Goal: Information Seeking & Learning: Learn about a topic

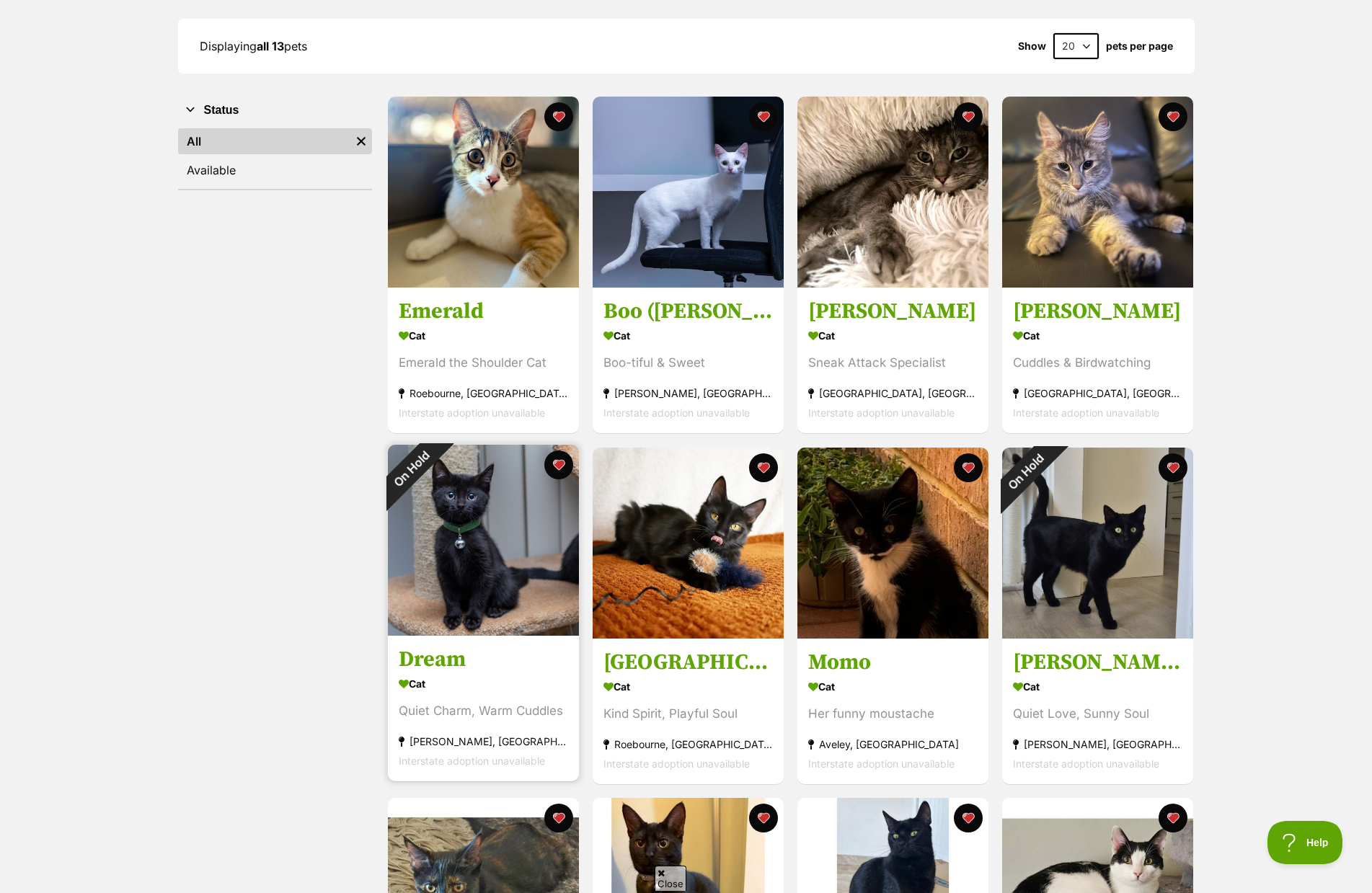
scroll to position [216, 0]
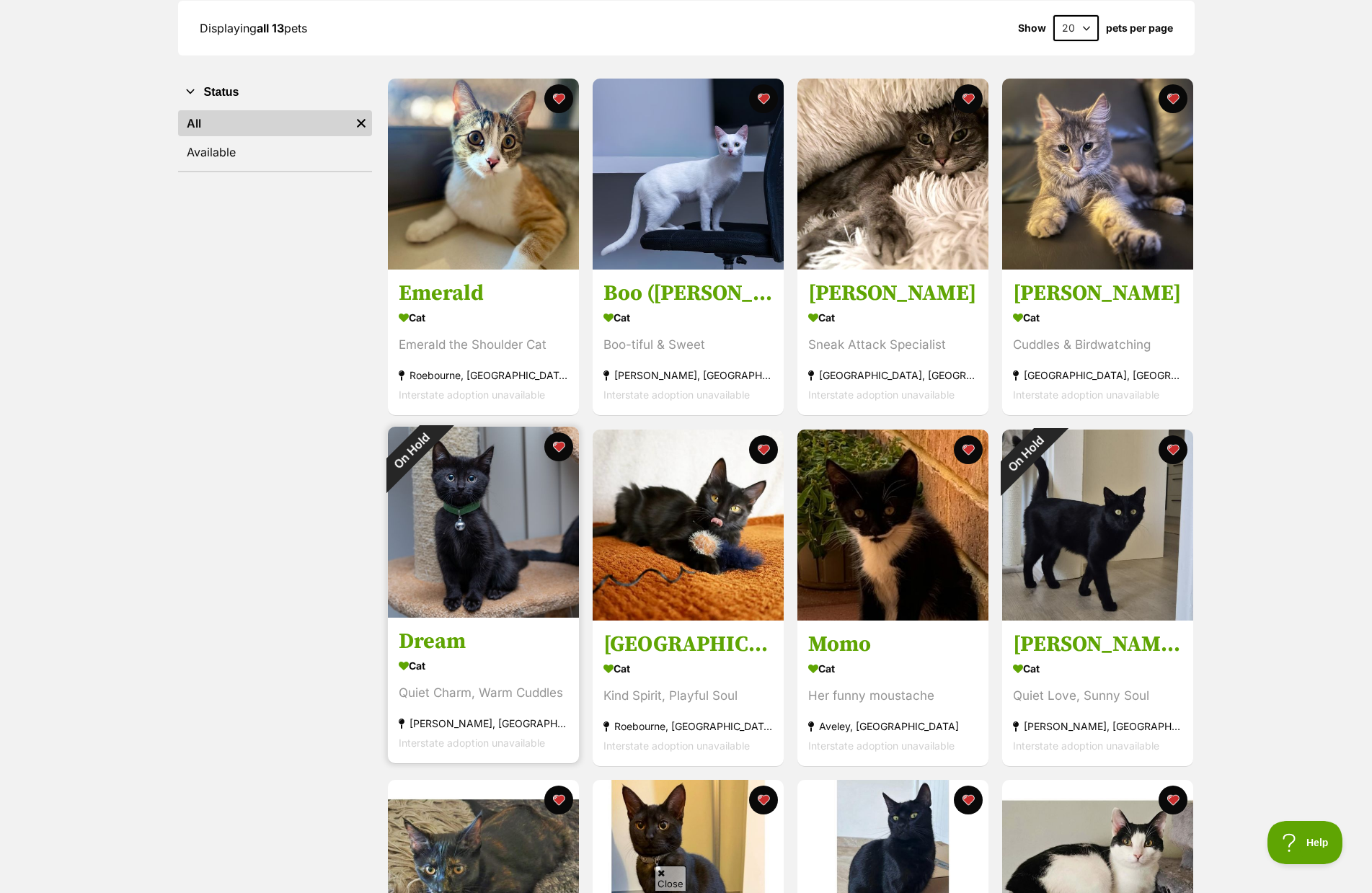
click at [449, 627] on h3 "Dream" at bounding box center [483, 641] width 170 height 27
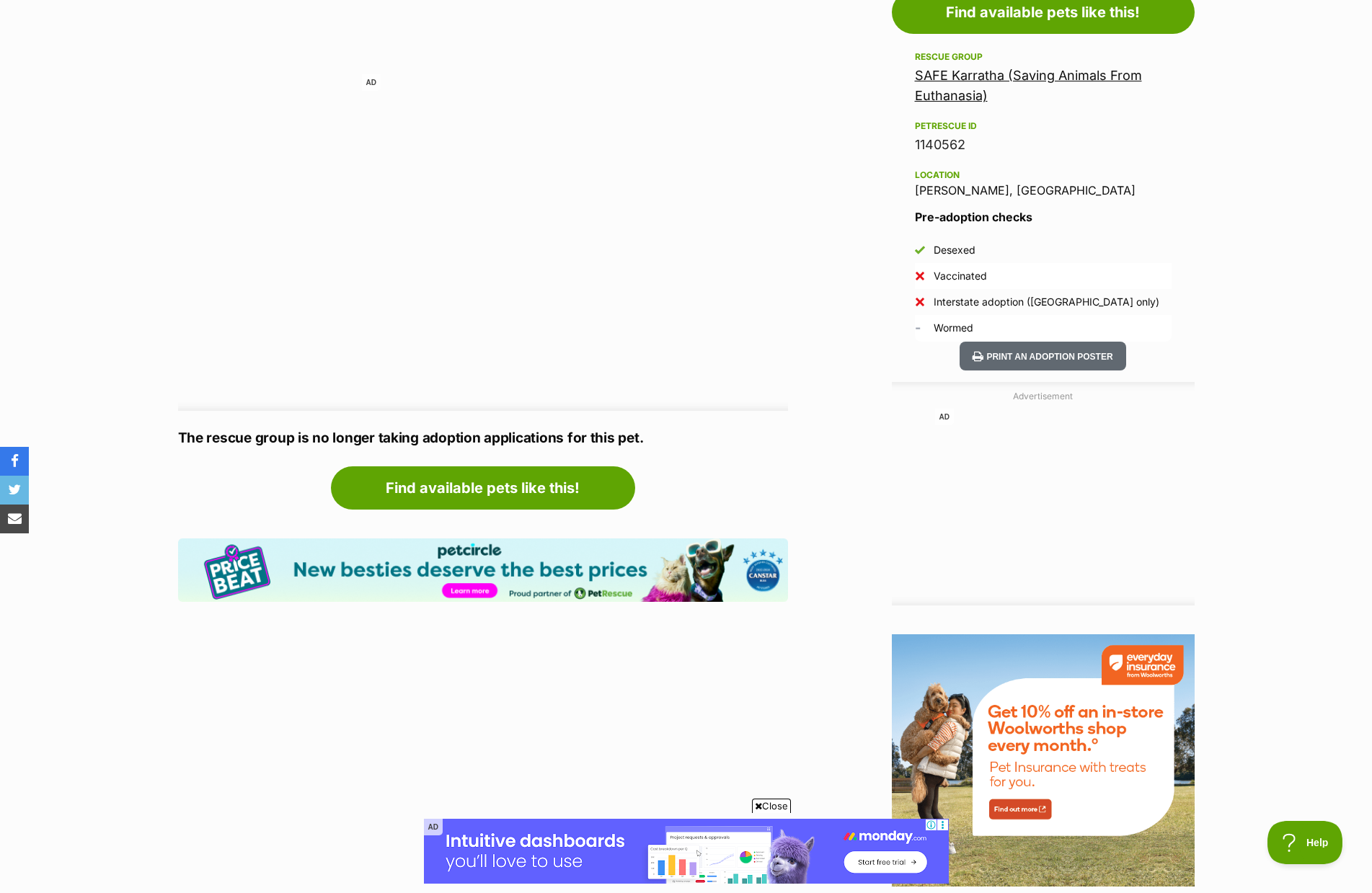
scroll to position [799, 0]
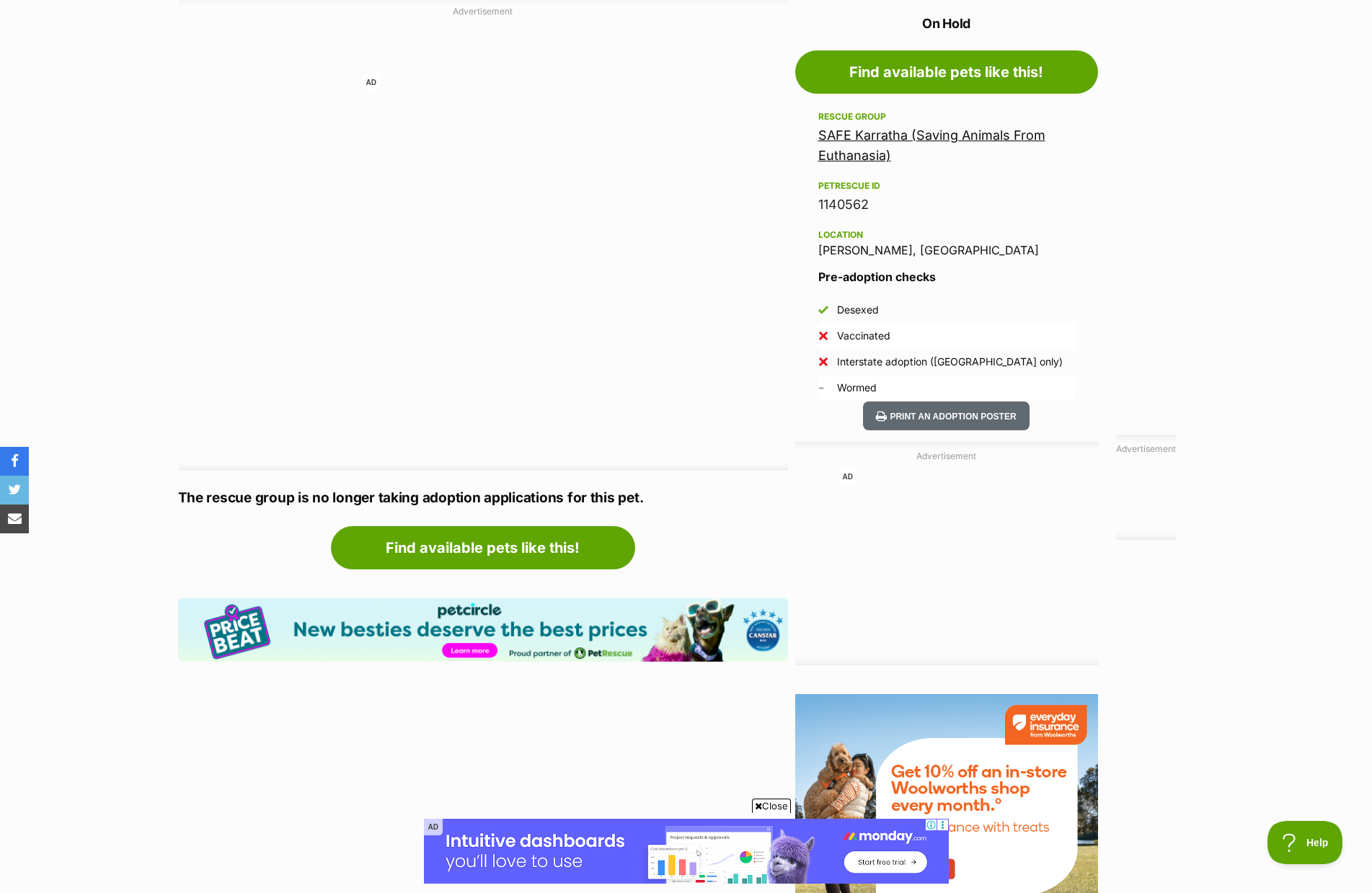
drag, startPoint x: 545, startPoint y: 74, endPoint x: 1310, endPoint y: 229, distance: 780.5
click at [1310, 229] on section "Home > Rescue pet search > Adopt a cat > Cats available for adoption Dream Quie…" at bounding box center [686, 152] width 1372 height 1652
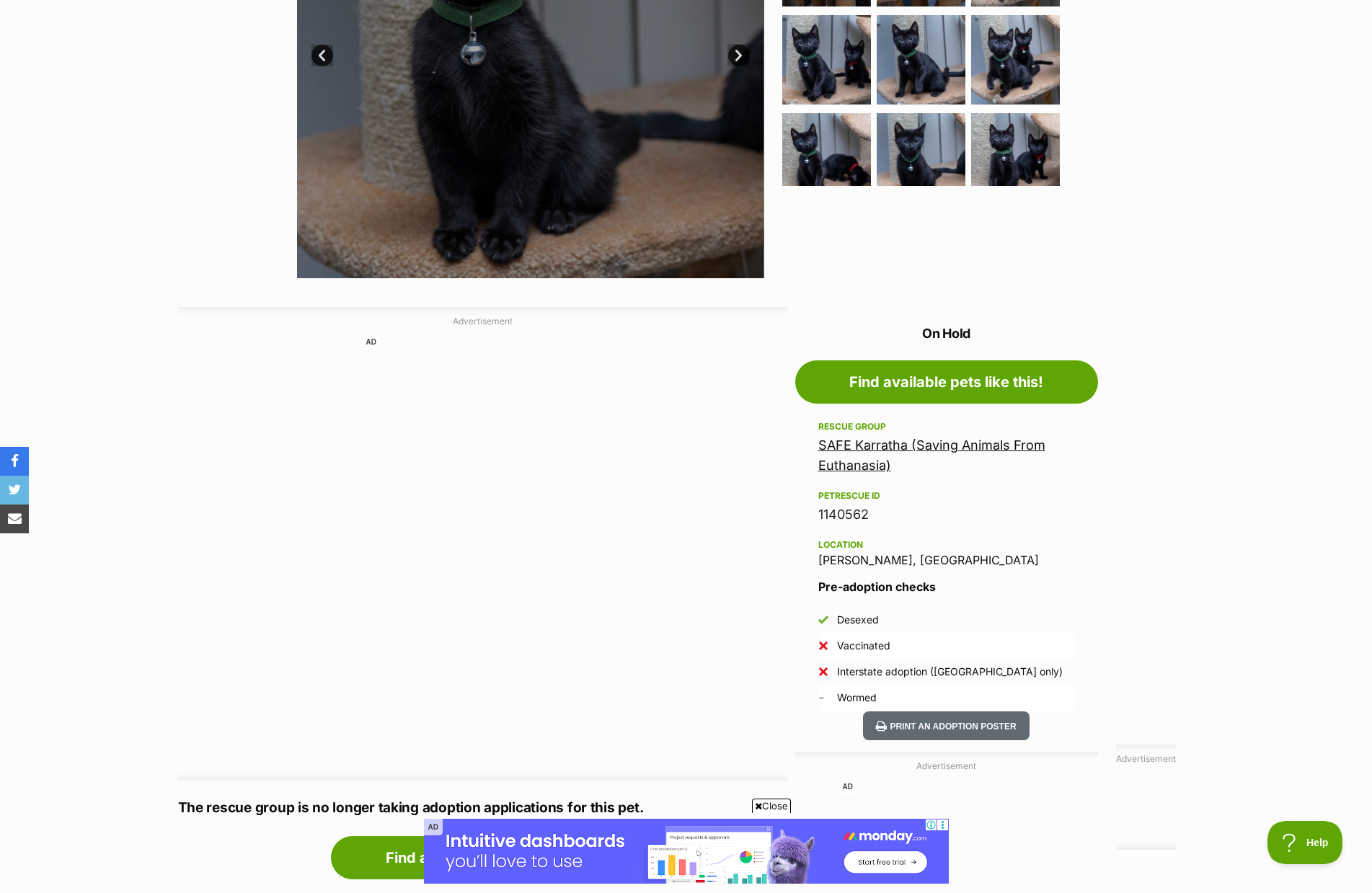
scroll to position [721, 0]
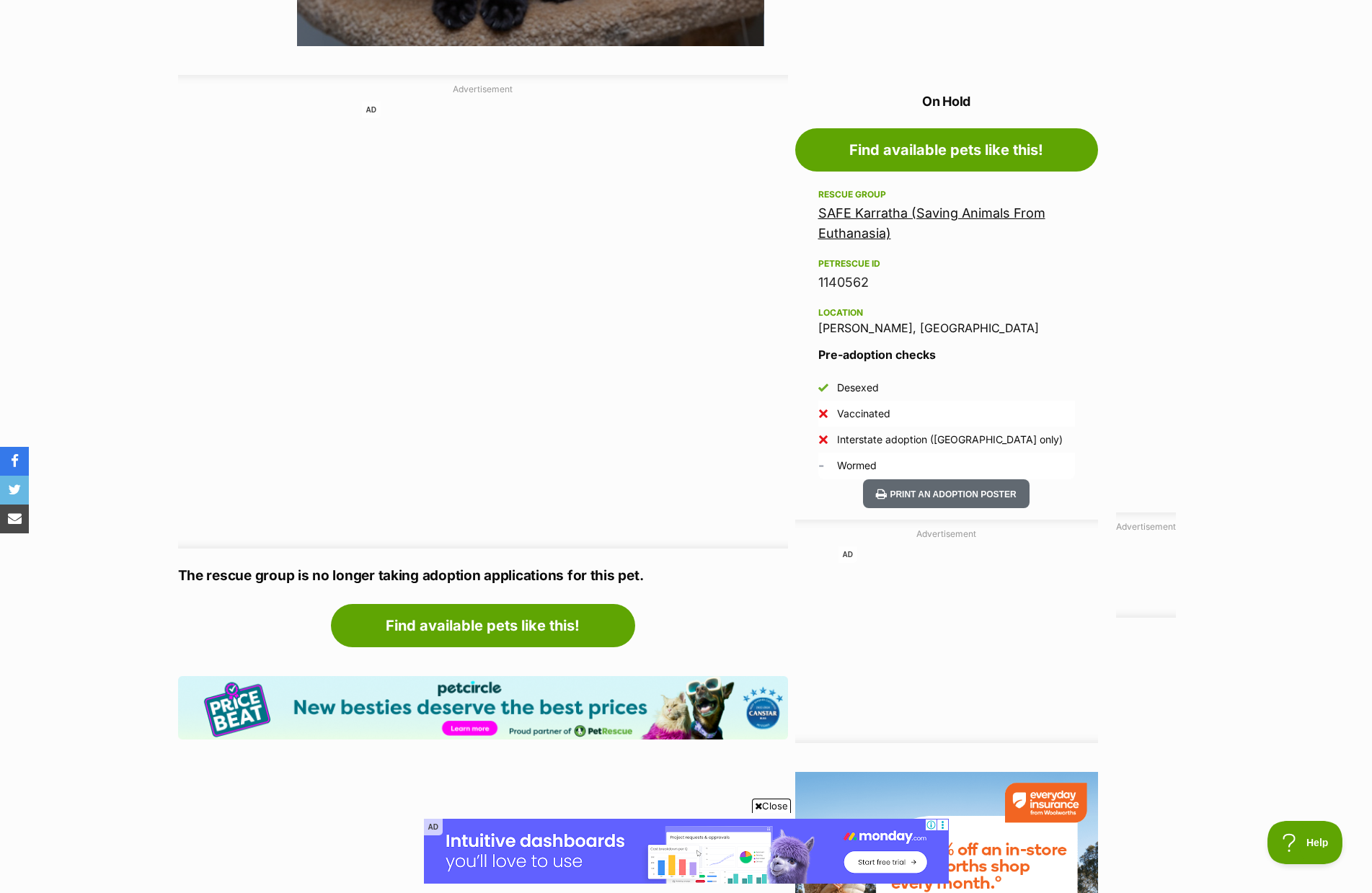
click at [886, 219] on link "SAFE Karratha (Saving Animals From Euthanasia)" at bounding box center [932, 222] width 227 height 35
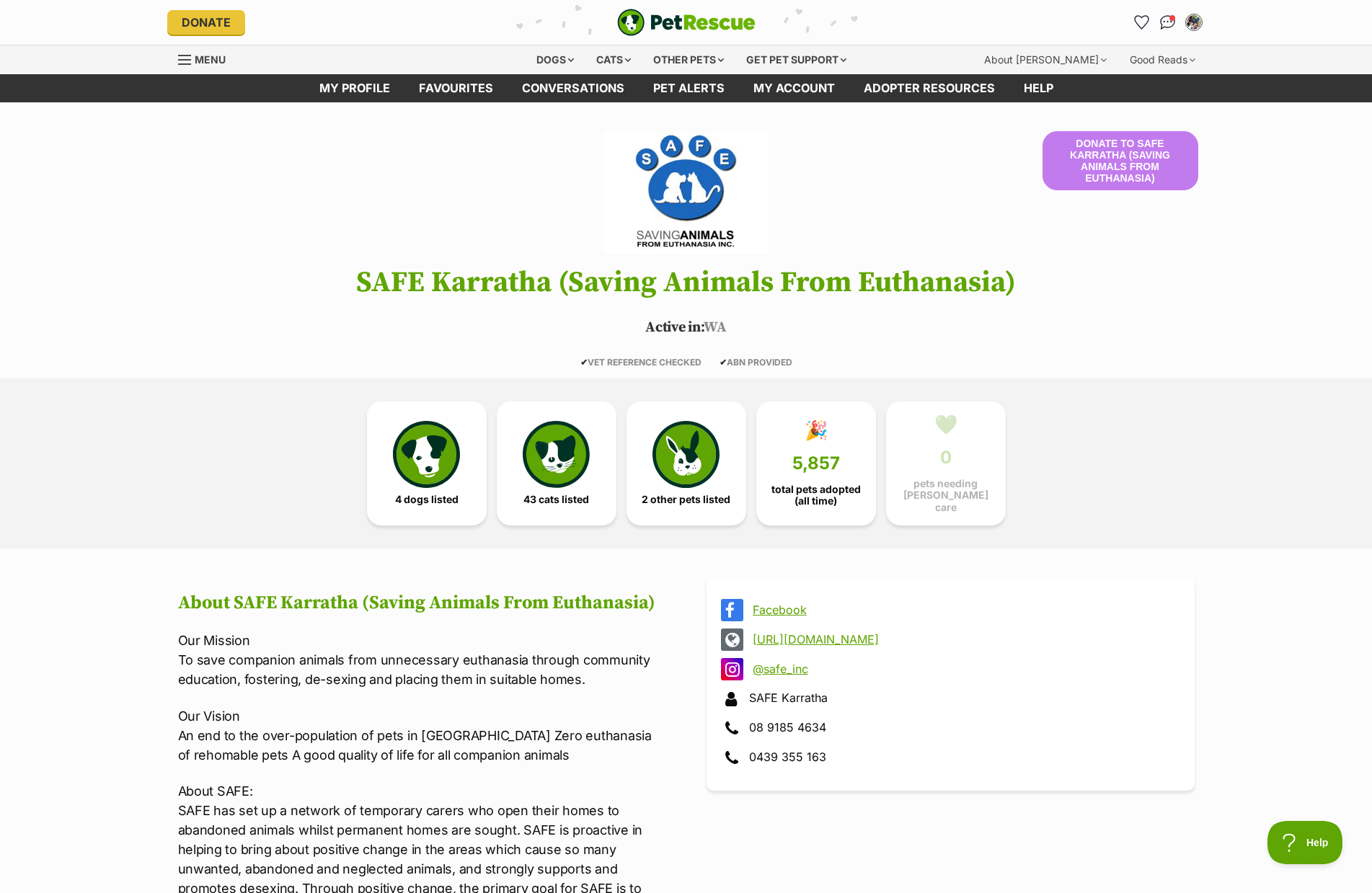
click at [834, 633] on link "[URL][DOMAIN_NAME]" at bounding box center [963, 639] width 421 height 13
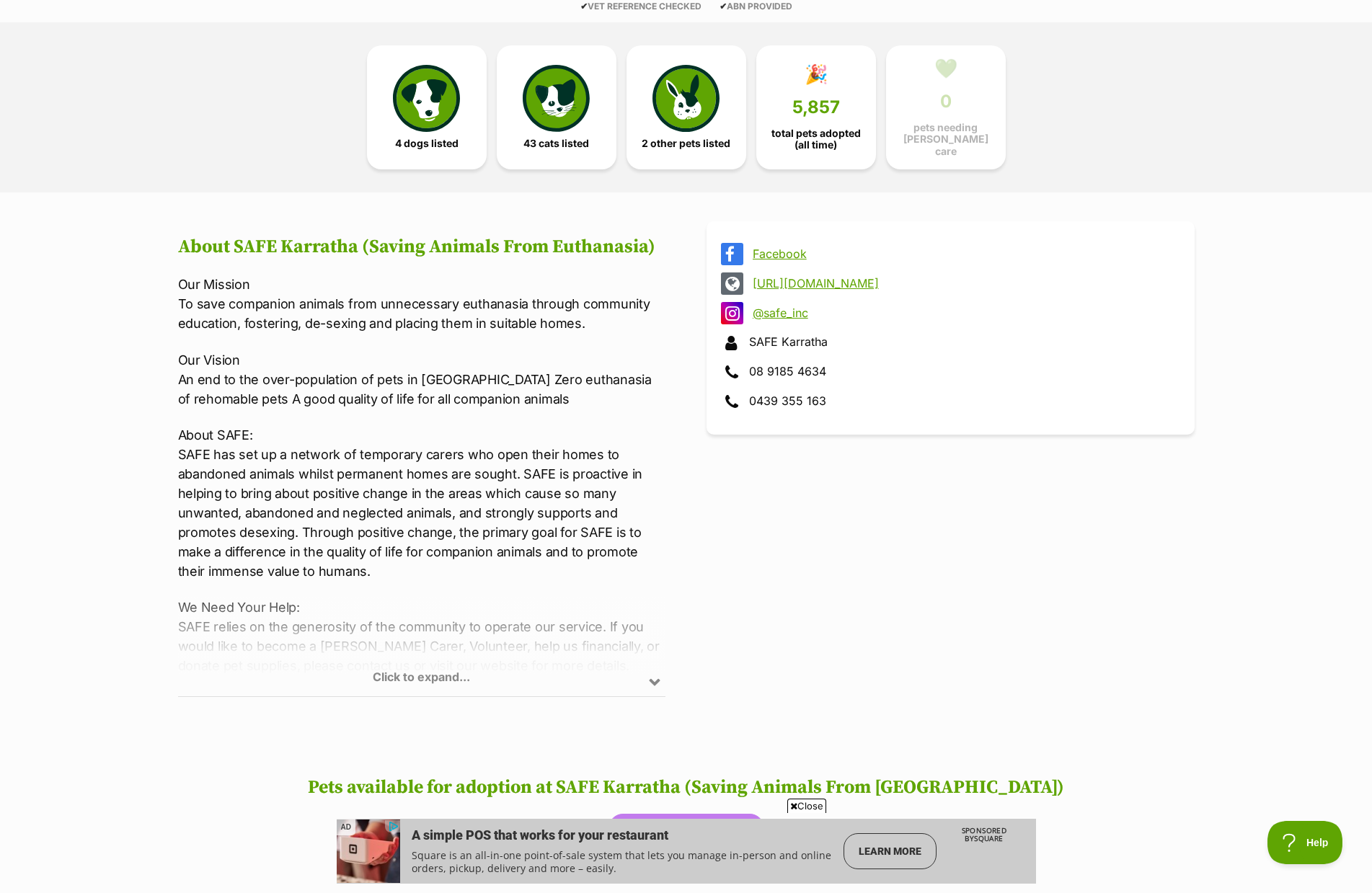
scroll to position [360, 0]
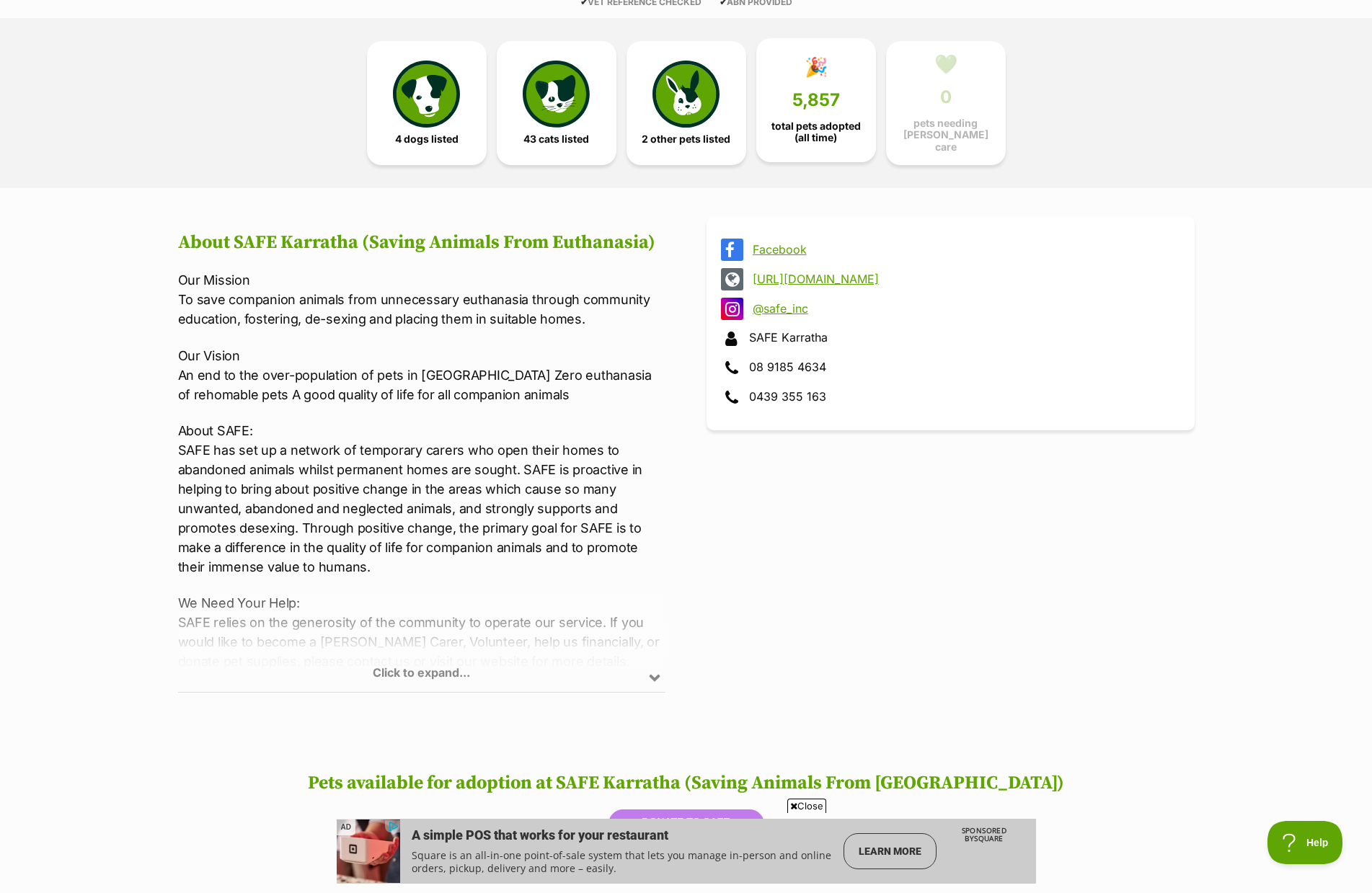
click at [792, 113] on link "🎉 5,857 total pets adopted (all time)" at bounding box center [816, 100] width 120 height 124
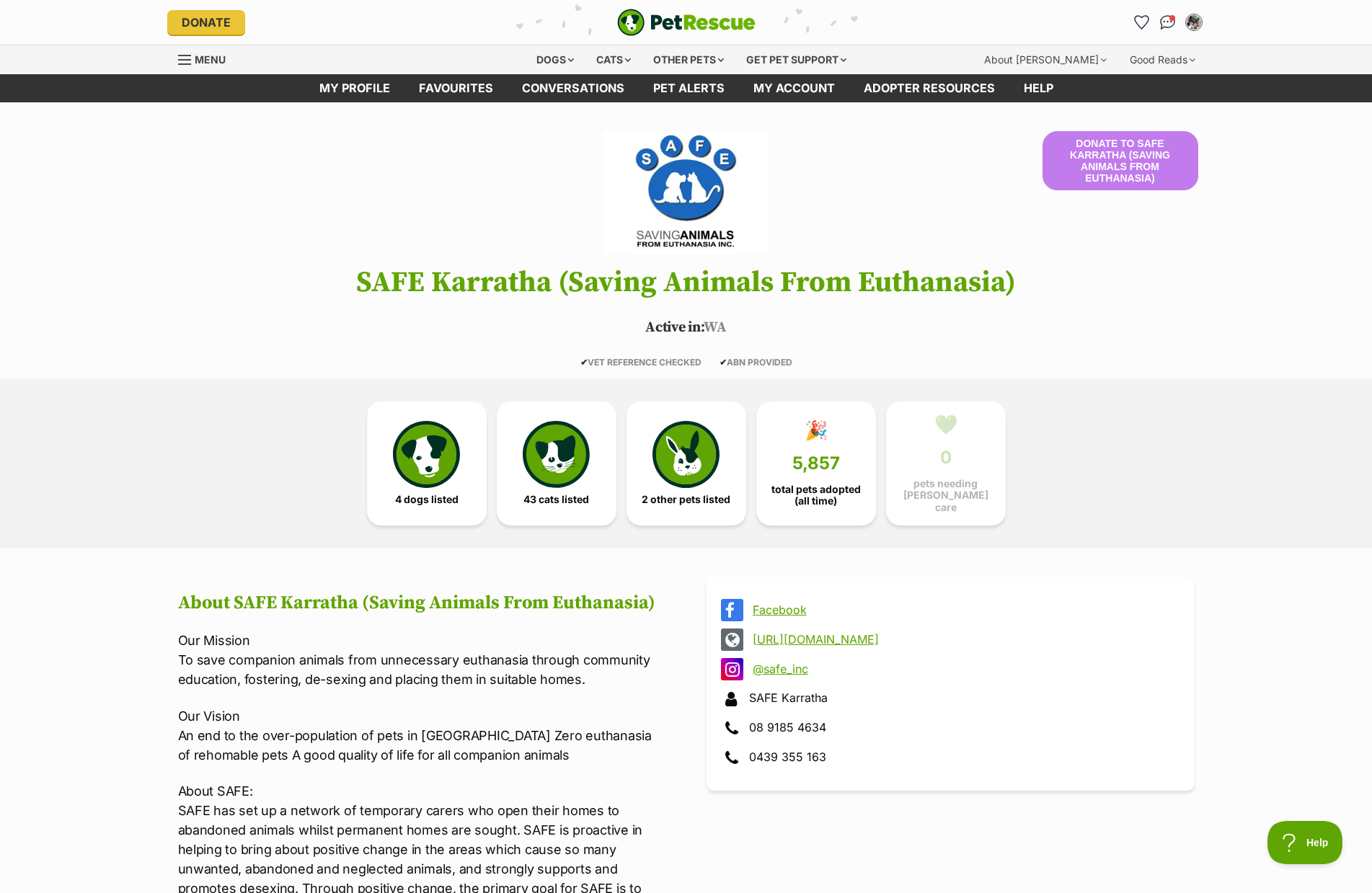
click at [178, 59] on span "Menu" at bounding box center [184, 60] width 13 height 2
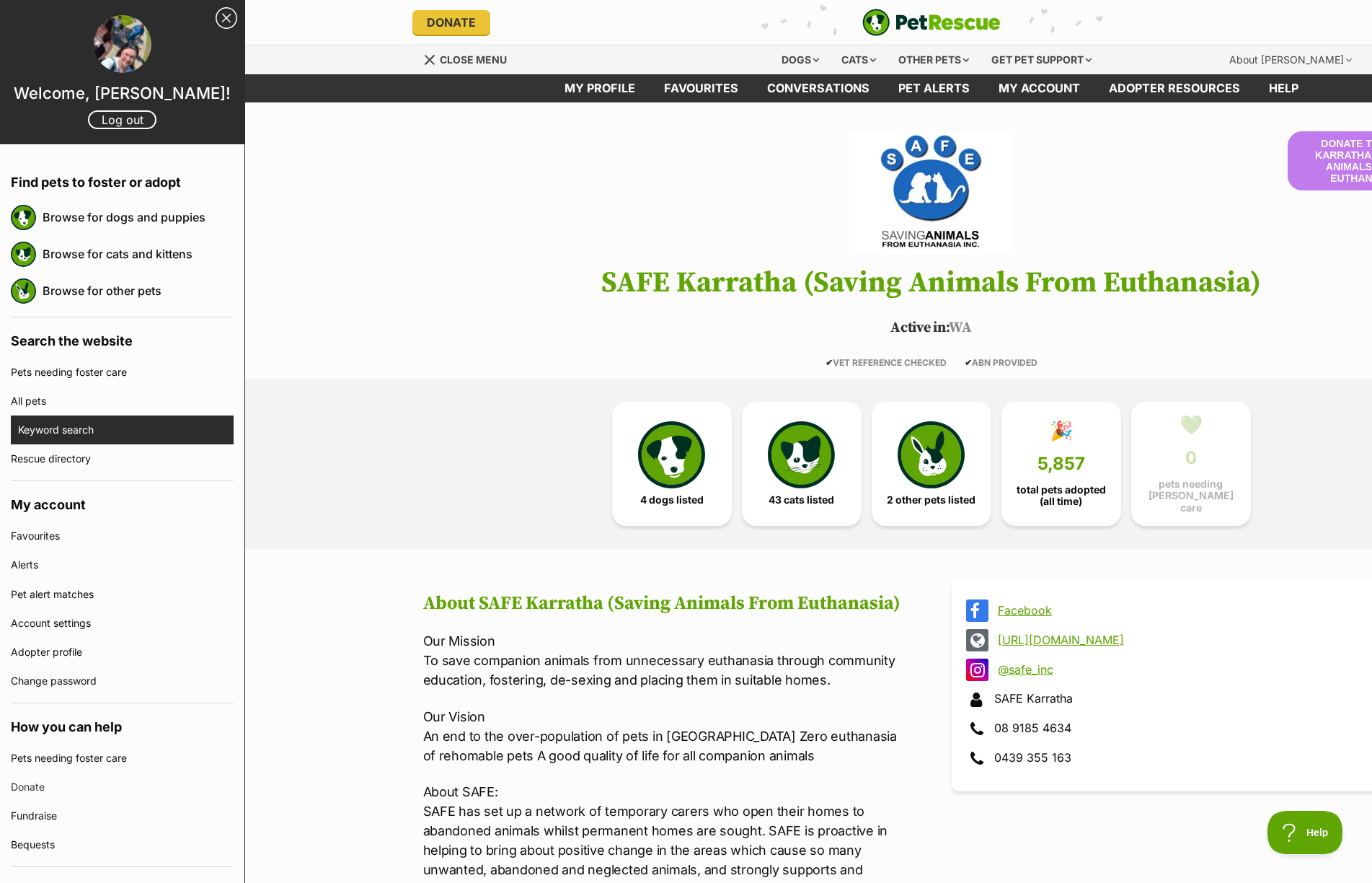
click at [40, 432] on link "Keyword search" at bounding box center [125, 430] width 215 height 29
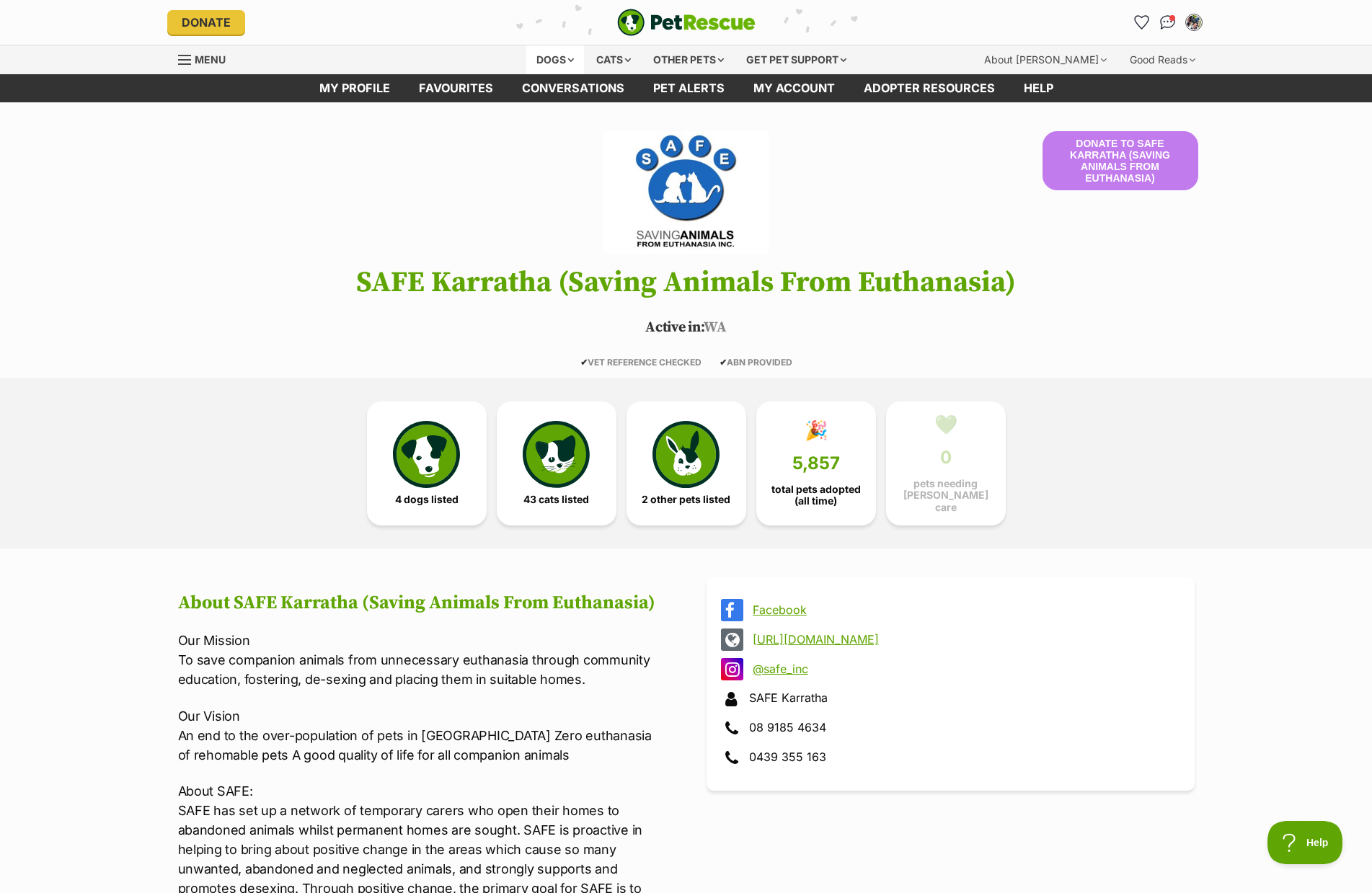
click at [544, 57] on div "Dogs" at bounding box center [556, 60] width 58 height 29
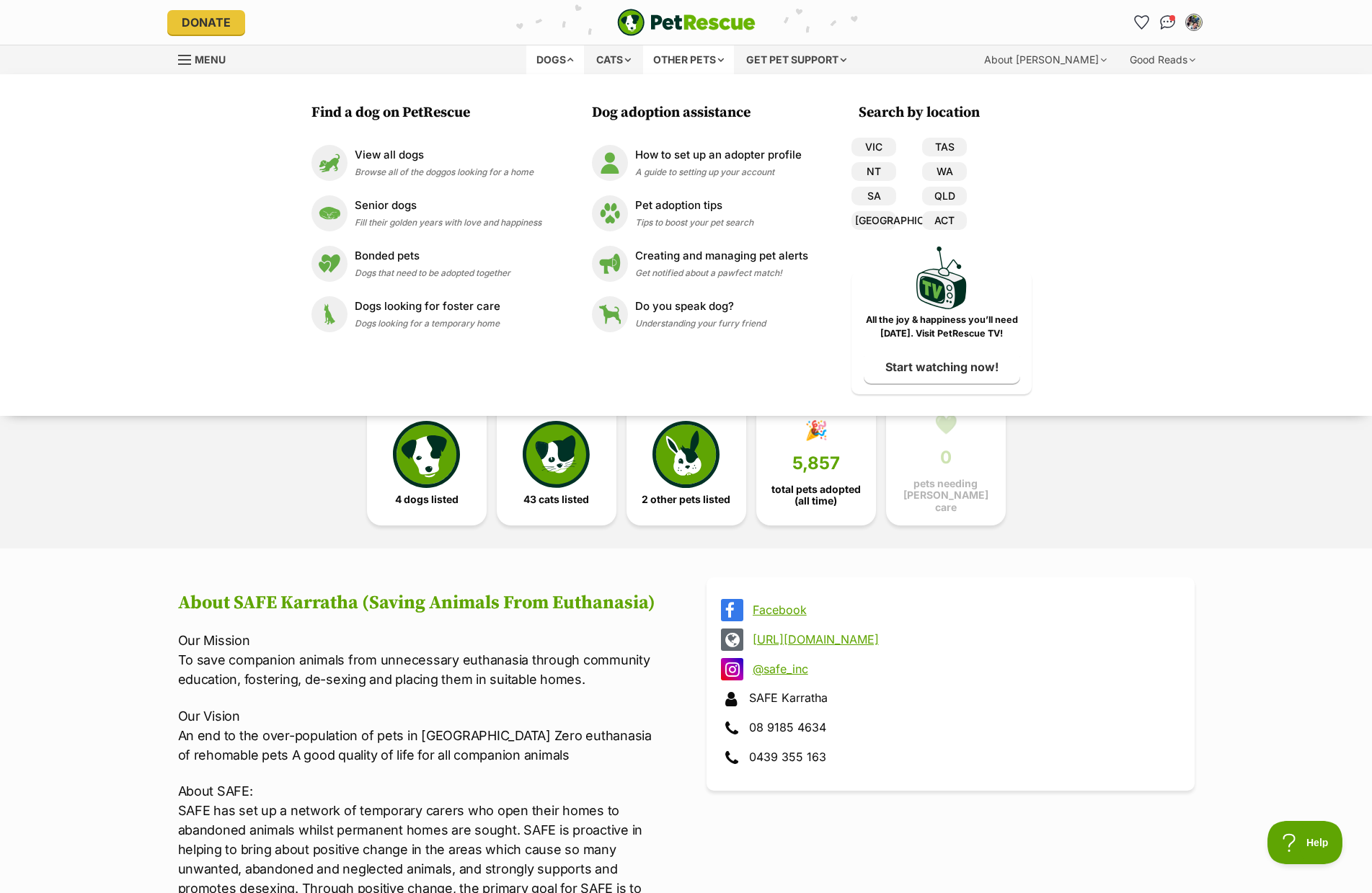
click at [716, 54] on div "Other pets" at bounding box center [688, 60] width 91 height 29
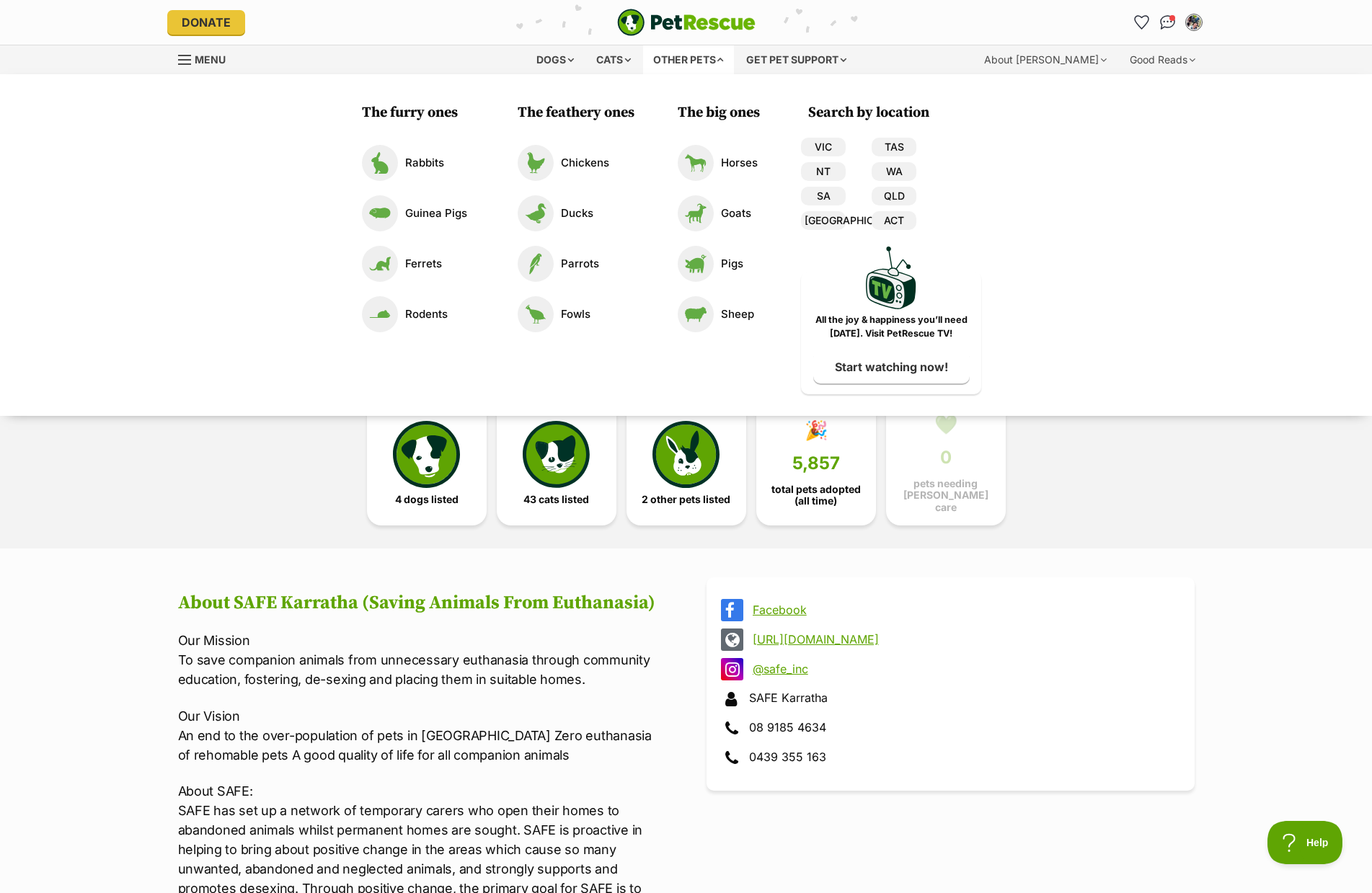
click at [177, 44] on div "Dogs Find a dog on PetRescue View all dogs Browse all of the doggos looking for…" at bounding box center [686, 59] width 1372 height 30
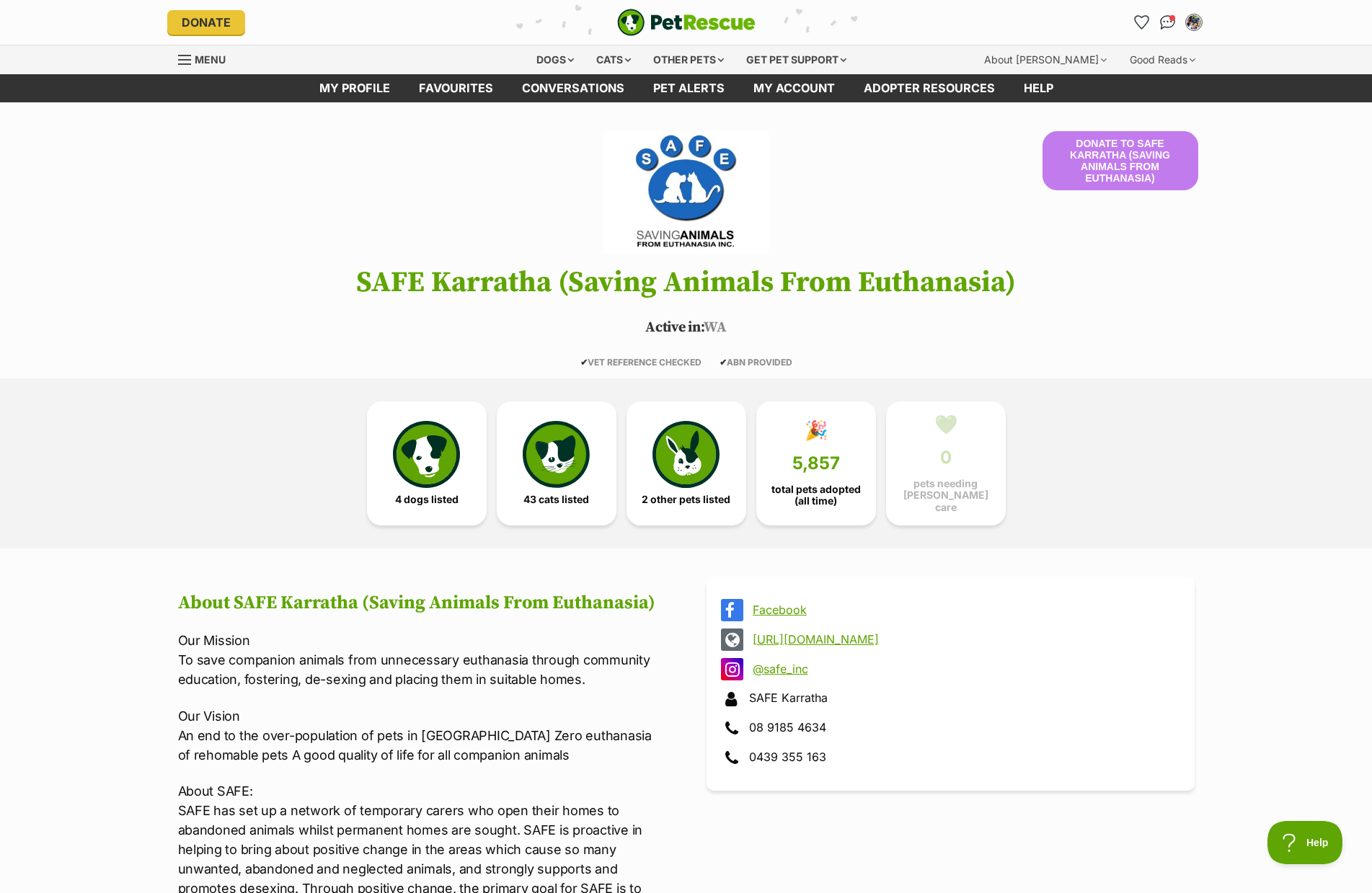
click at [697, 15] on img "PetRescue" at bounding box center [686, 23] width 138 height 27
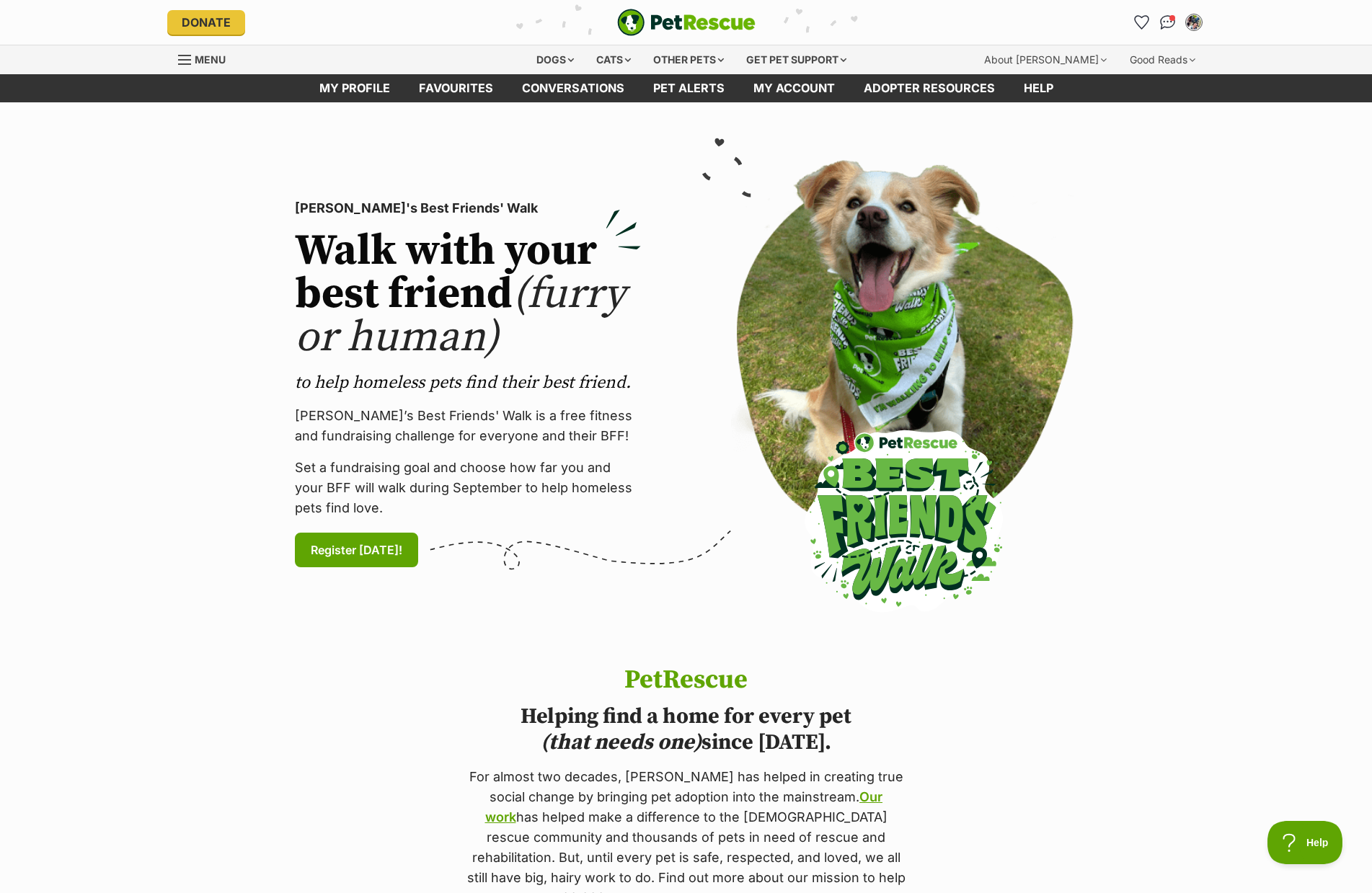
click at [182, 59] on span "Menu" at bounding box center [184, 60] width 13 height 2
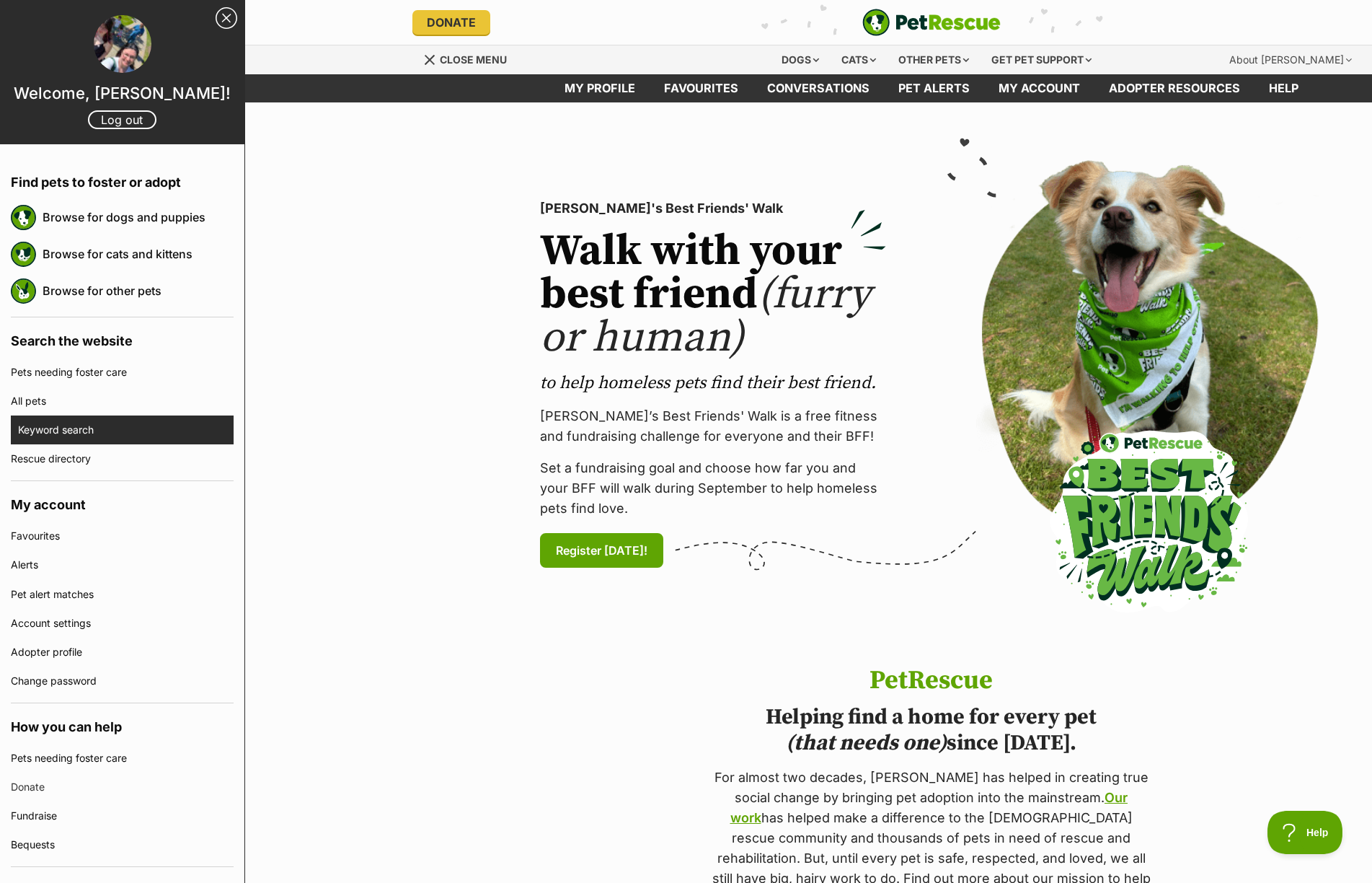
click at [88, 419] on link "Keyword search" at bounding box center [125, 430] width 215 height 29
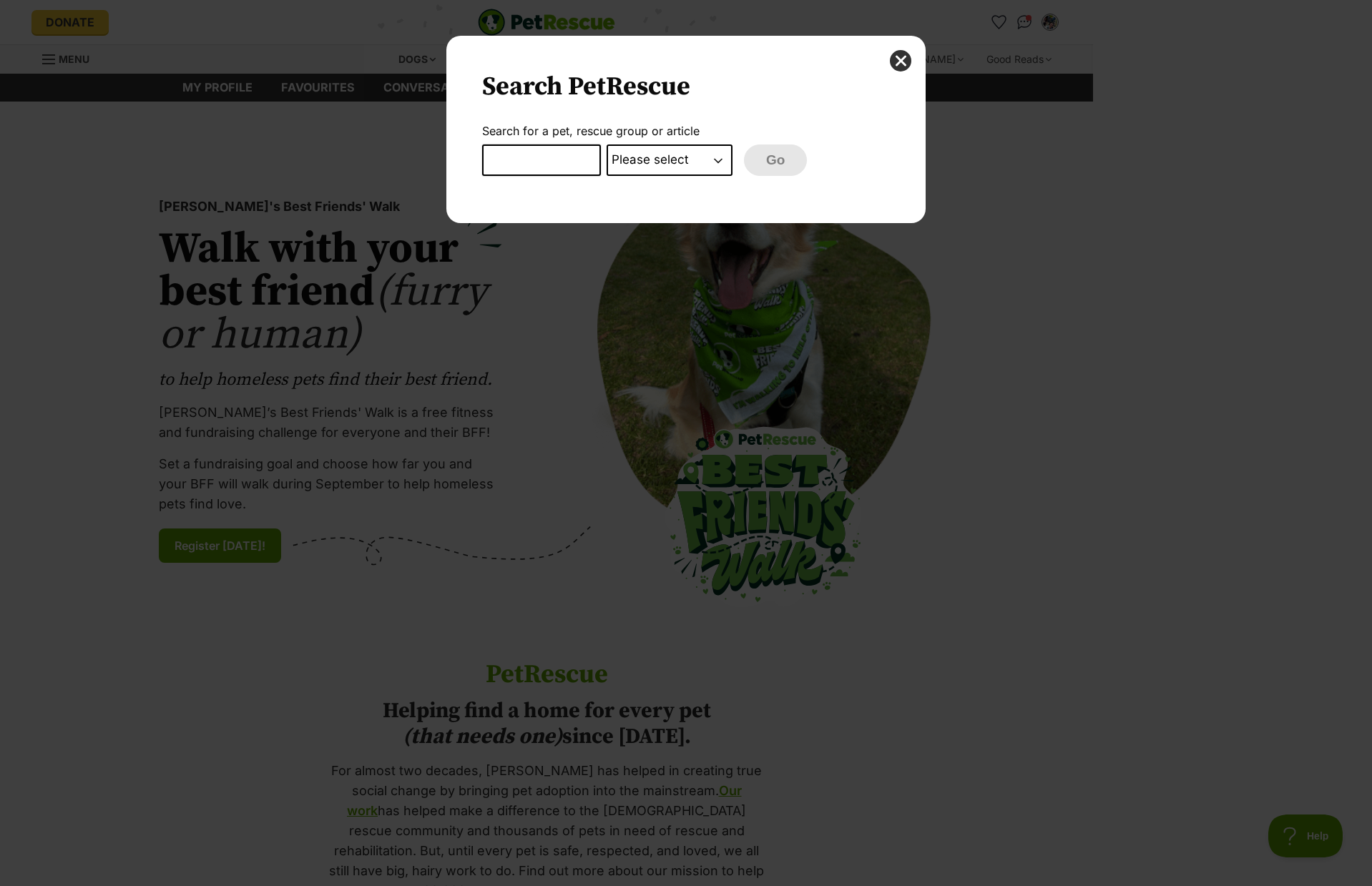
click at [532, 161] on input "Dialog Window - Close (Press escape to close)" at bounding box center [541, 159] width 119 height 32
type input "Staffy and bully breed rescue"
click at [678, 158] on select "Please select PetRescue ID Pet name Group Article" at bounding box center [669, 159] width 126 height 32
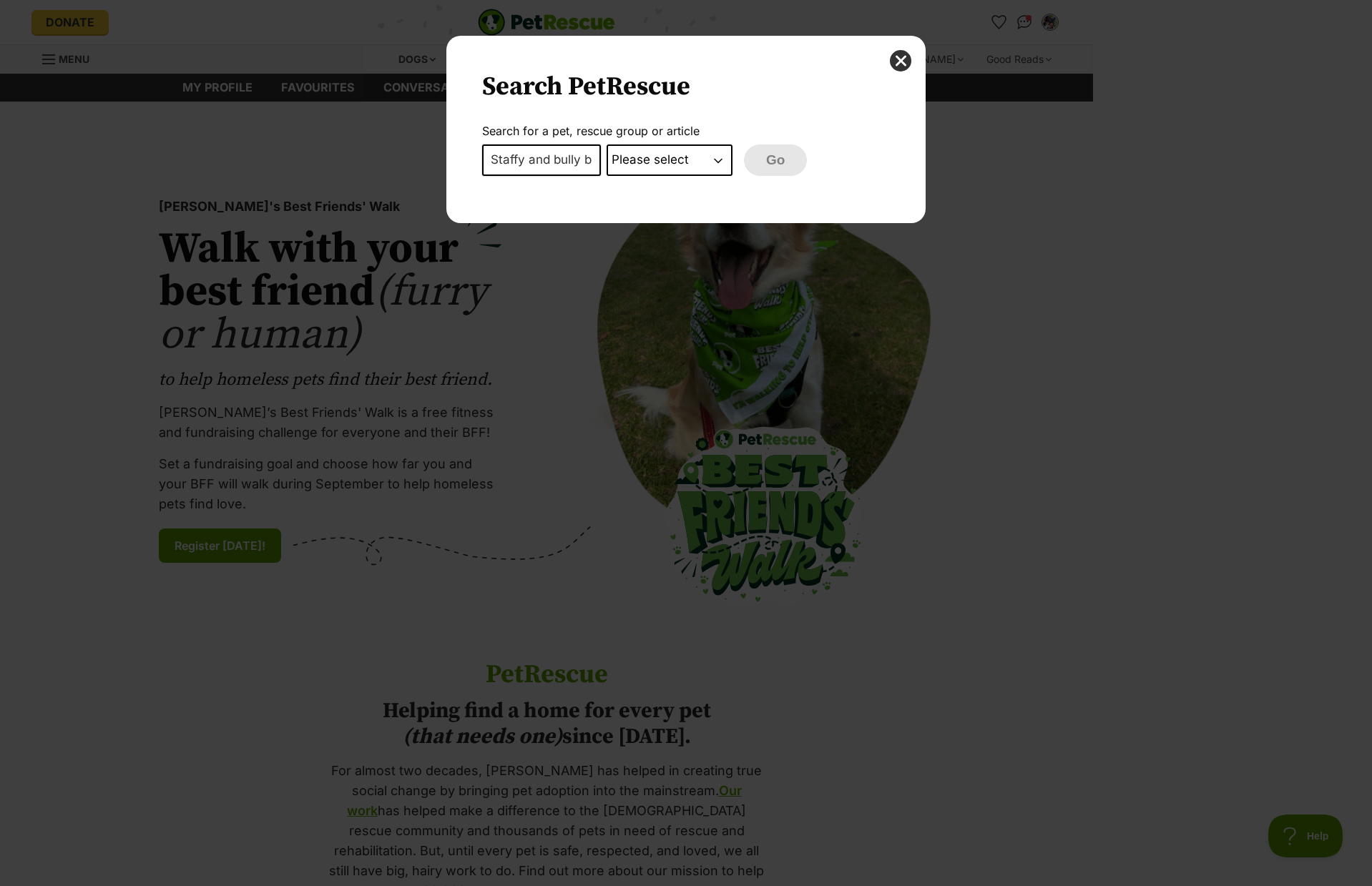
select select "petrescue_id"
click at [606, 144] on select "Please select PetRescue ID Pet name Group Article" at bounding box center [669, 159] width 126 height 32
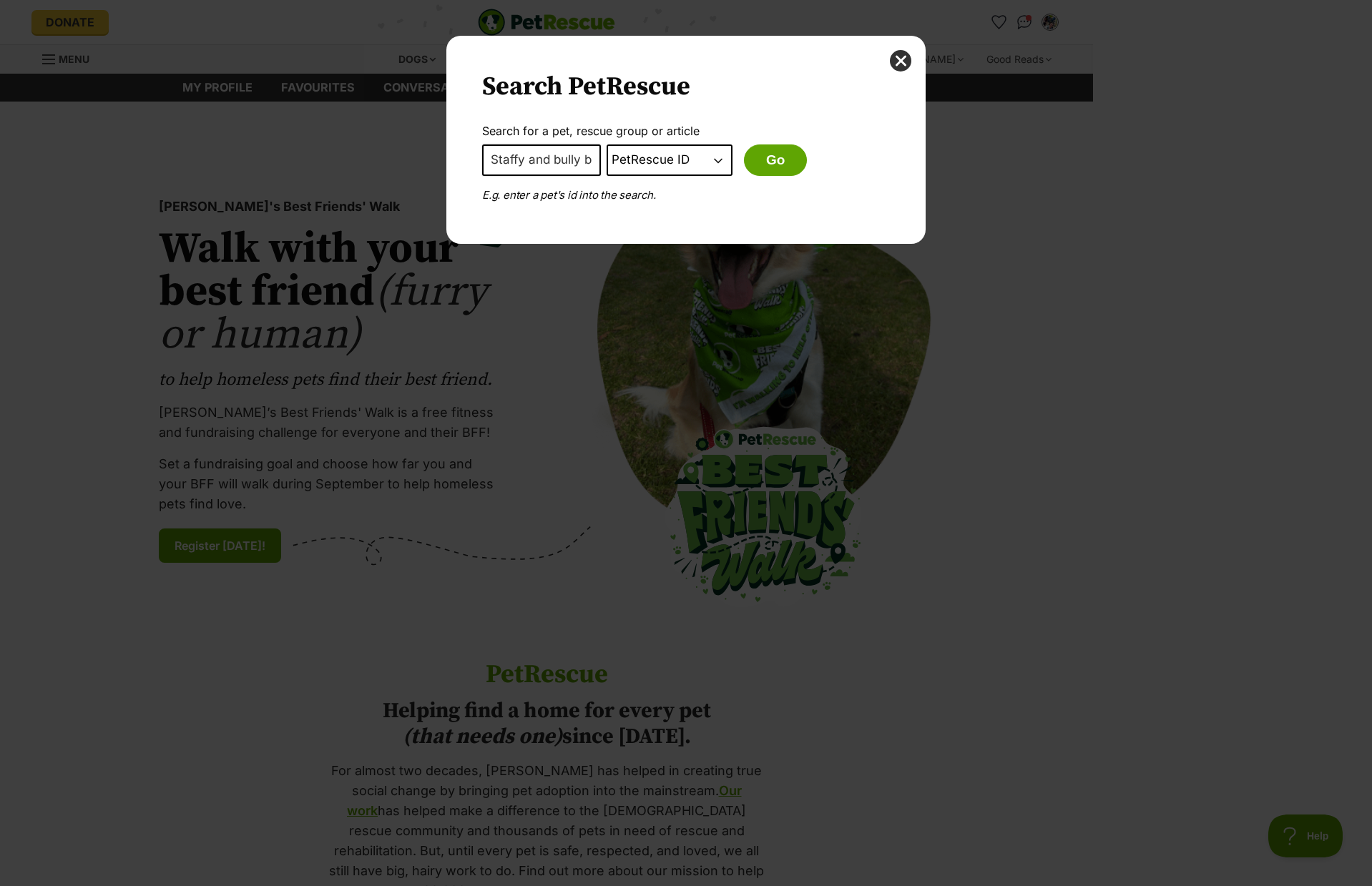
click at [696, 158] on select "Please select PetRescue ID Pet name Group Article" at bounding box center [669, 159] width 126 height 32
select select "Dialog Window - Close (Press escape to close)"
click at [606, 144] on select "Please select PetRescue ID Pet name Group Article" at bounding box center [669, 159] width 126 height 32
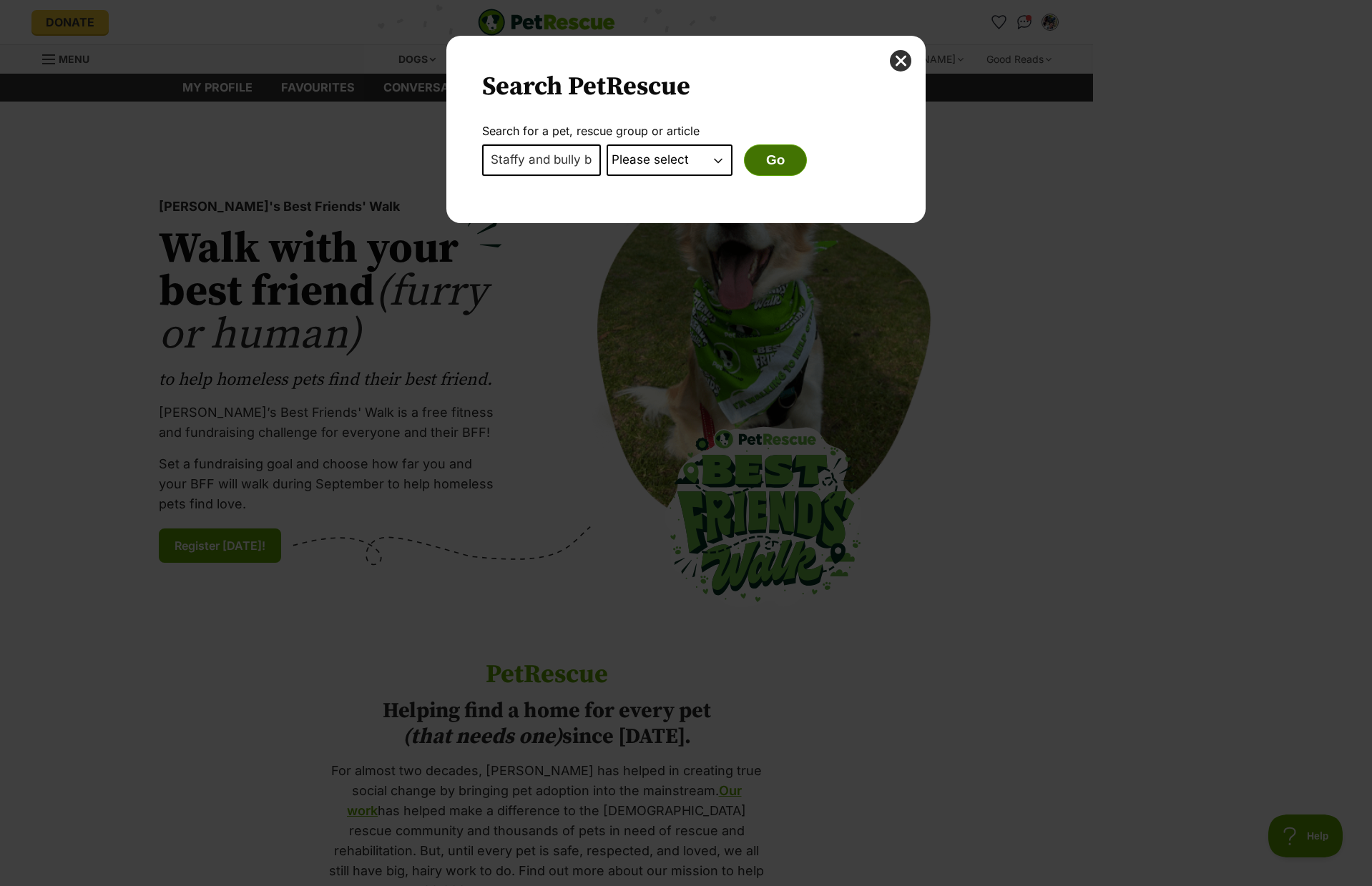
click at [765, 163] on button "Go" at bounding box center [776, 159] width 63 height 32
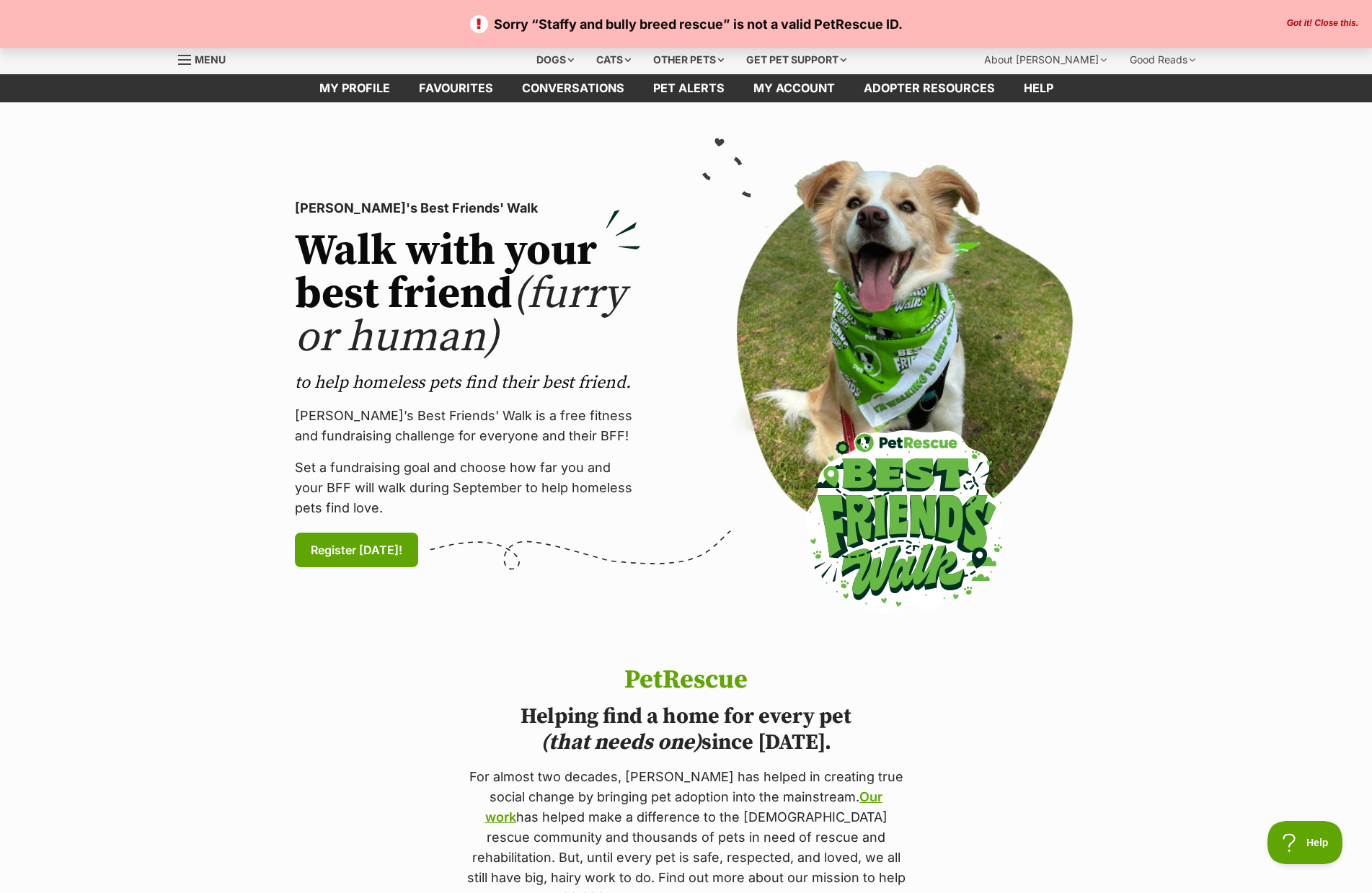
click at [187, 52] on link "Menu" at bounding box center [207, 58] width 58 height 26
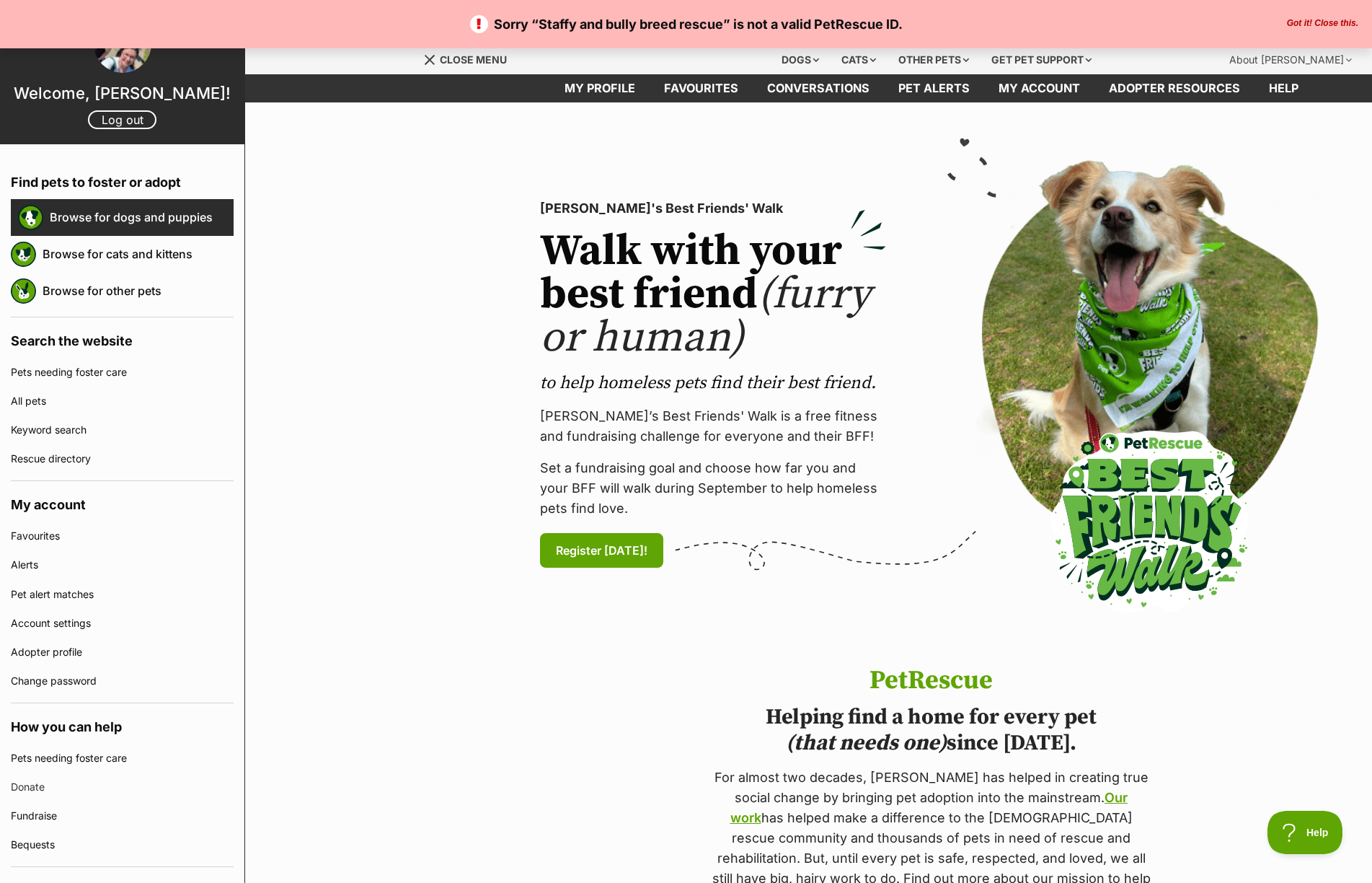
click at [161, 209] on link "Browse for dogs and puppies" at bounding box center [142, 216] width 183 height 30
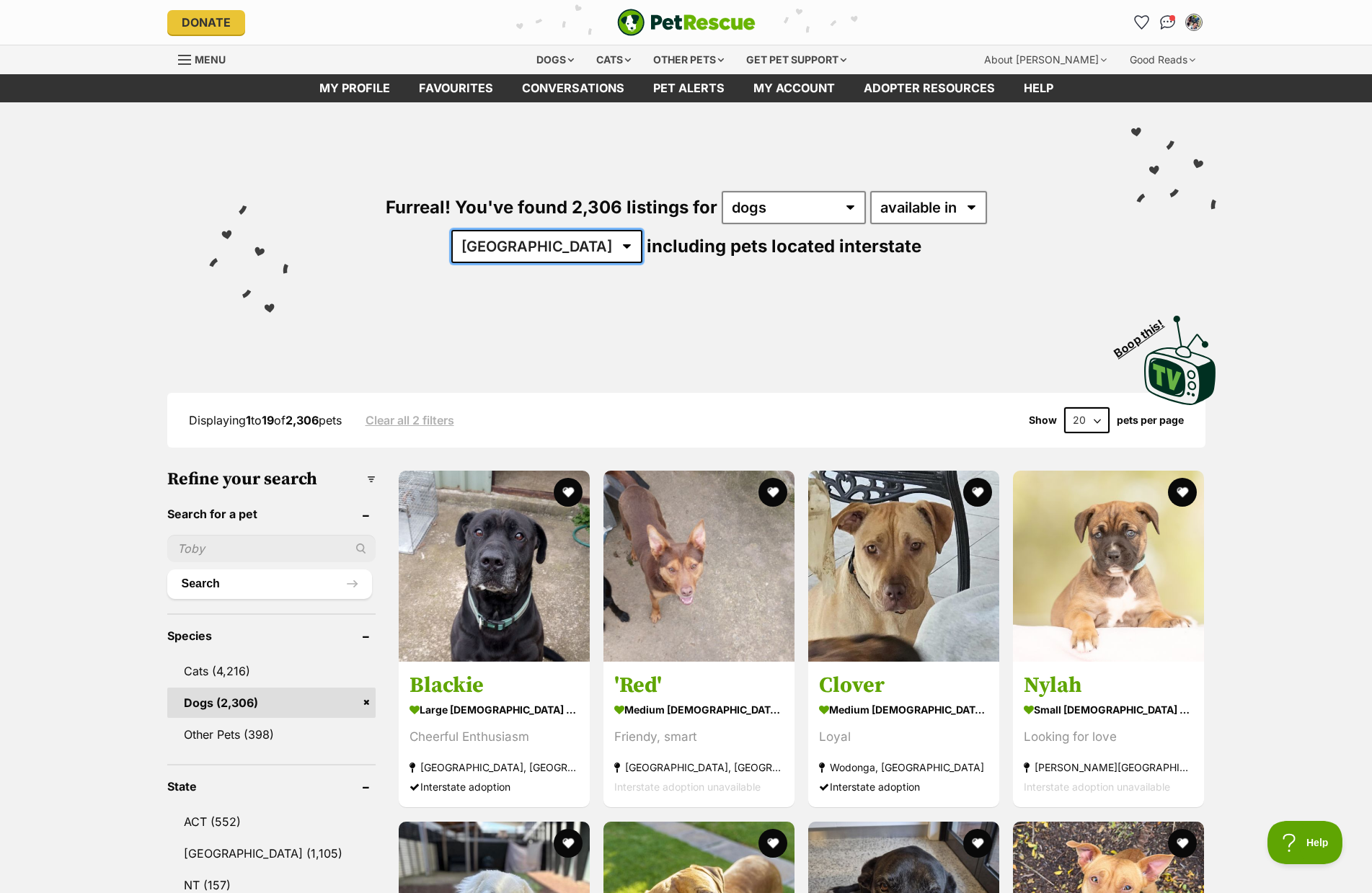
click at [642, 230] on select "Australia ACT NSW NT QLD SA TAS VIC WA" at bounding box center [547, 246] width 191 height 34
select select "WA"
click at [642, 230] on select "Australia ACT NSW NT QLD SA TAS VIC WA" at bounding box center [547, 246] width 191 height 34
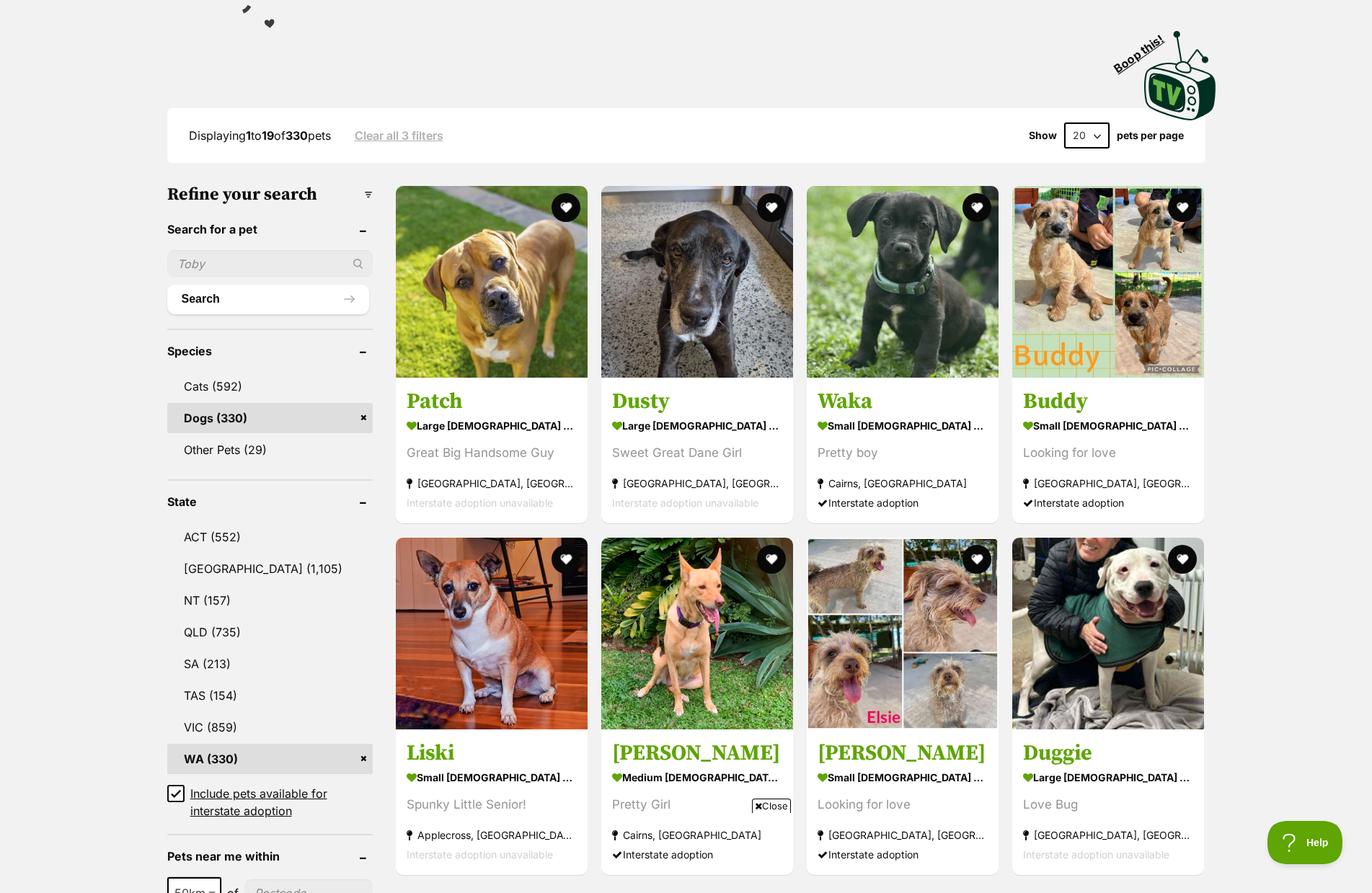
scroll to position [360, 0]
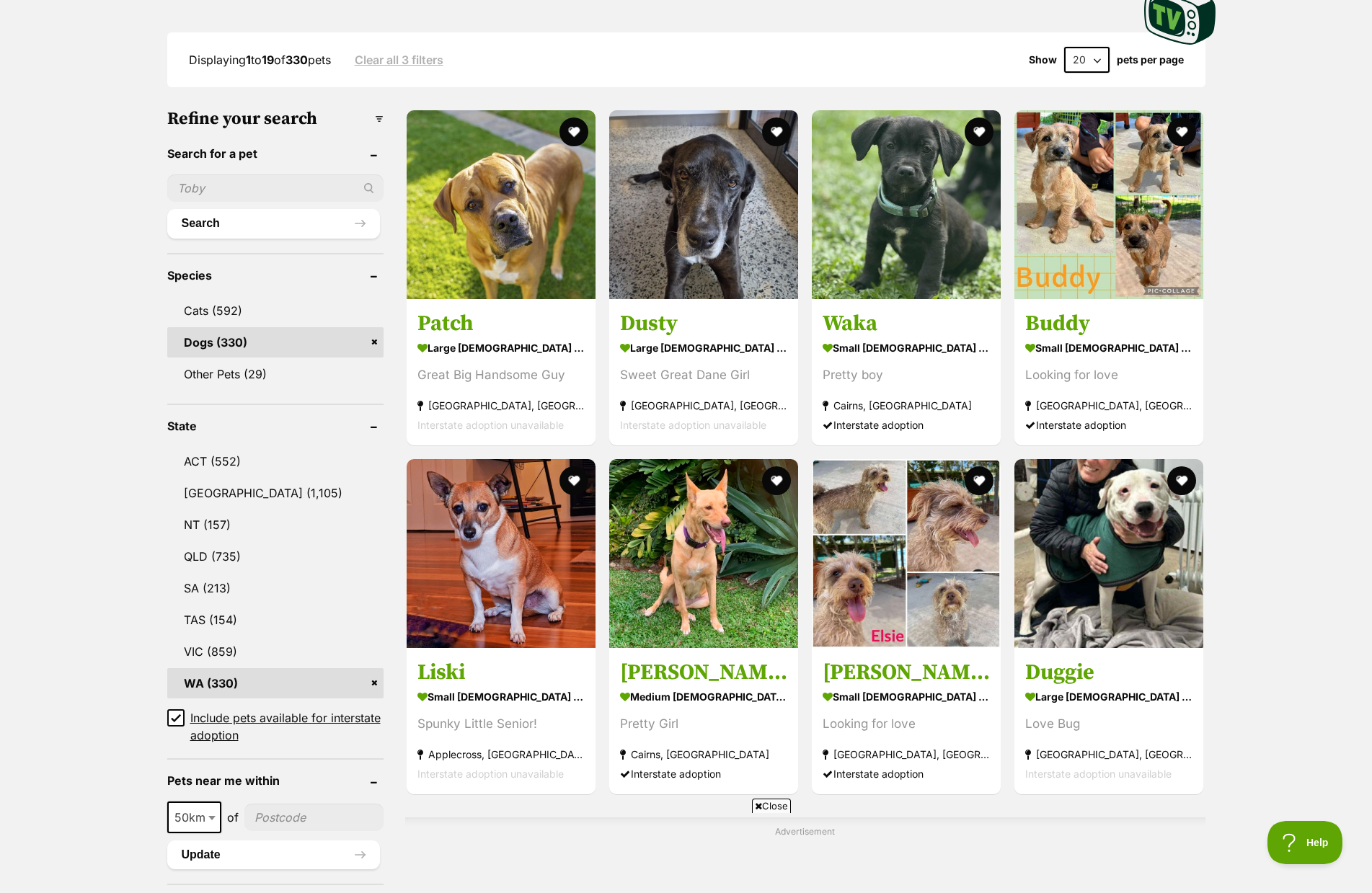
click at [176, 715] on icon at bounding box center [176, 718] width 9 height 6
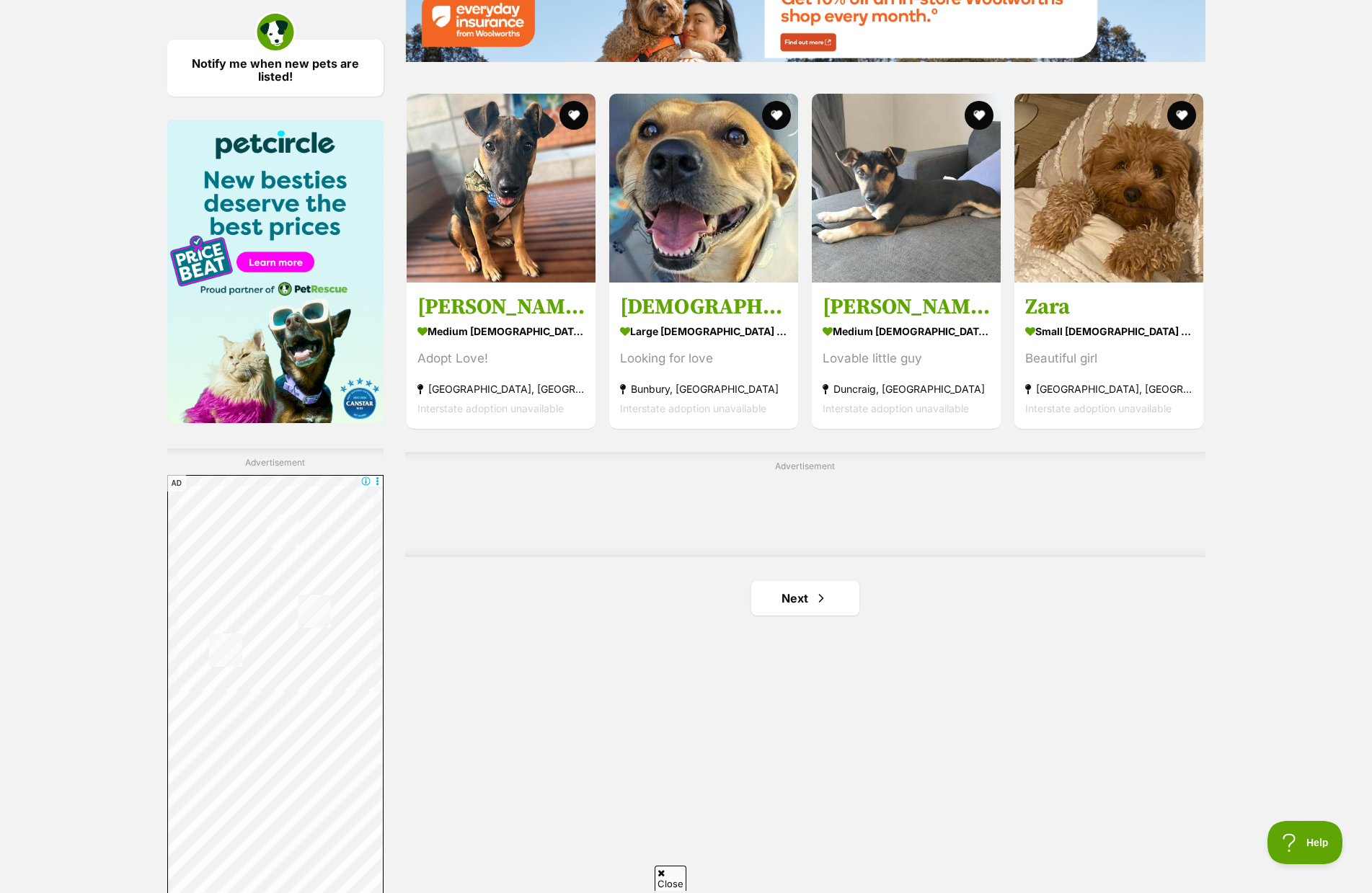
scroll to position [2089, 0]
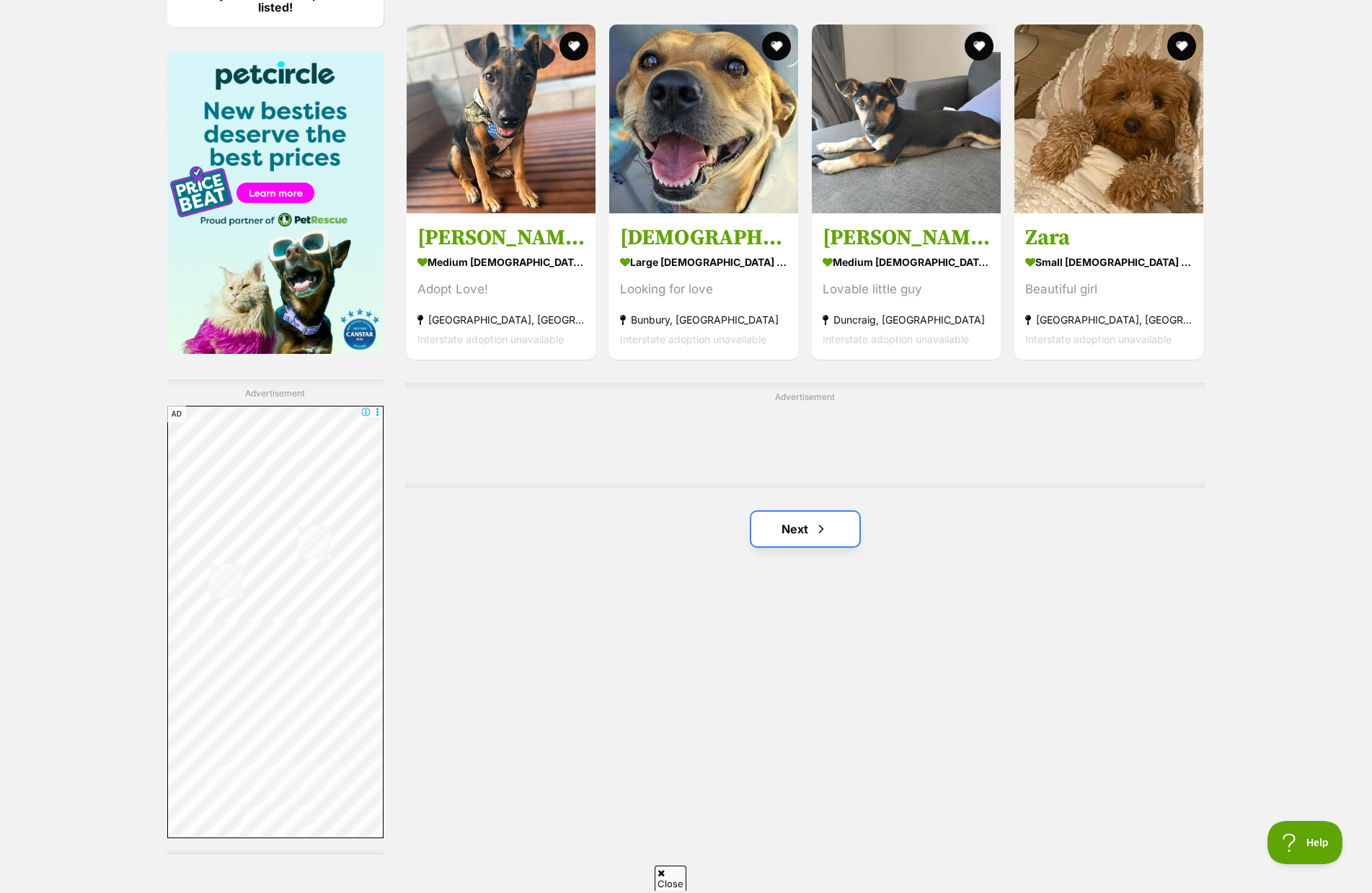
click at [796, 530] on link "Next" at bounding box center [804, 529] width 108 height 34
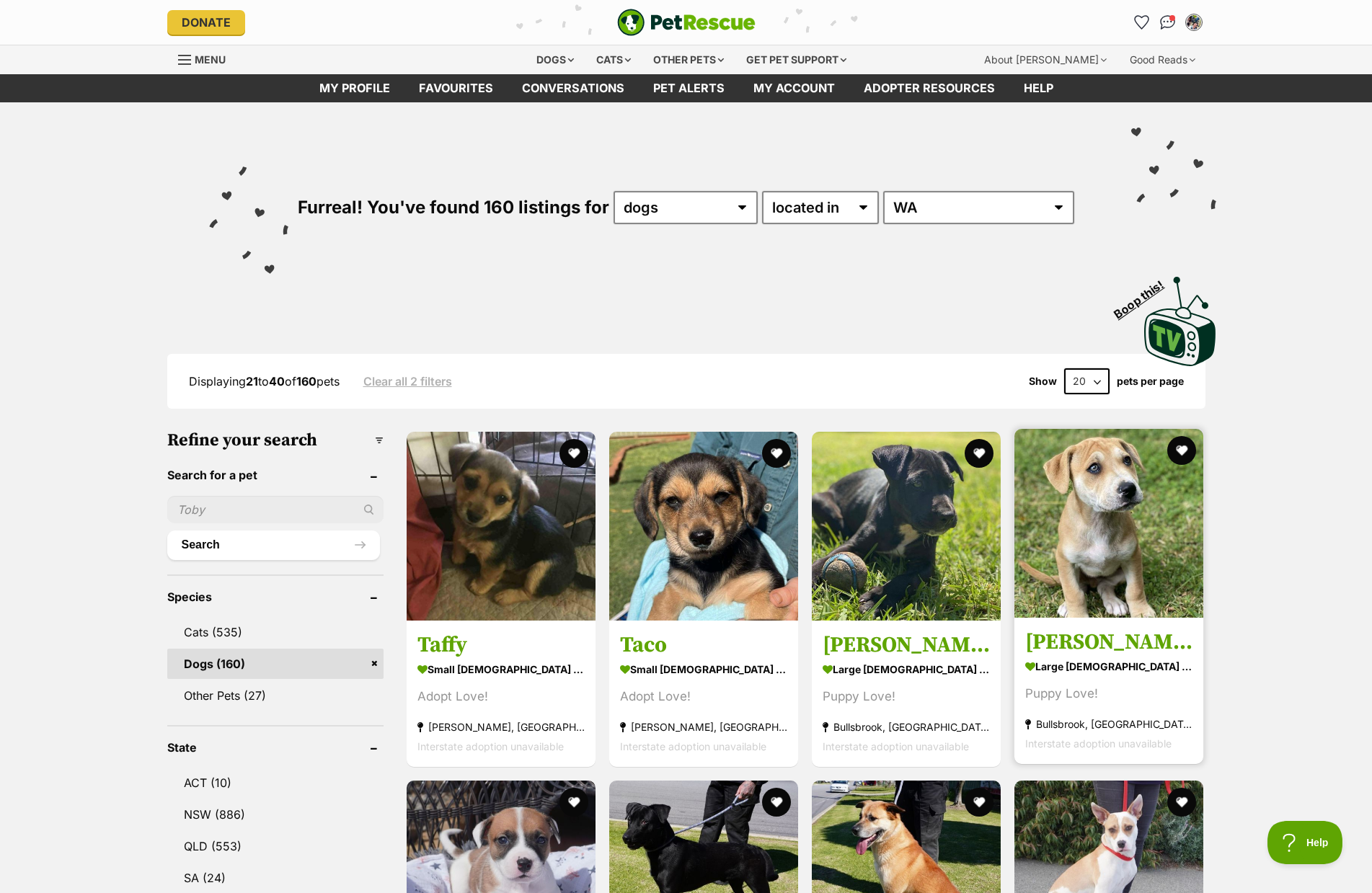
click at [1098, 642] on h3 "[PERSON_NAME]" at bounding box center [1109, 642] width 167 height 27
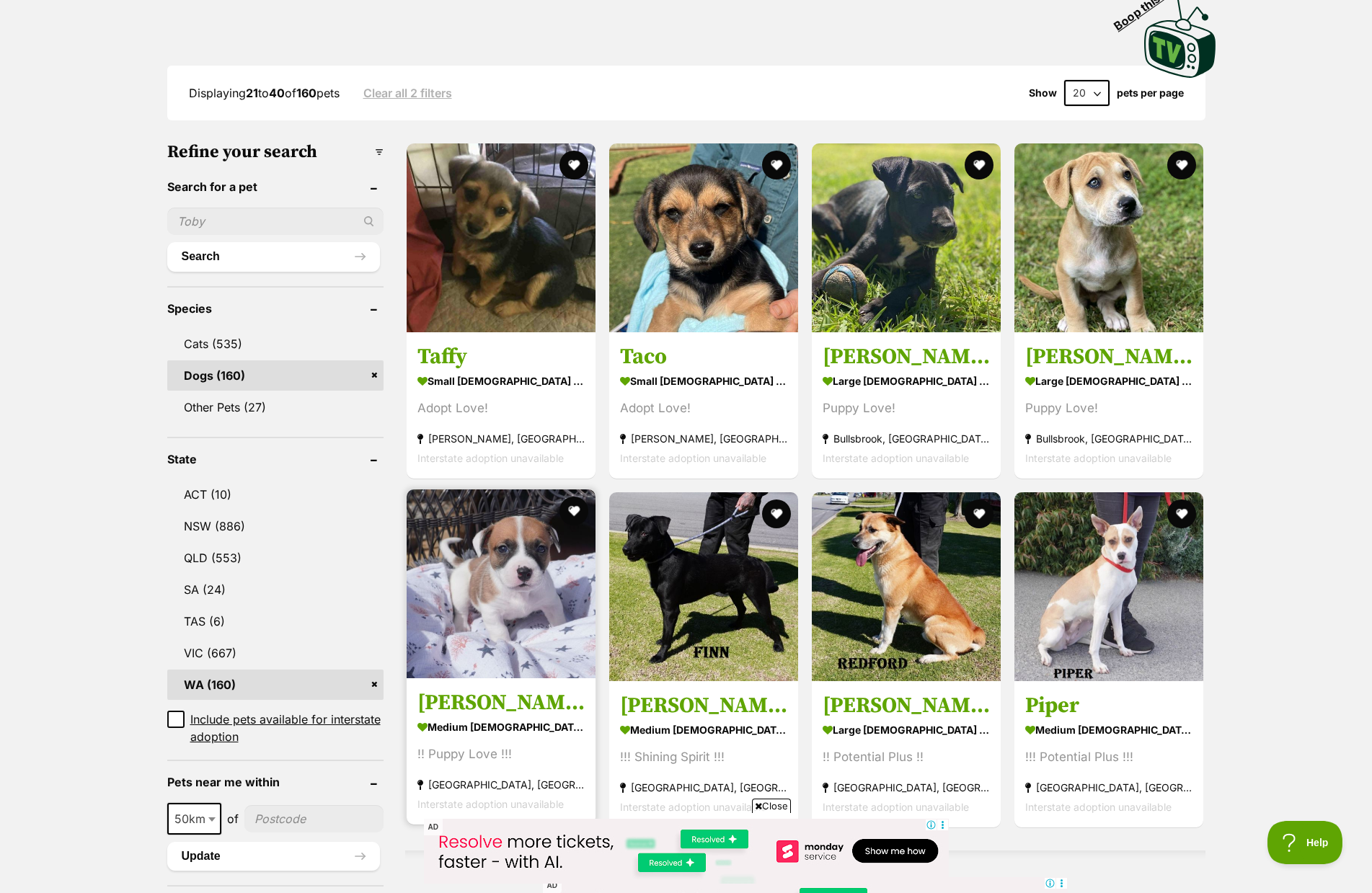
click at [488, 711] on h3 "Theodore" at bounding box center [501, 702] width 167 height 27
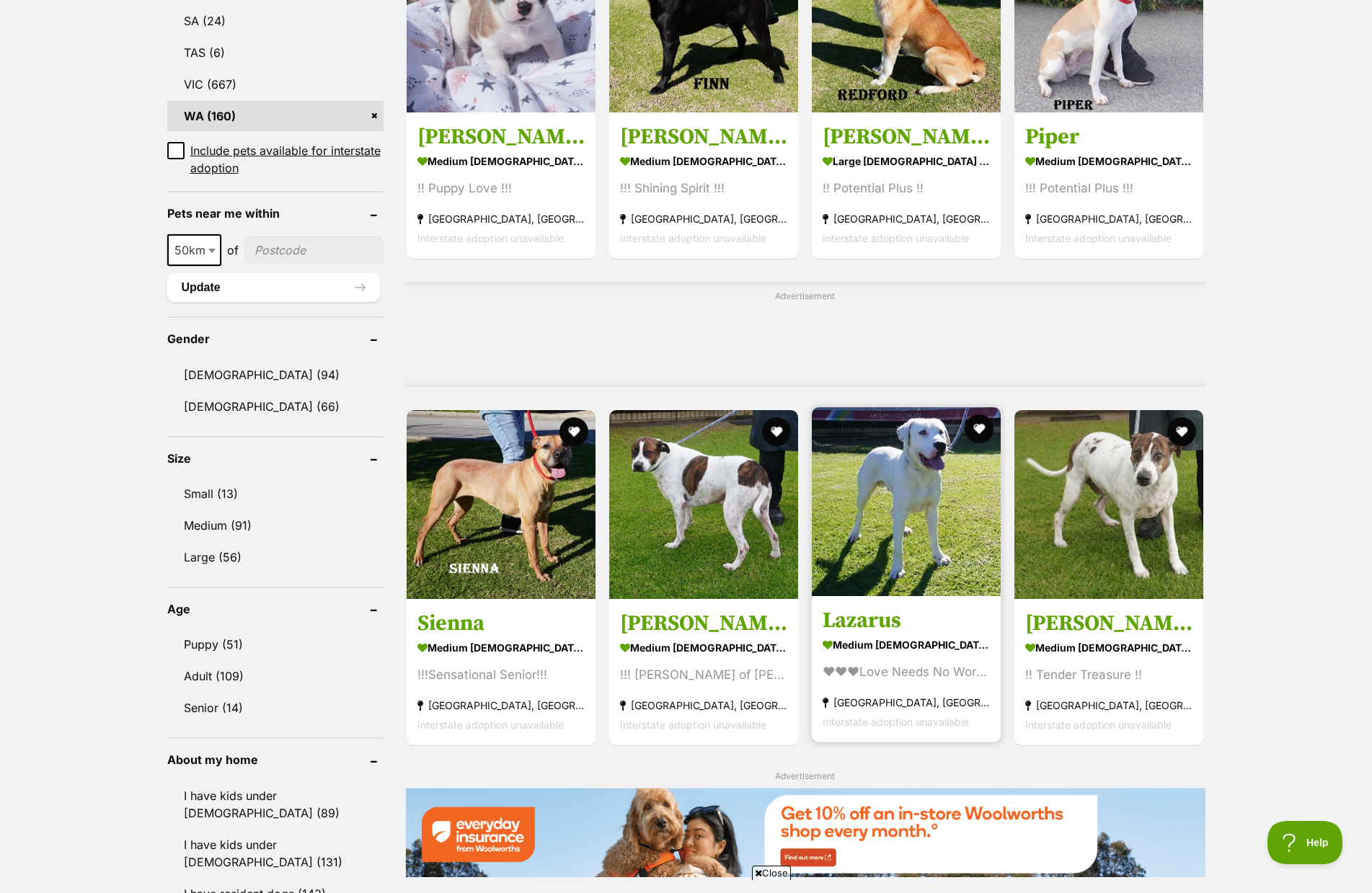
click at [870, 622] on h3 "Lazarus" at bounding box center [906, 620] width 167 height 27
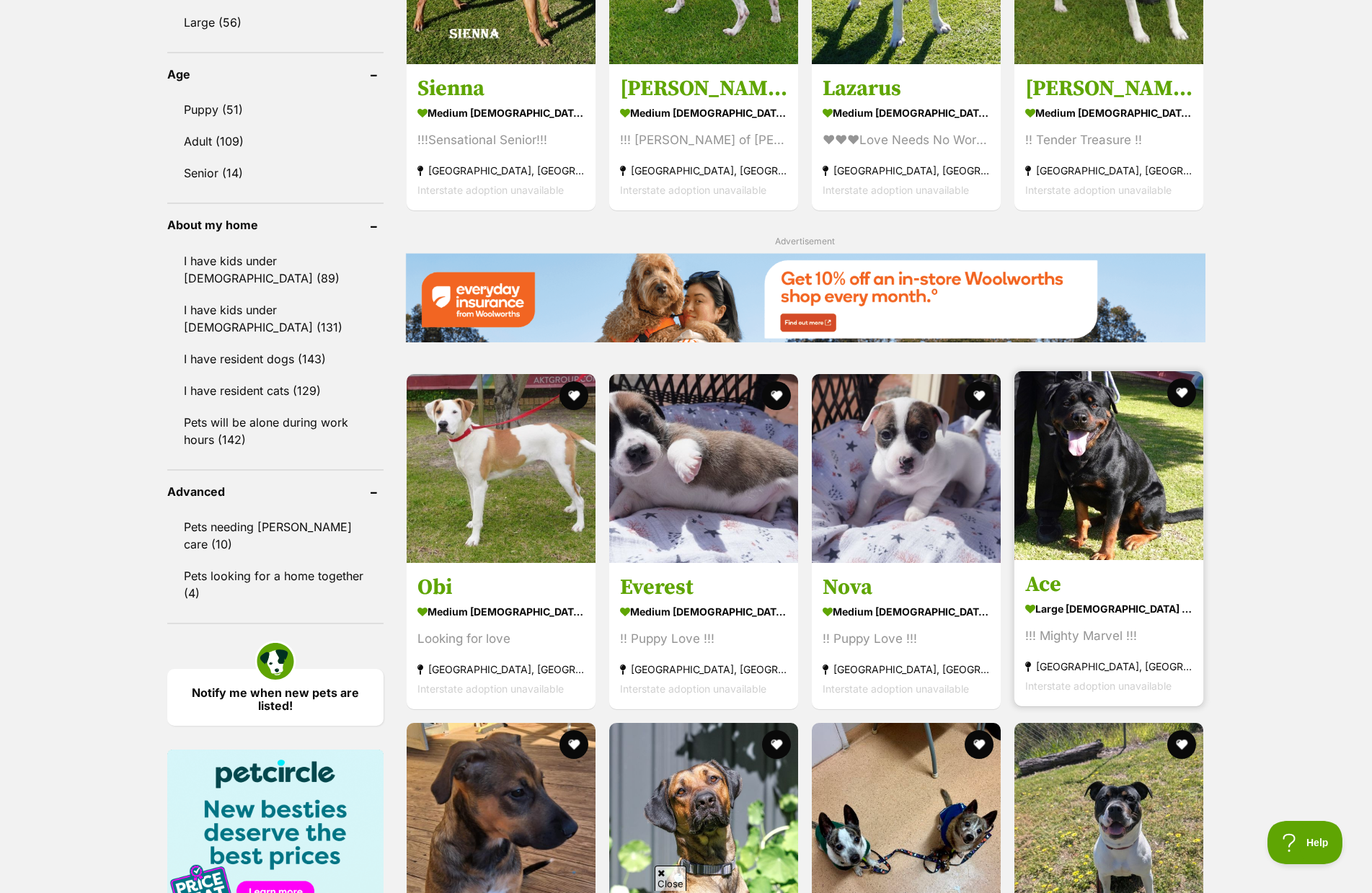
scroll to position [1433, 0]
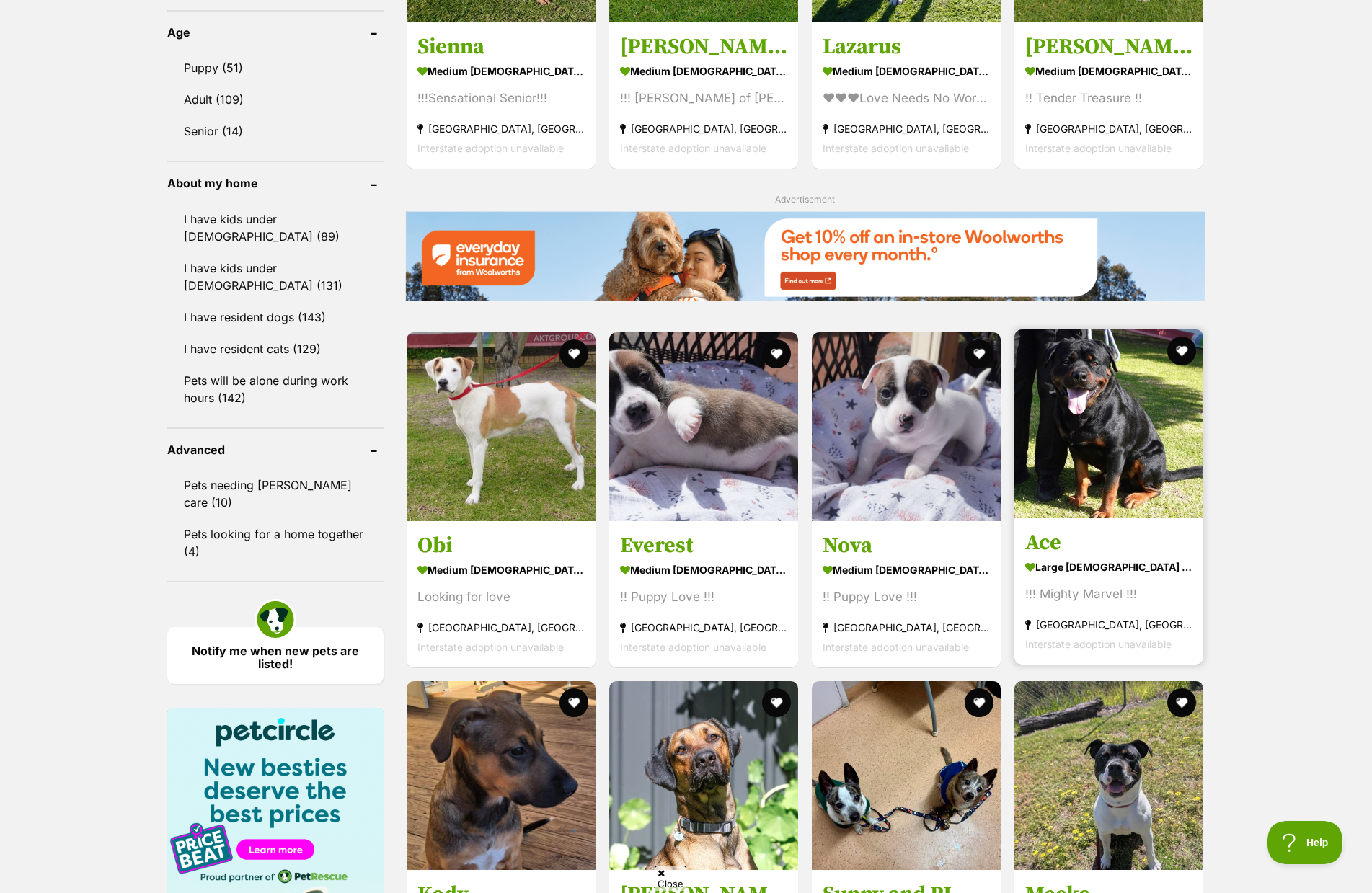
click at [1041, 544] on h3 "Ace" at bounding box center [1109, 543] width 167 height 27
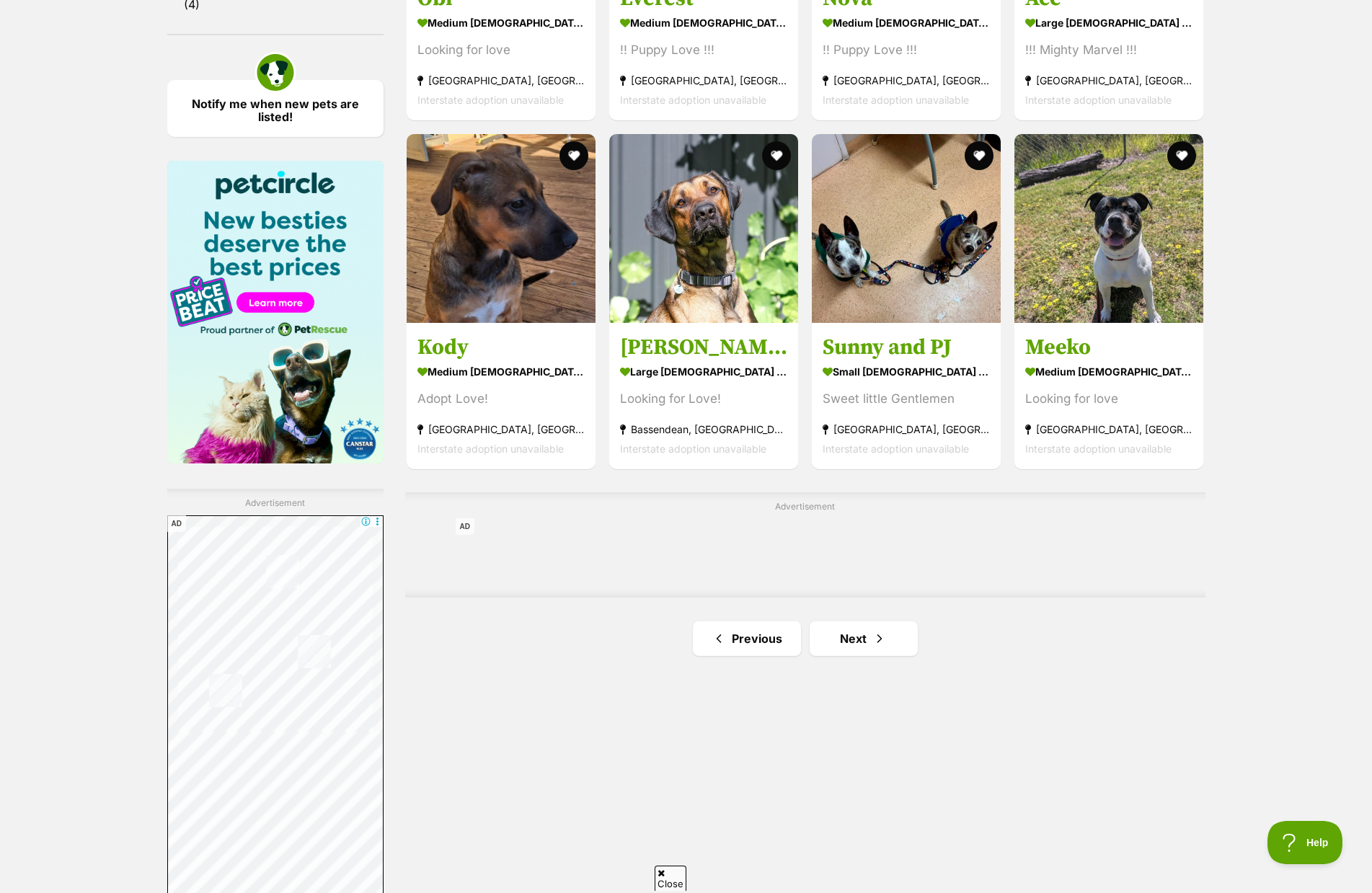
scroll to position [1992, 0]
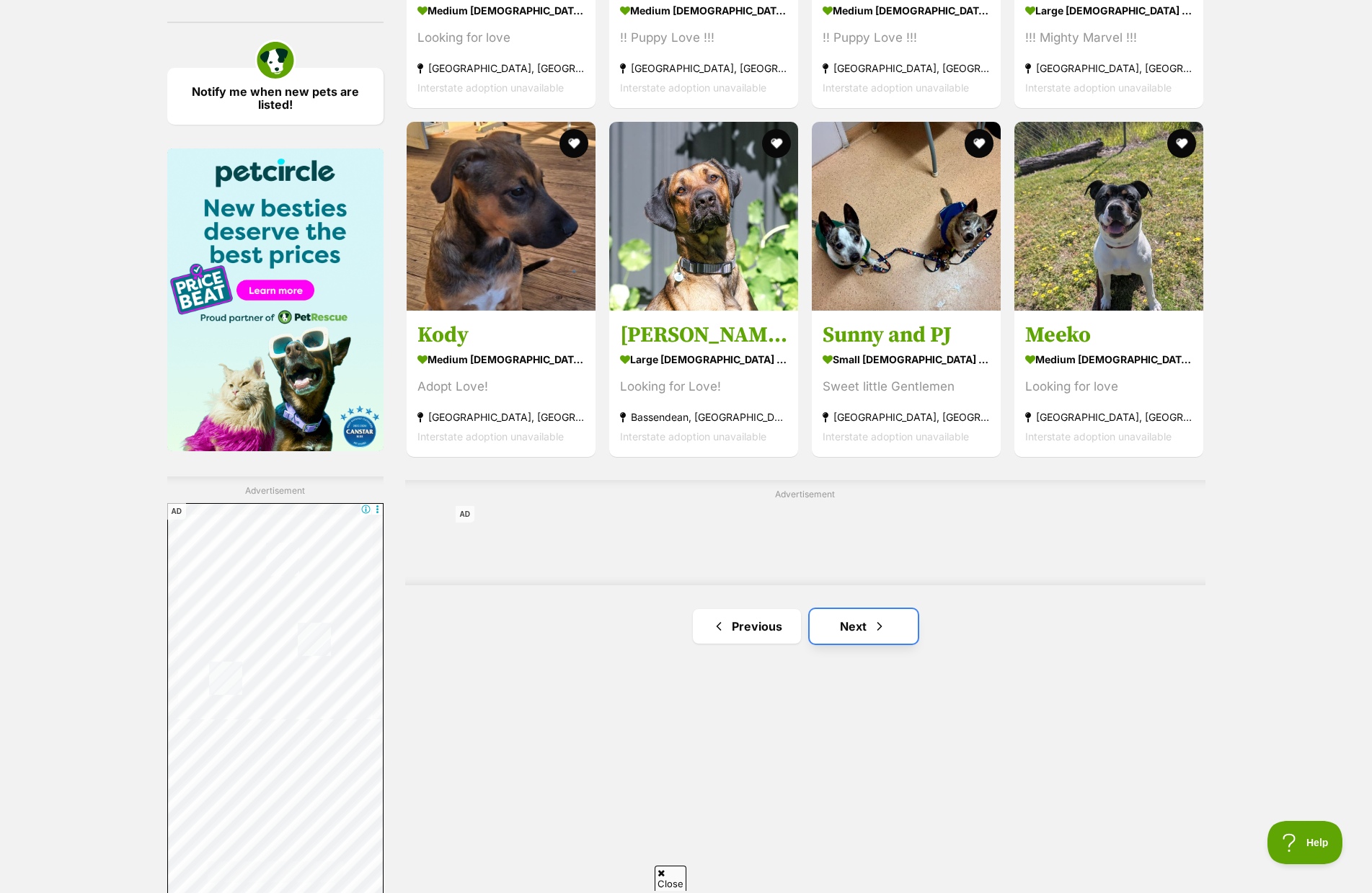
click at [827, 636] on link "Next" at bounding box center [864, 626] width 108 height 34
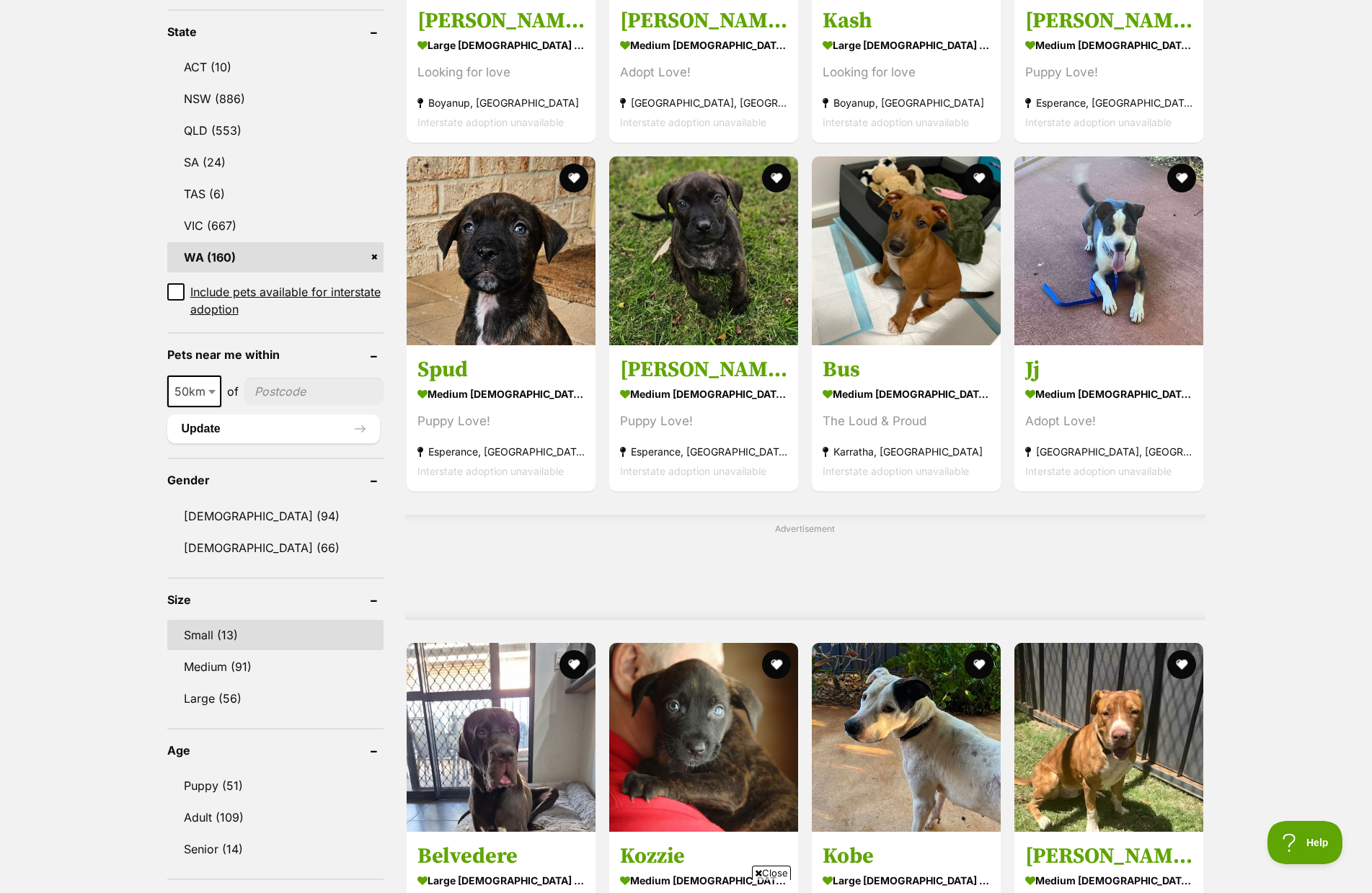
scroll to position [721, 0]
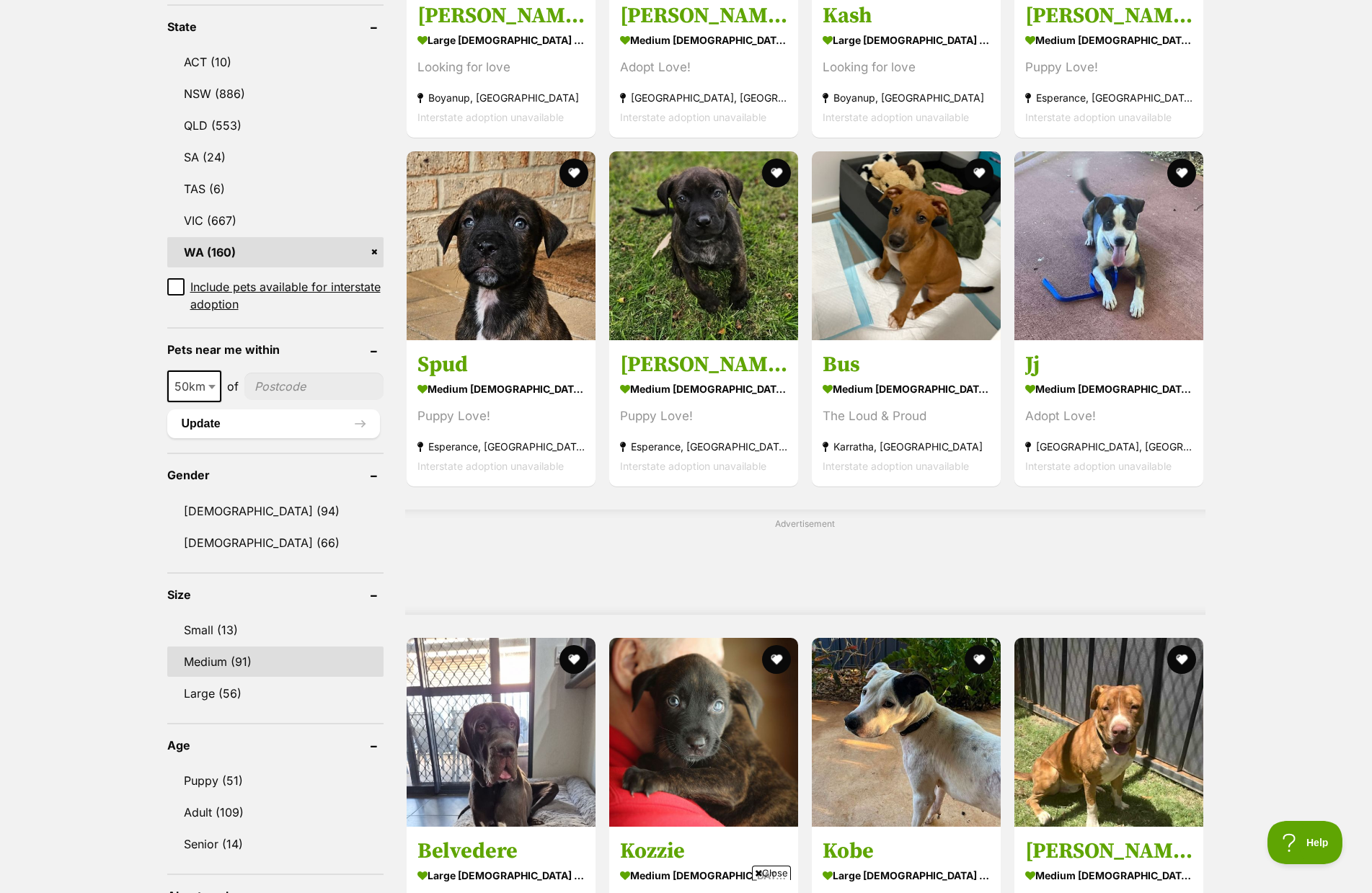
click at [219, 653] on link "Medium (91)" at bounding box center [275, 661] width 216 height 30
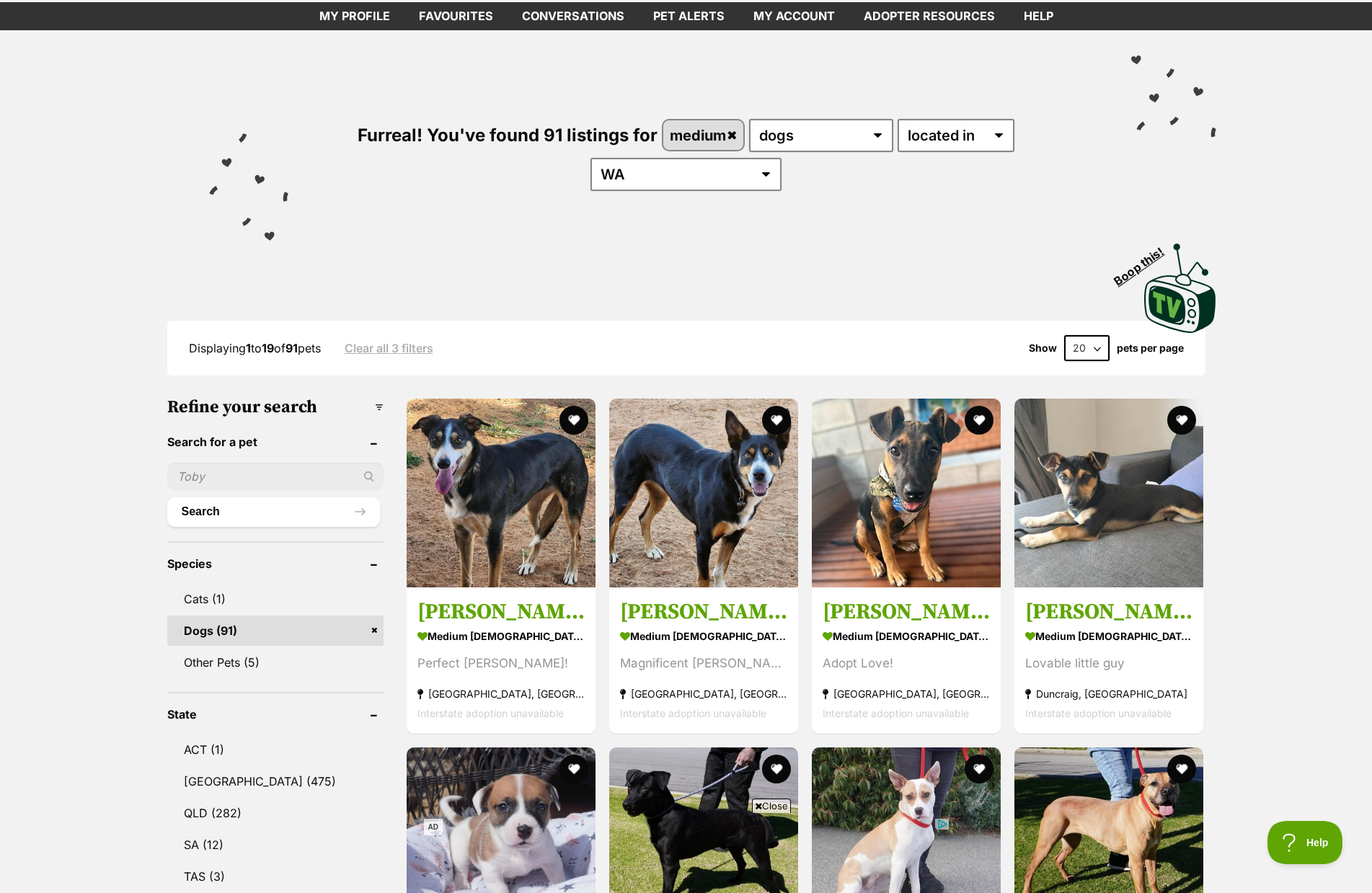
click at [1087, 335] on select "20 40 60" at bounding box center [1087, 348] width 45 height 26
select select "60"
click at [1064, 335] on select "20 40 60" at bounding box center [1087, 348] width 45 height 26
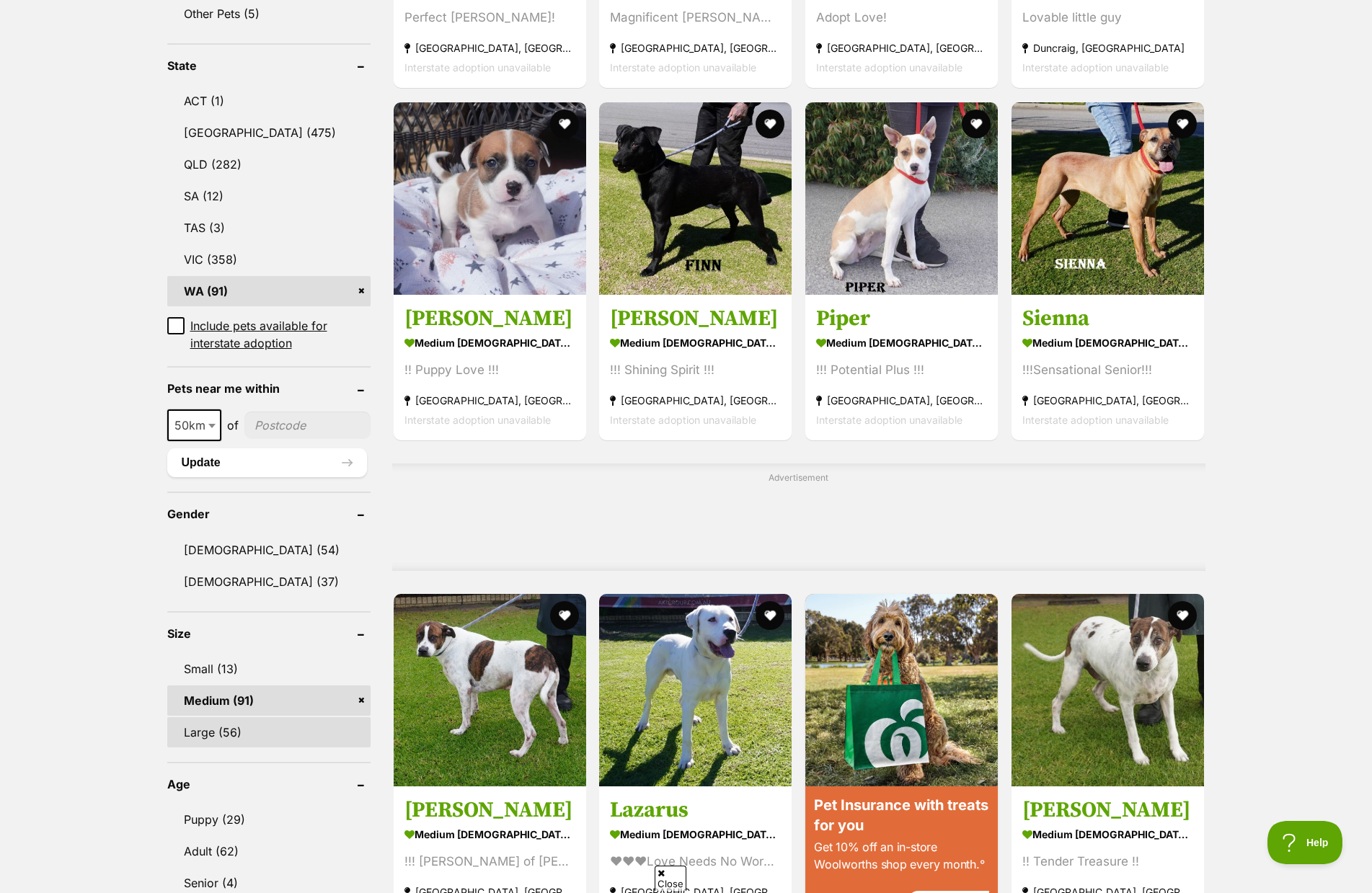
click at [226, 717] on link "Large (56)" at bounding box center [269, 731] width 203 height 30
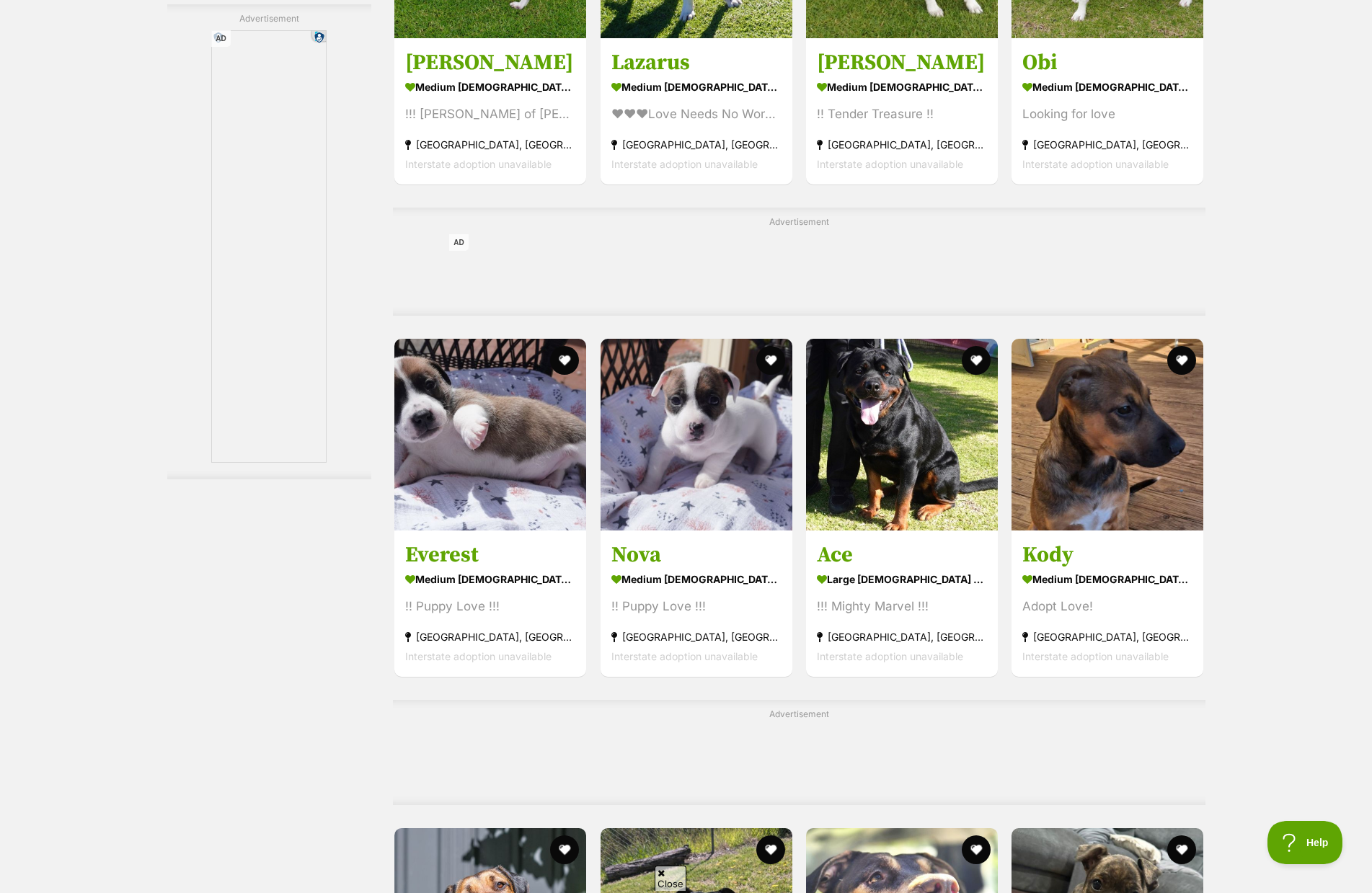
scroll to position [3386, 0]
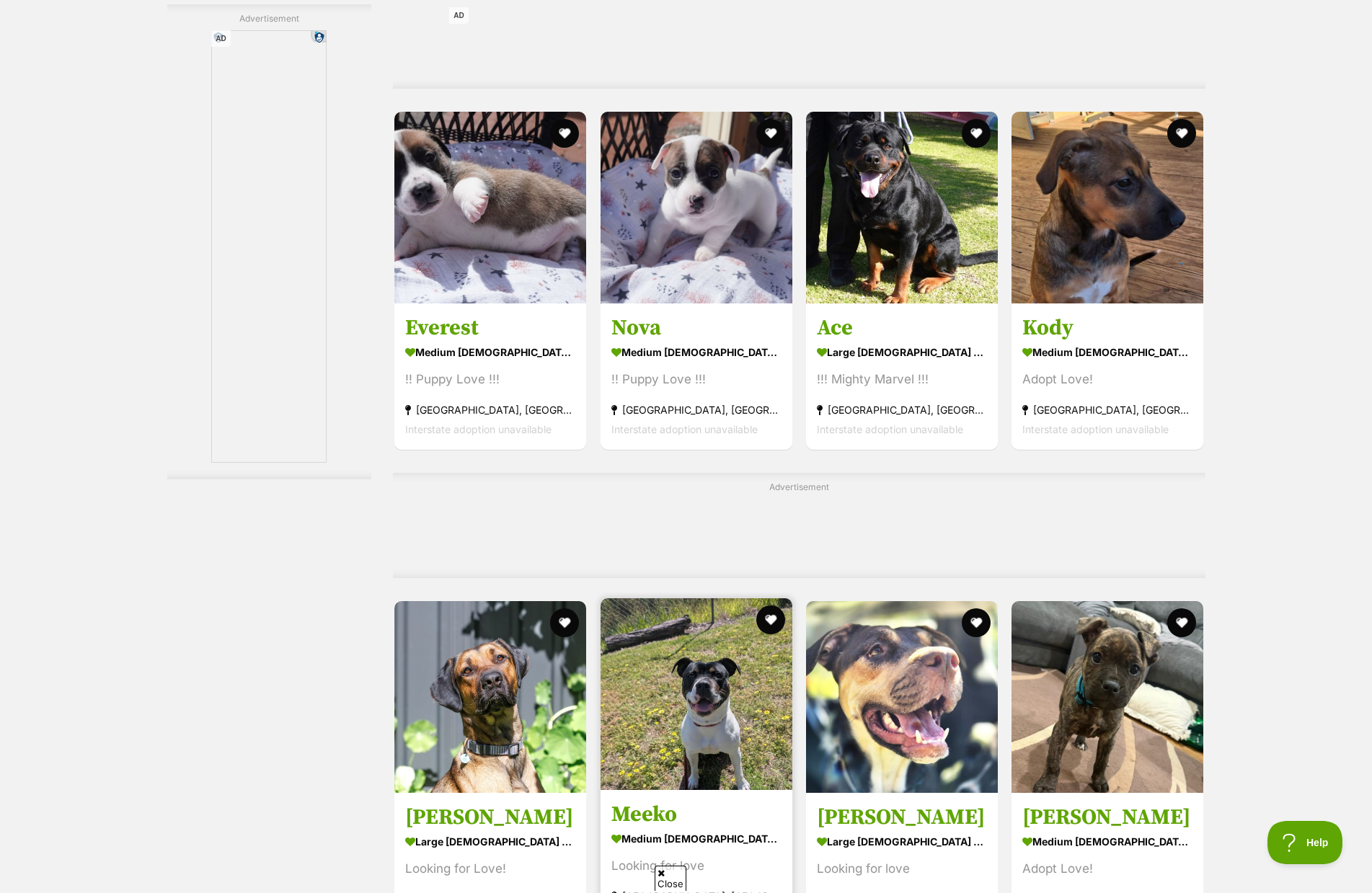
click at [638, 819] on h3 "Meeko" at bounding box center [696, 813] width 170 height 27
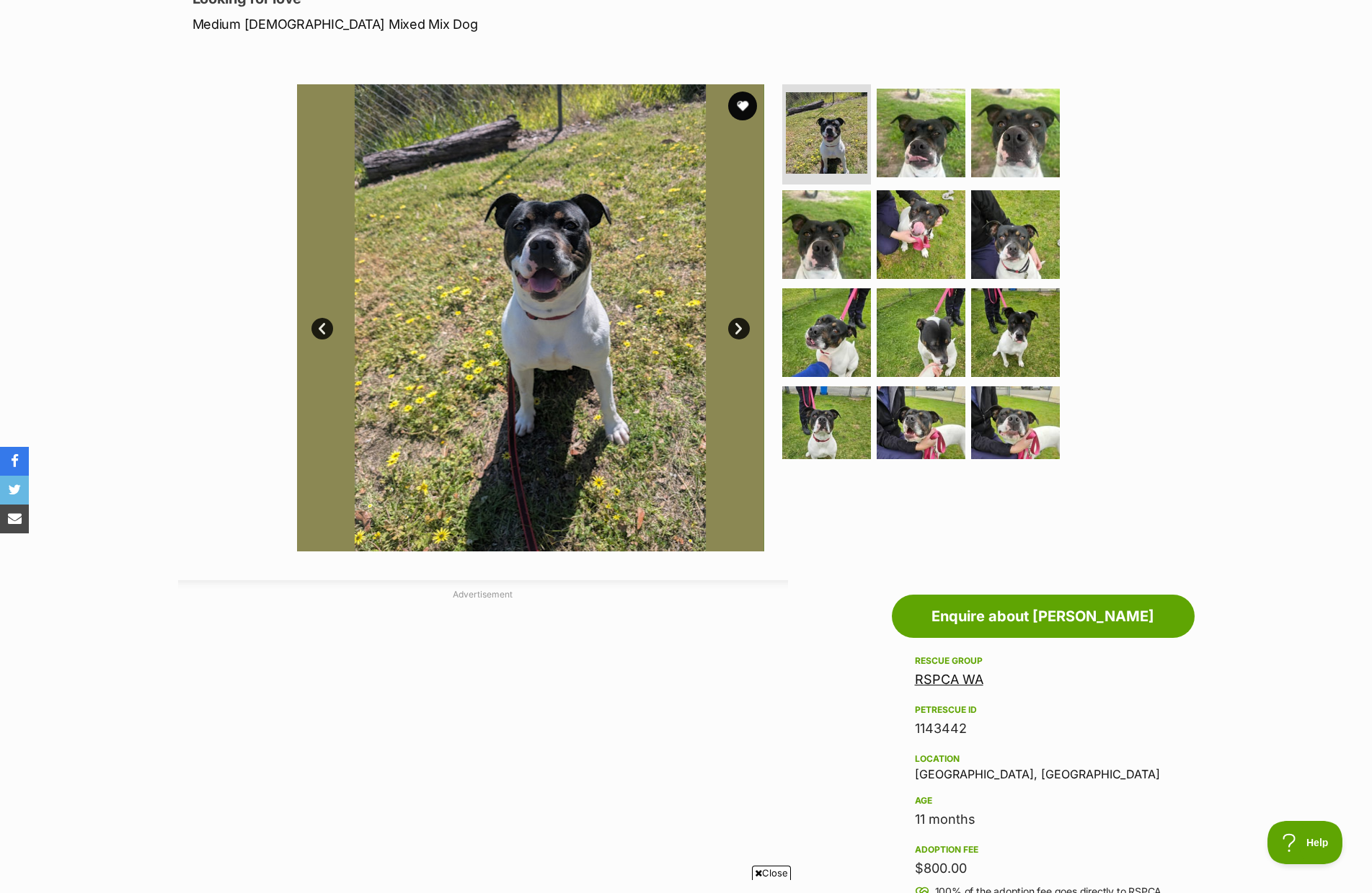
scroll to position [216, 0]
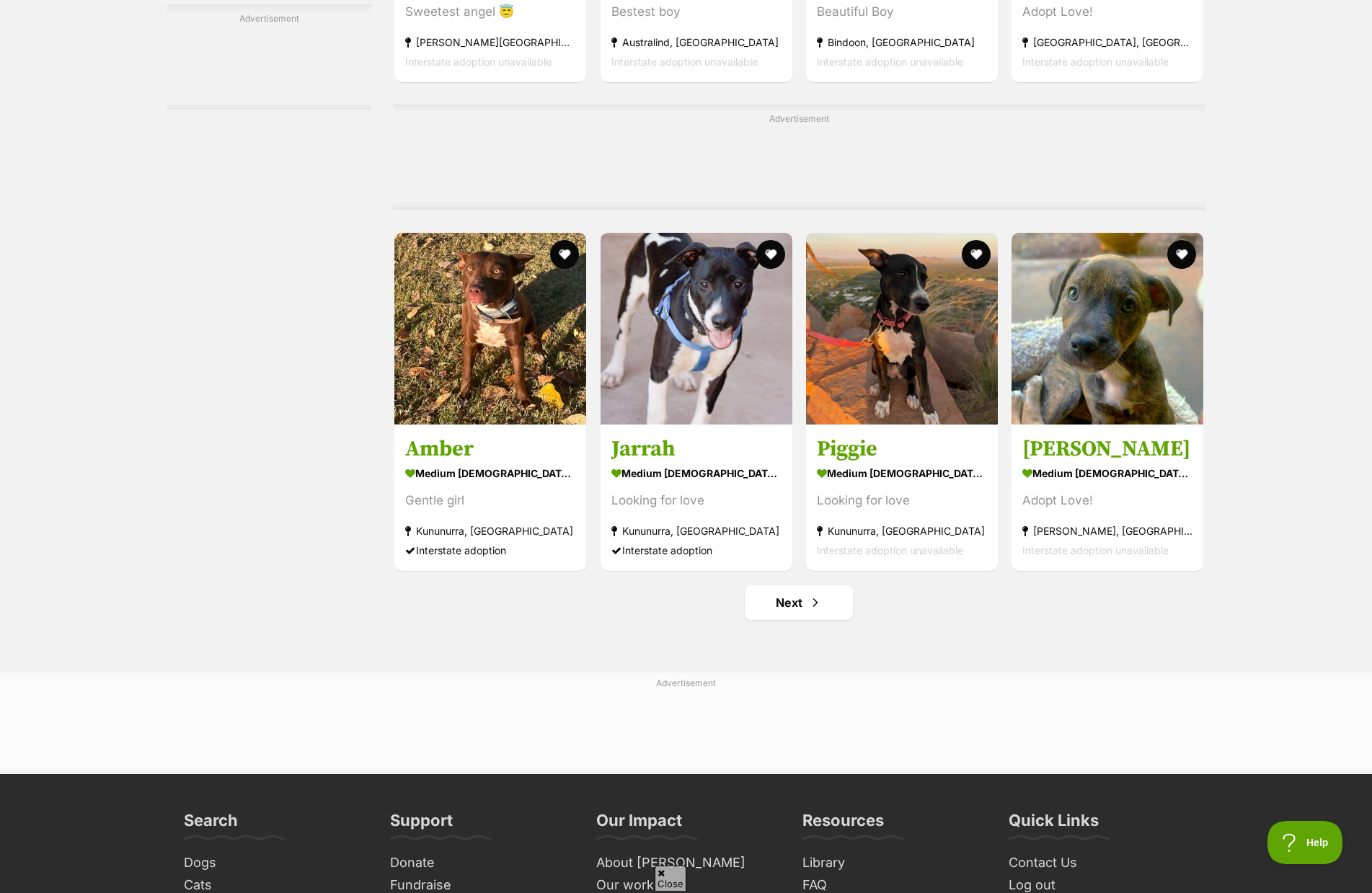
scroll to position [6413, 0]
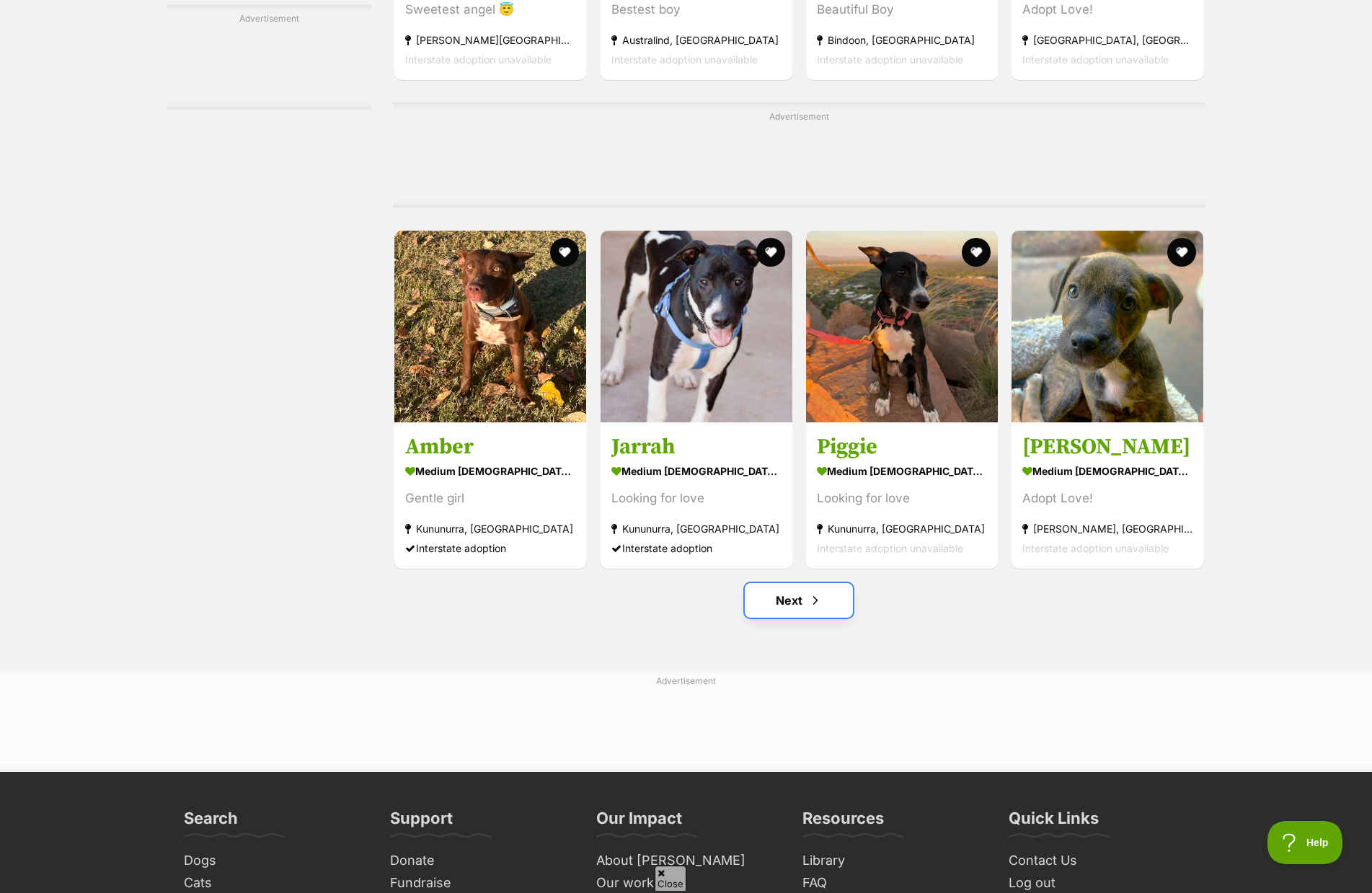
click at [818, 609] on span "Next page" at bounding box center [815, 600] width 15 height 17
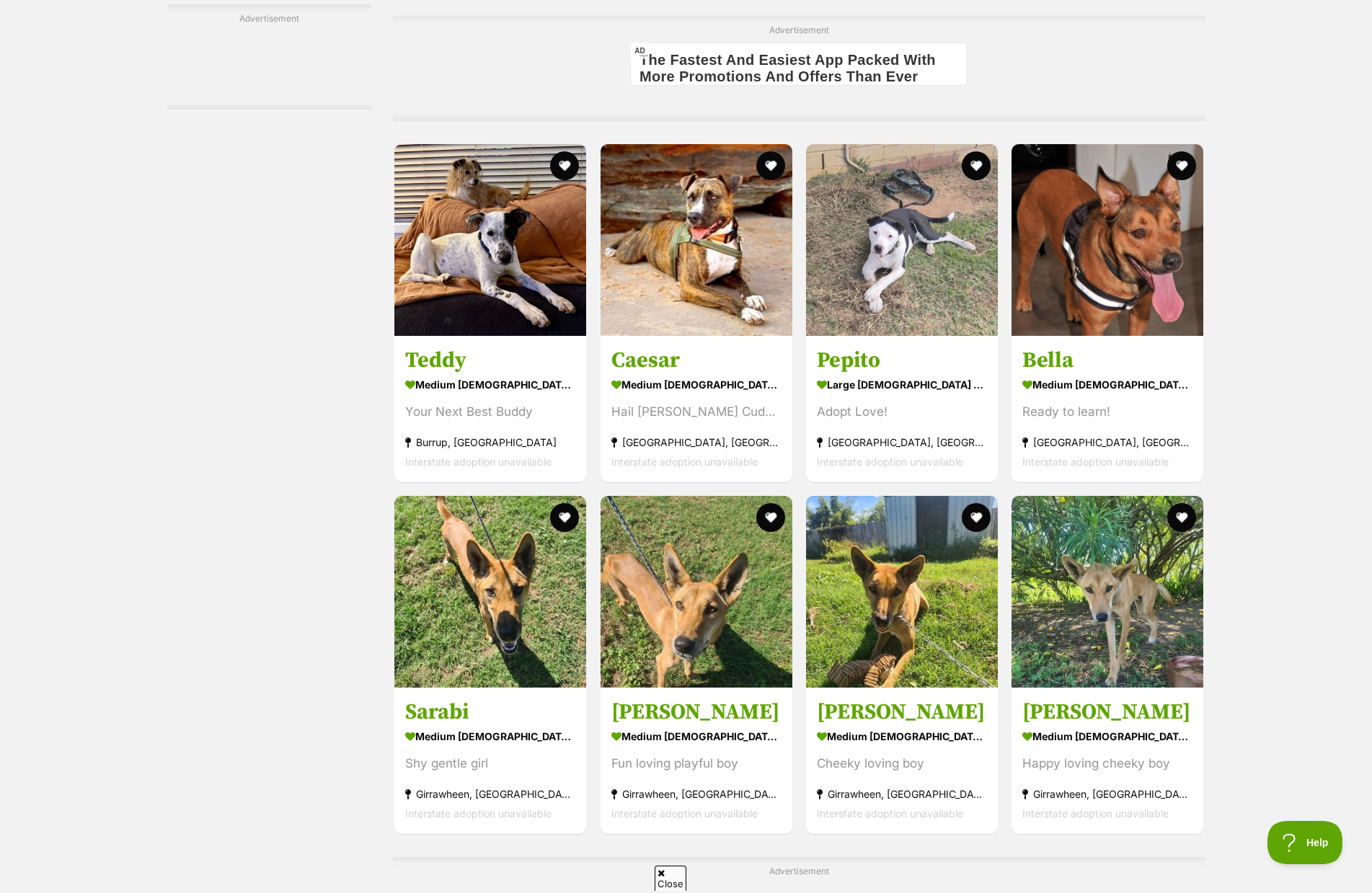
scroll to position [4395, 0]
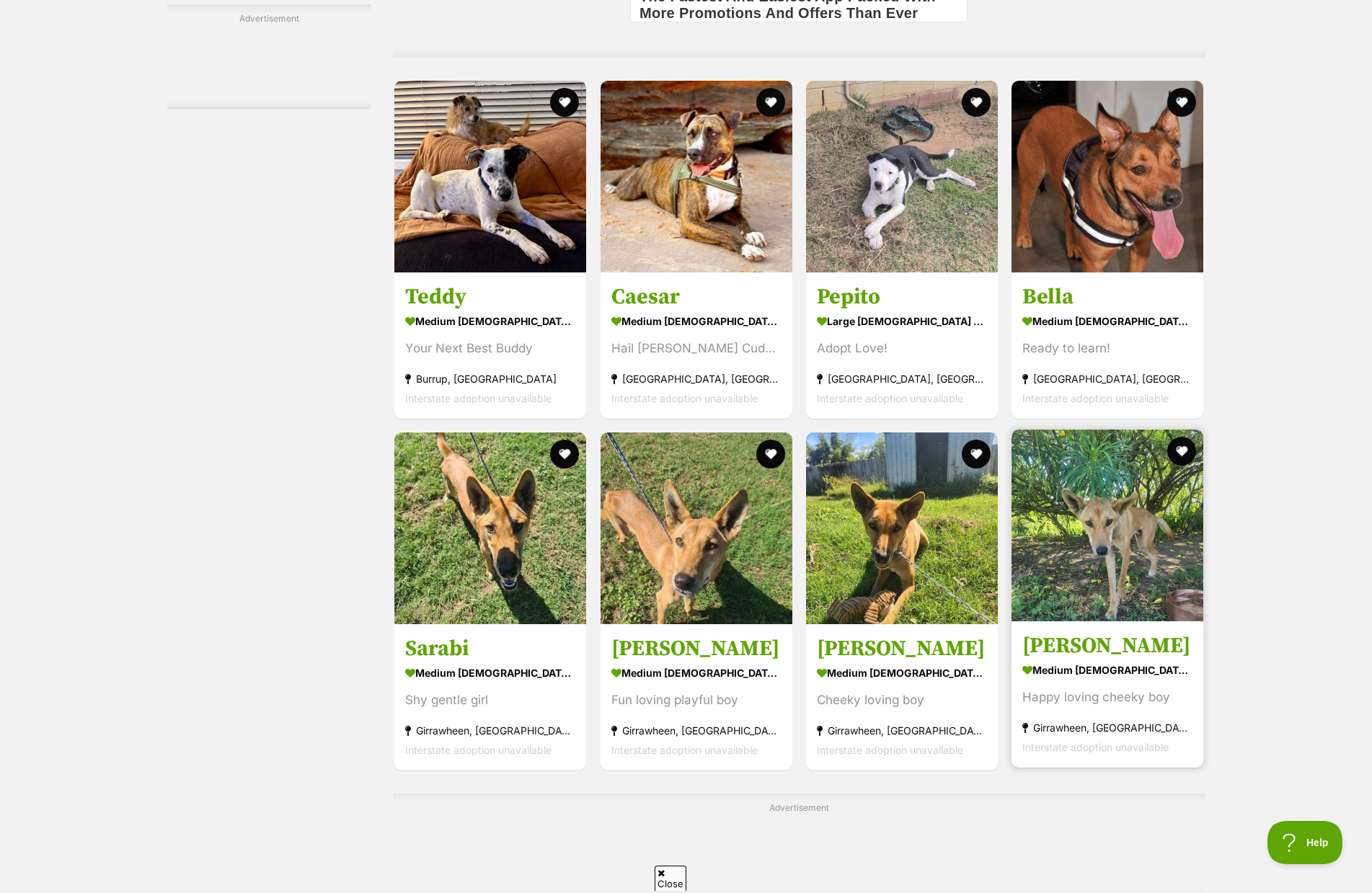
click at [1034, 640] on h3 "Joe" at bounding box center [1107, 645] width 170 height 27
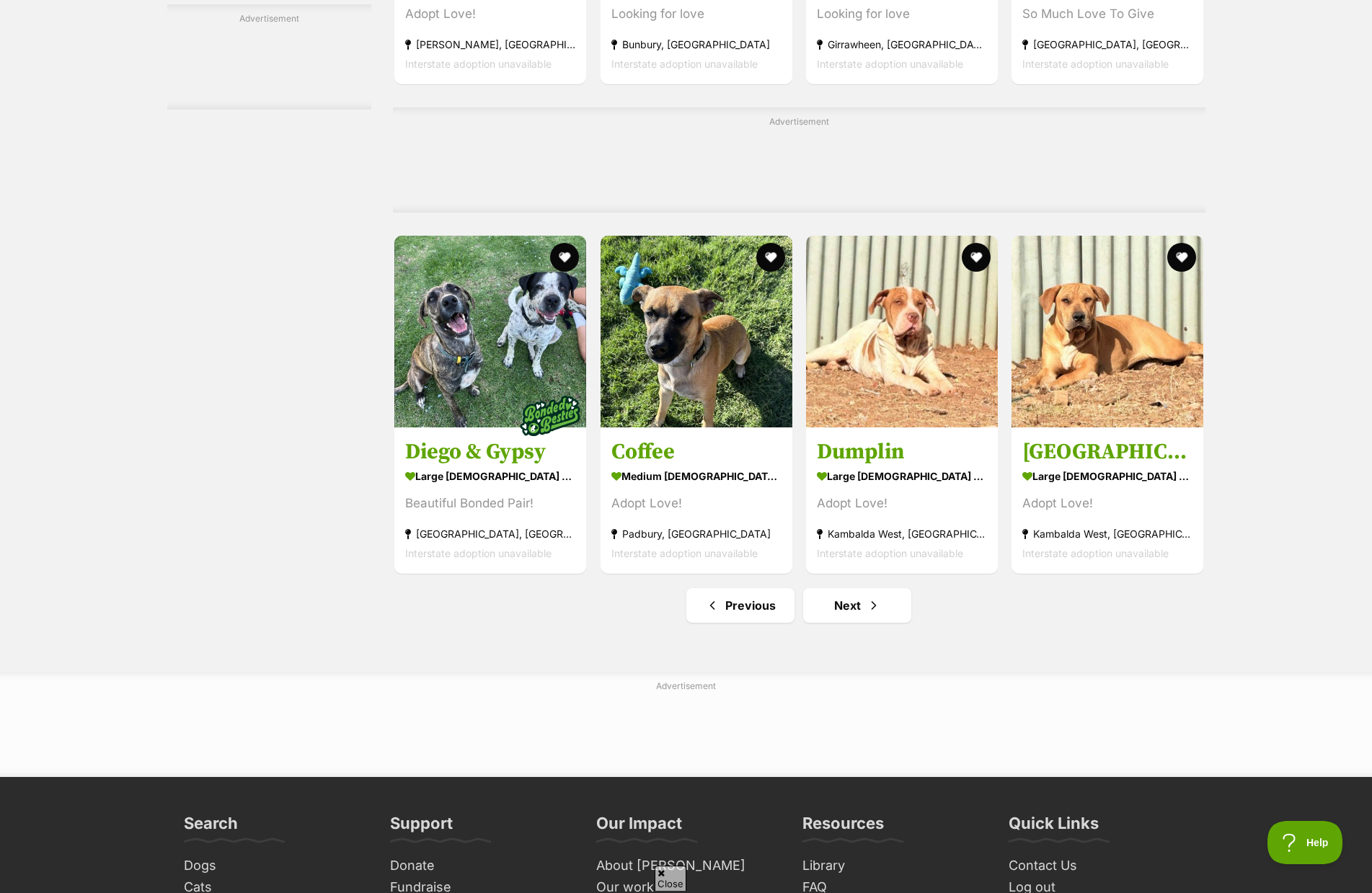
scroll to position [6413, 0]
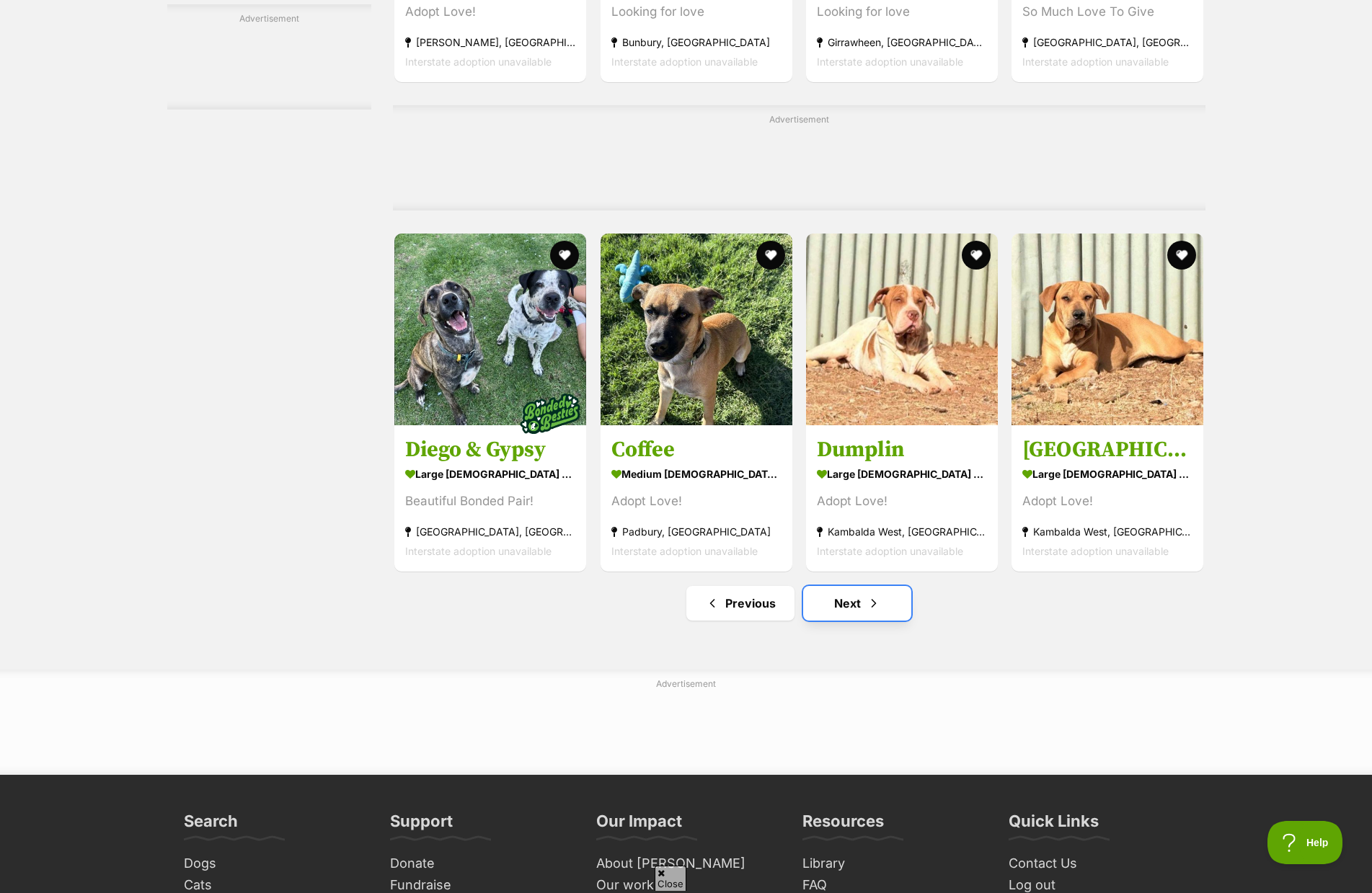
click at [864, 602] on link "Next" at bounding box center [856, 603] width 108 height 34
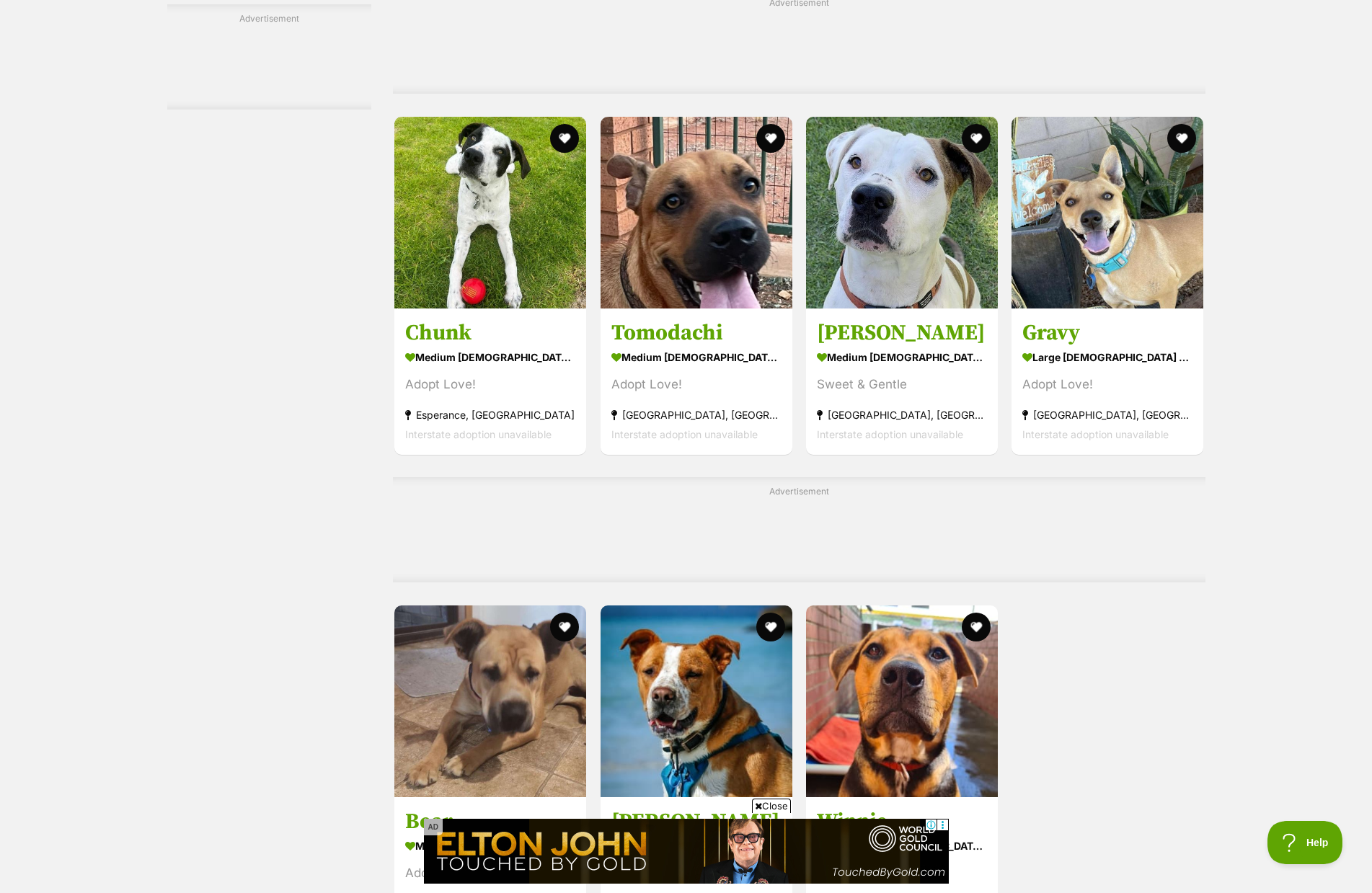
scroll to position [2665, 0]
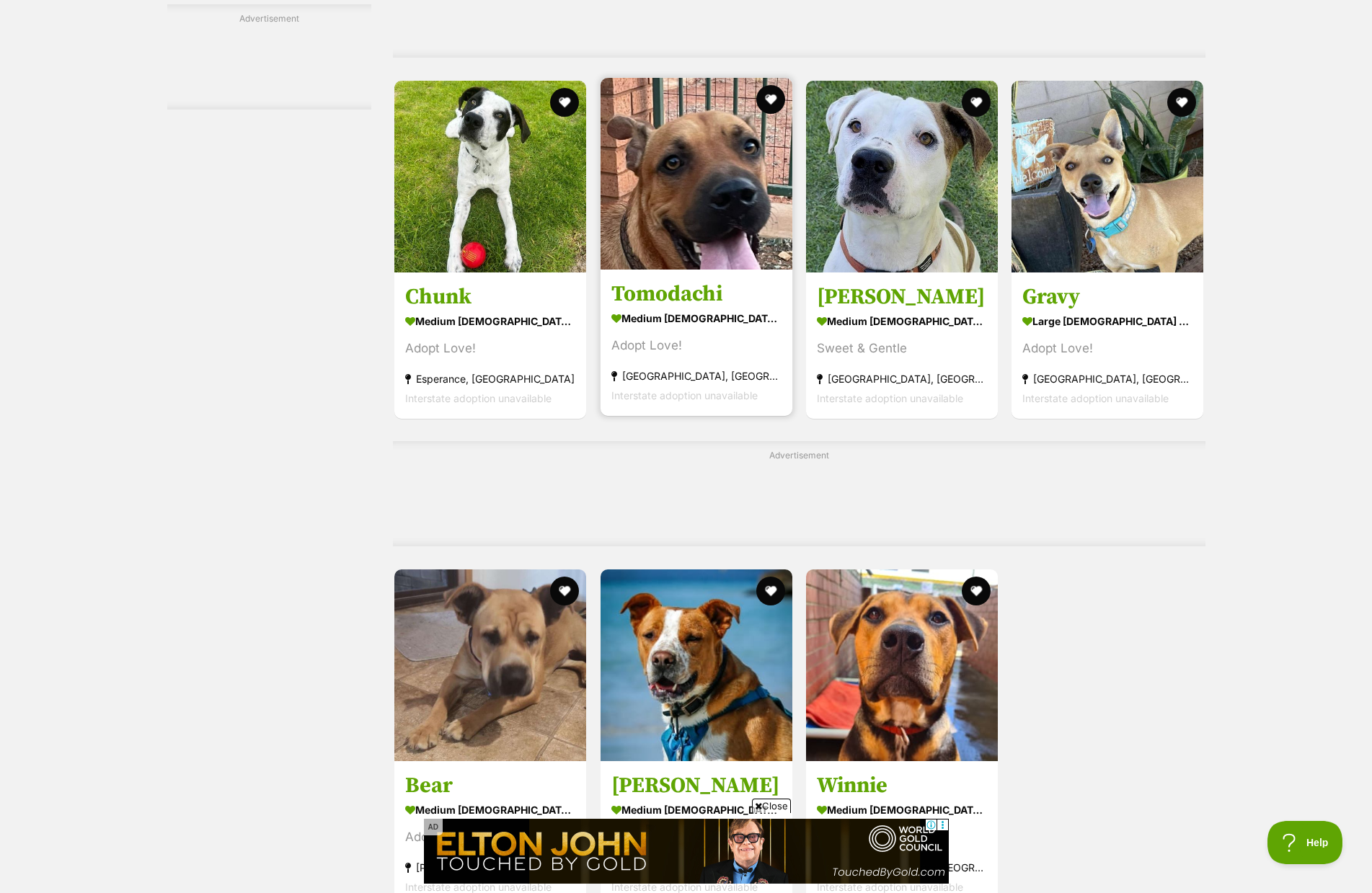
click at [700, 289] on h3 "Tomodachi" at bounding box center [696, 293] width 170 height 27
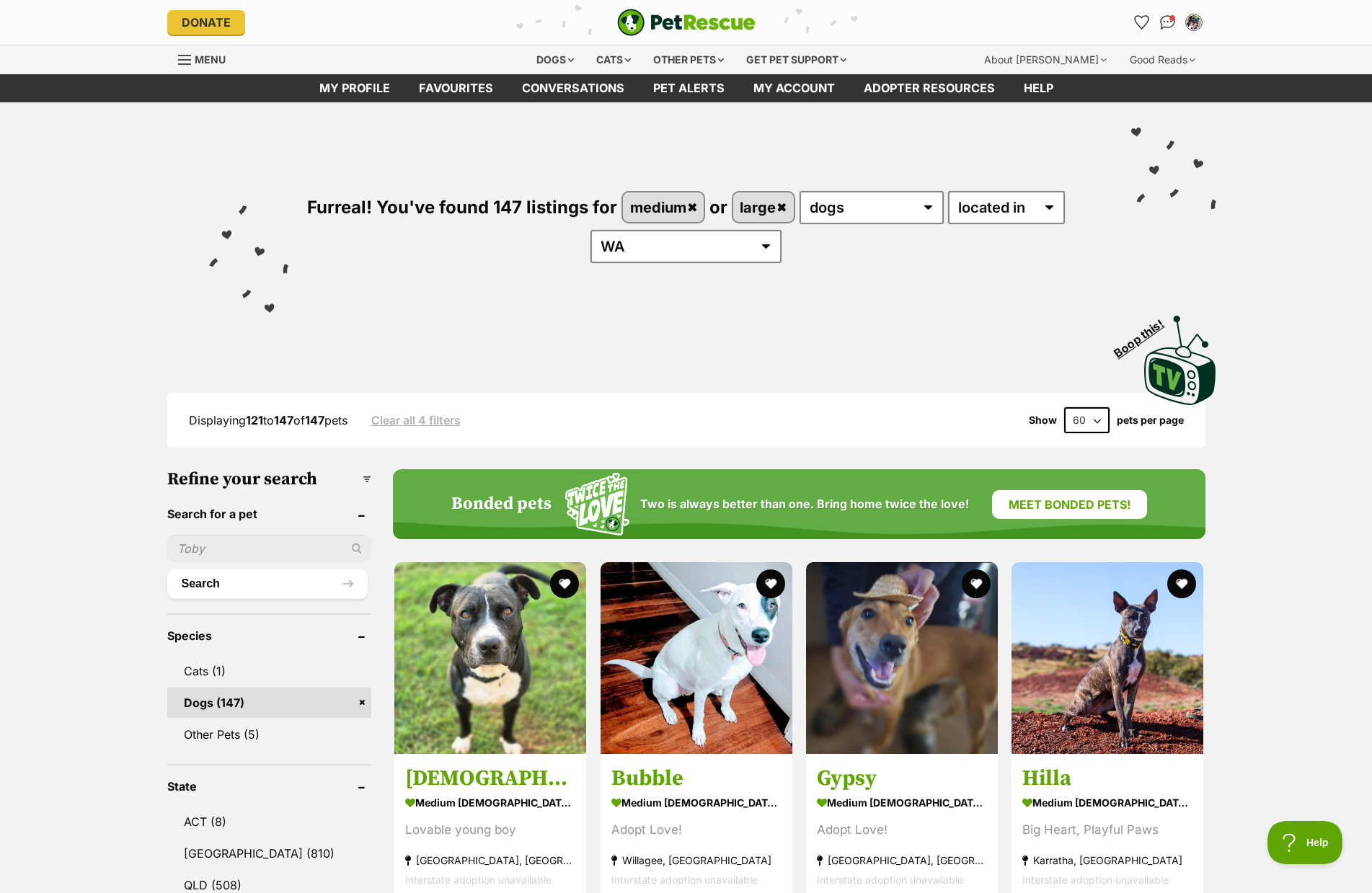
scroll to position [0, 0]
click at [223, 551] on input "text" at bounding box center [269, 548] width 204 height 27
type input "xanthe"
click at [299, 583] on button "Search" at bounding box center [268, 584] width 202 height 29
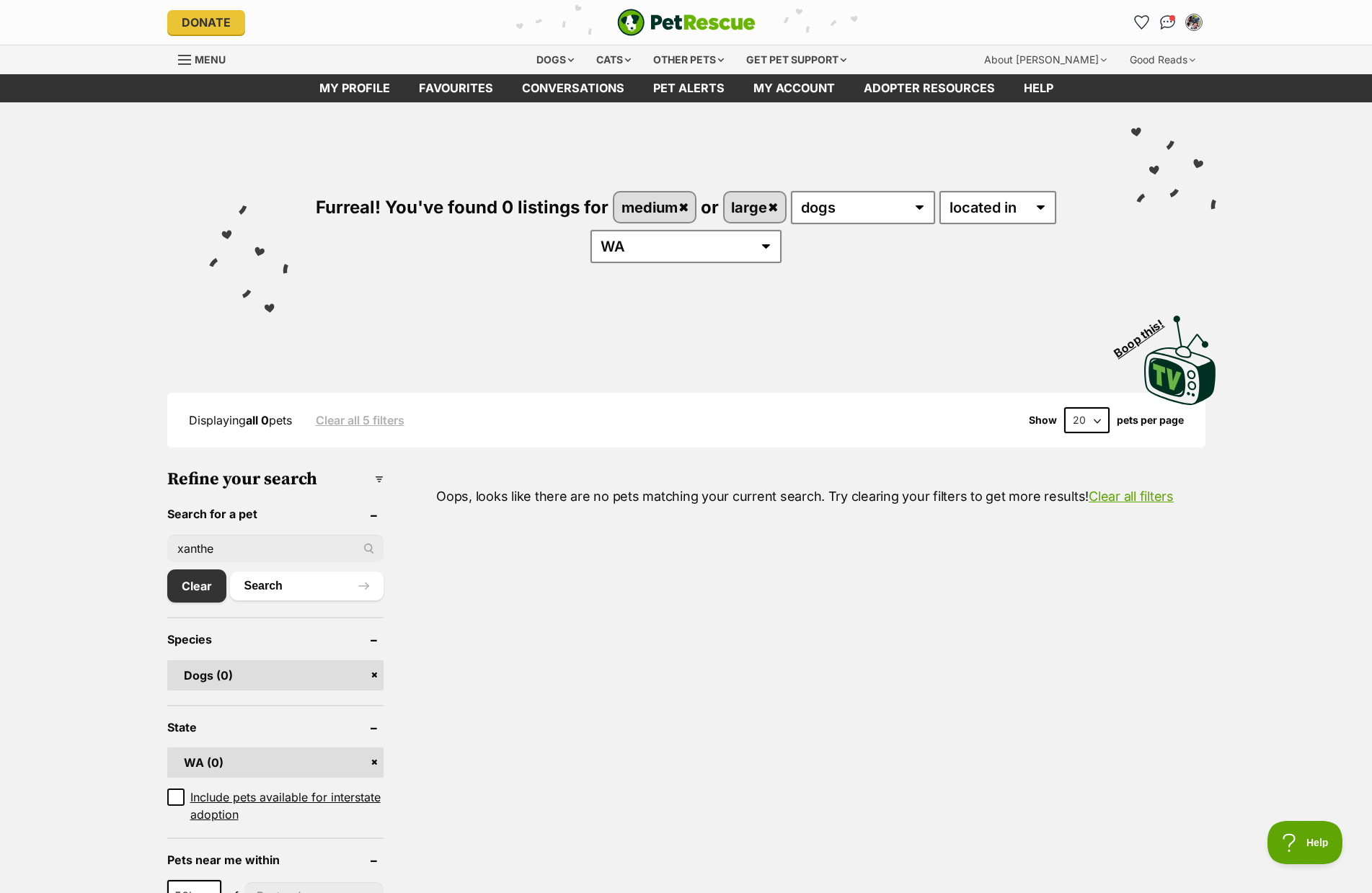
click at [192, 57] on link "Menu" at bounding box center [207, 58] width 58 height 26
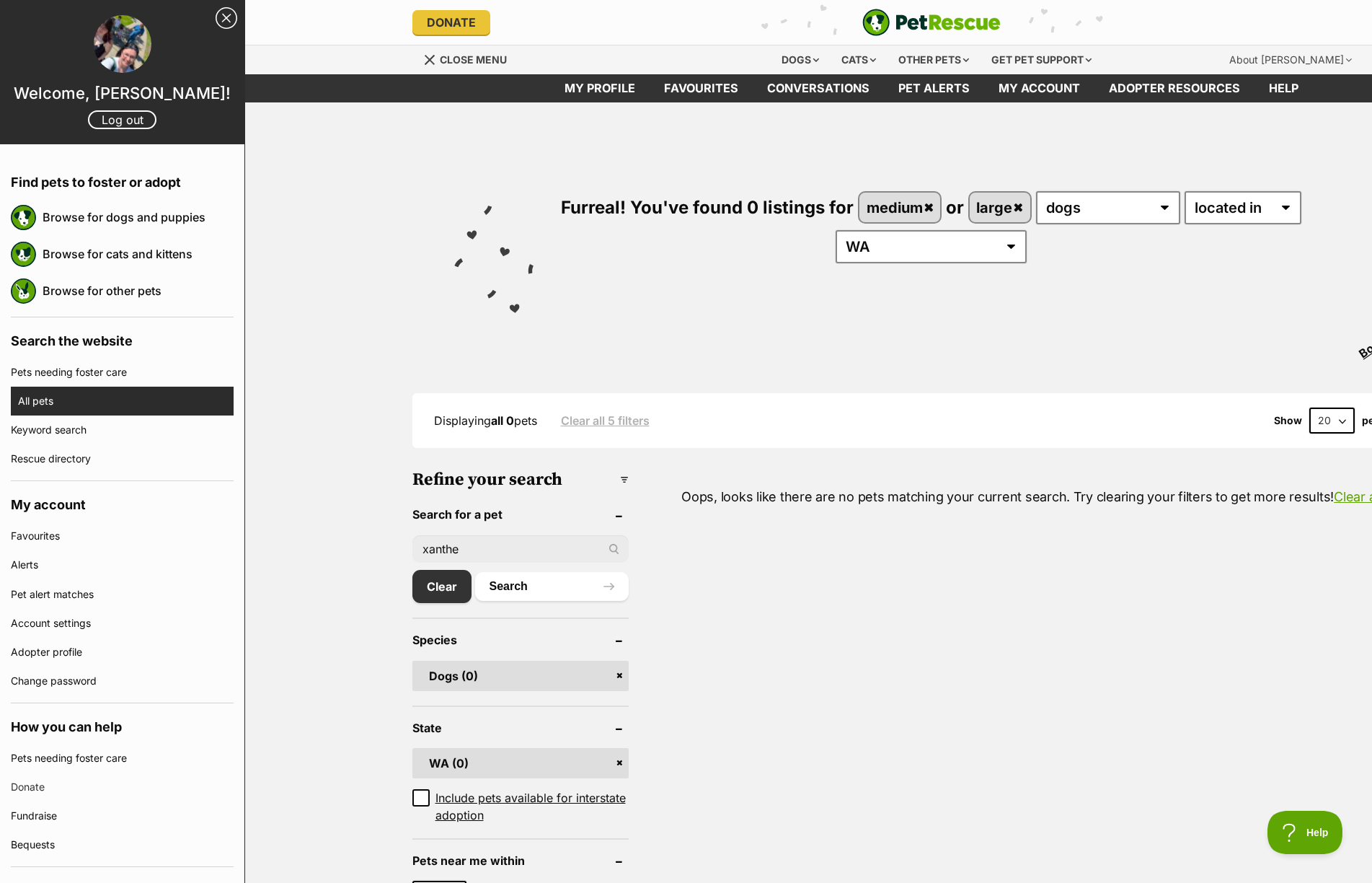
click at [130, 409] on link "All pets" at bounding box center [125, 402] width 215 height 29
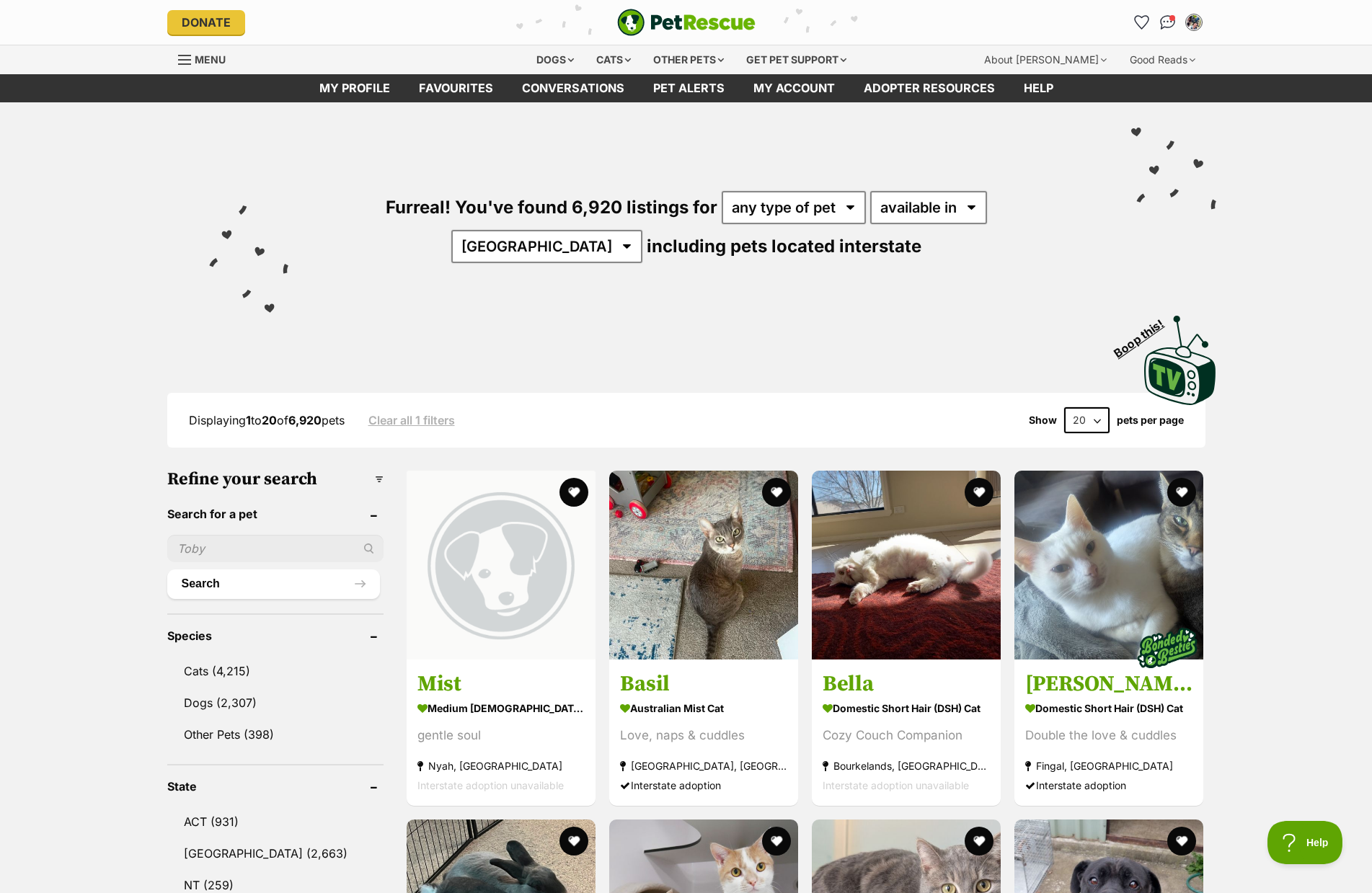
click at [291, 554] on input "text" at bounding box center [275, 548] width 216 height 27
type input "scout"
click at [258, 701] on link "Dogs (2,307)" at bounding box center [275, 702] width 216 height 30
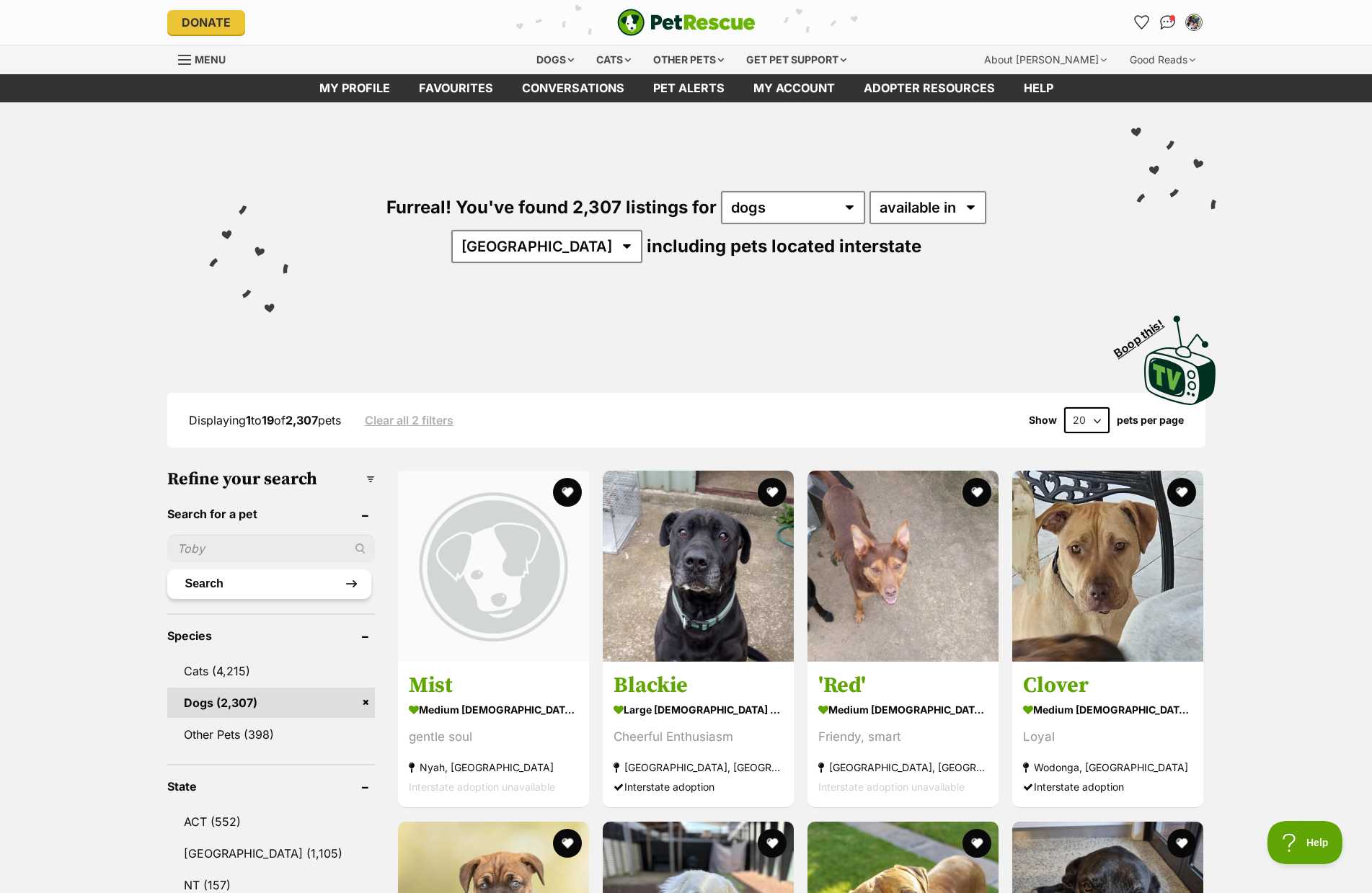
click at [330, 574] on button "Search" at bounding box center [269, 584] width 204 height 29
click at [269, 538] on input "text" at bounding box center [271, 548] width 208 height 27
type input "scout"
click at [167, 569] on button "Search" at bounding box center [269, 584] width 204 height 29
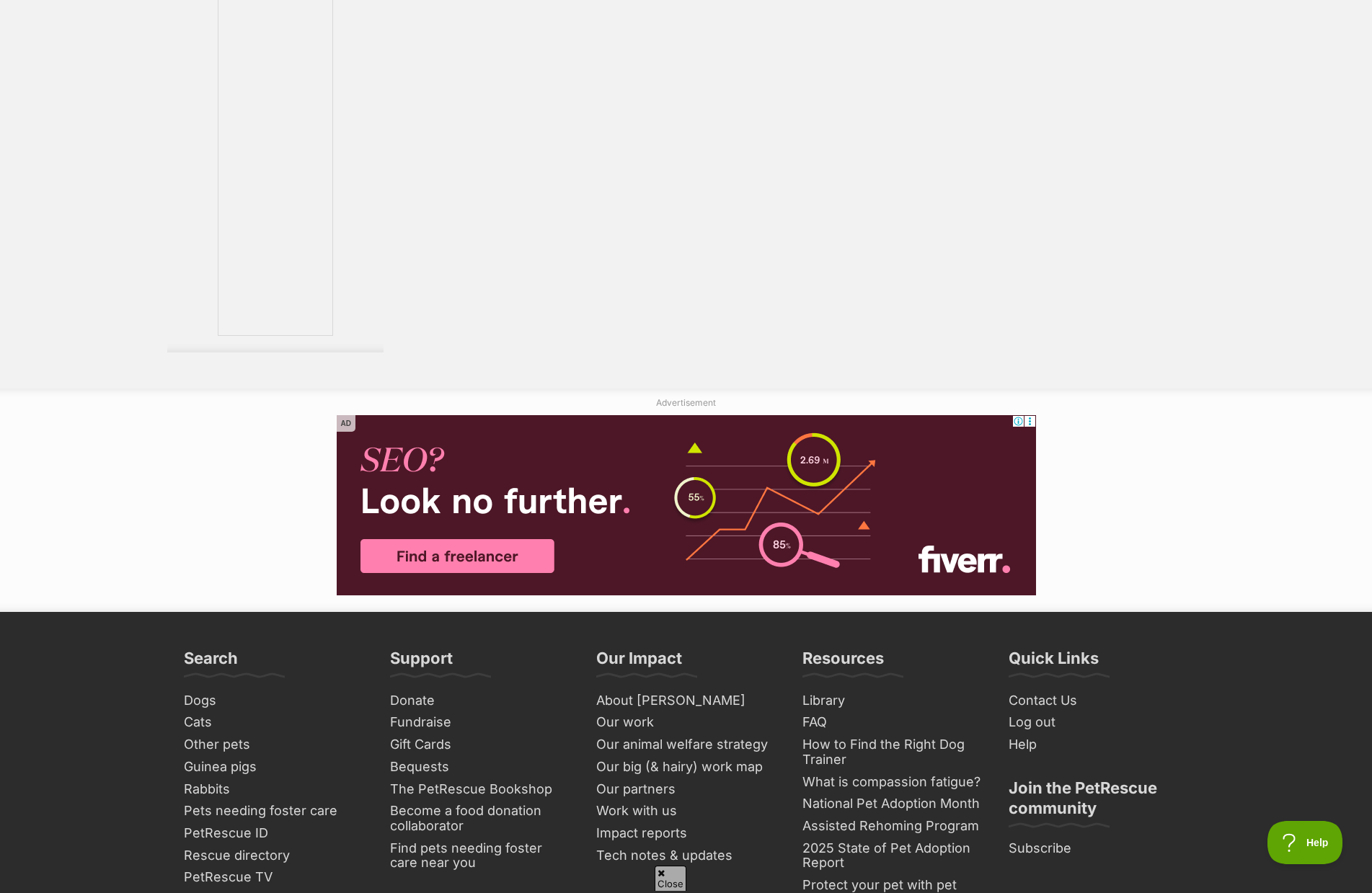
scroll to position [2306, 0]
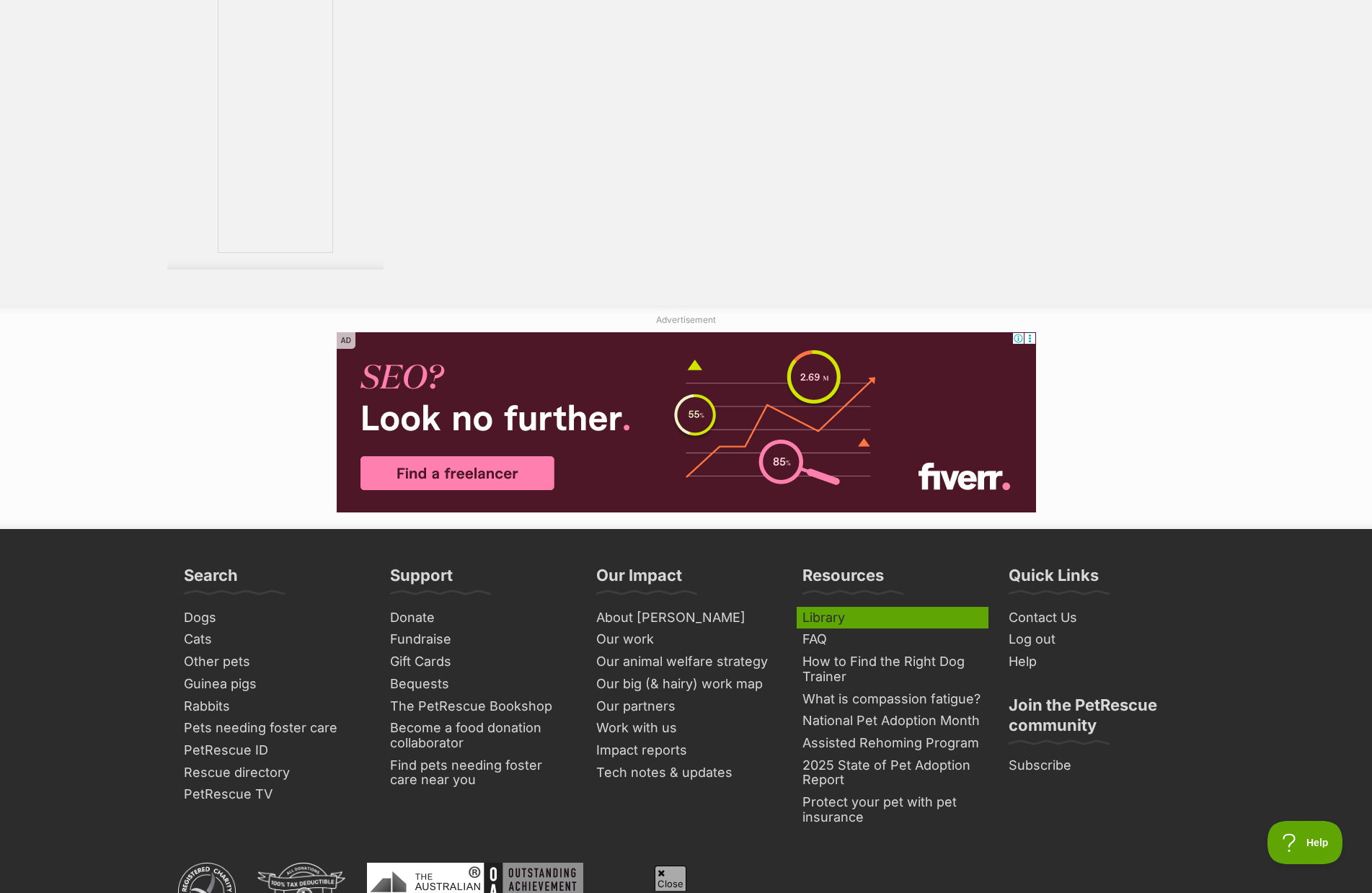
click at [852, 606] on link "Library" at bounding box center [892, 617] width 192 height 23
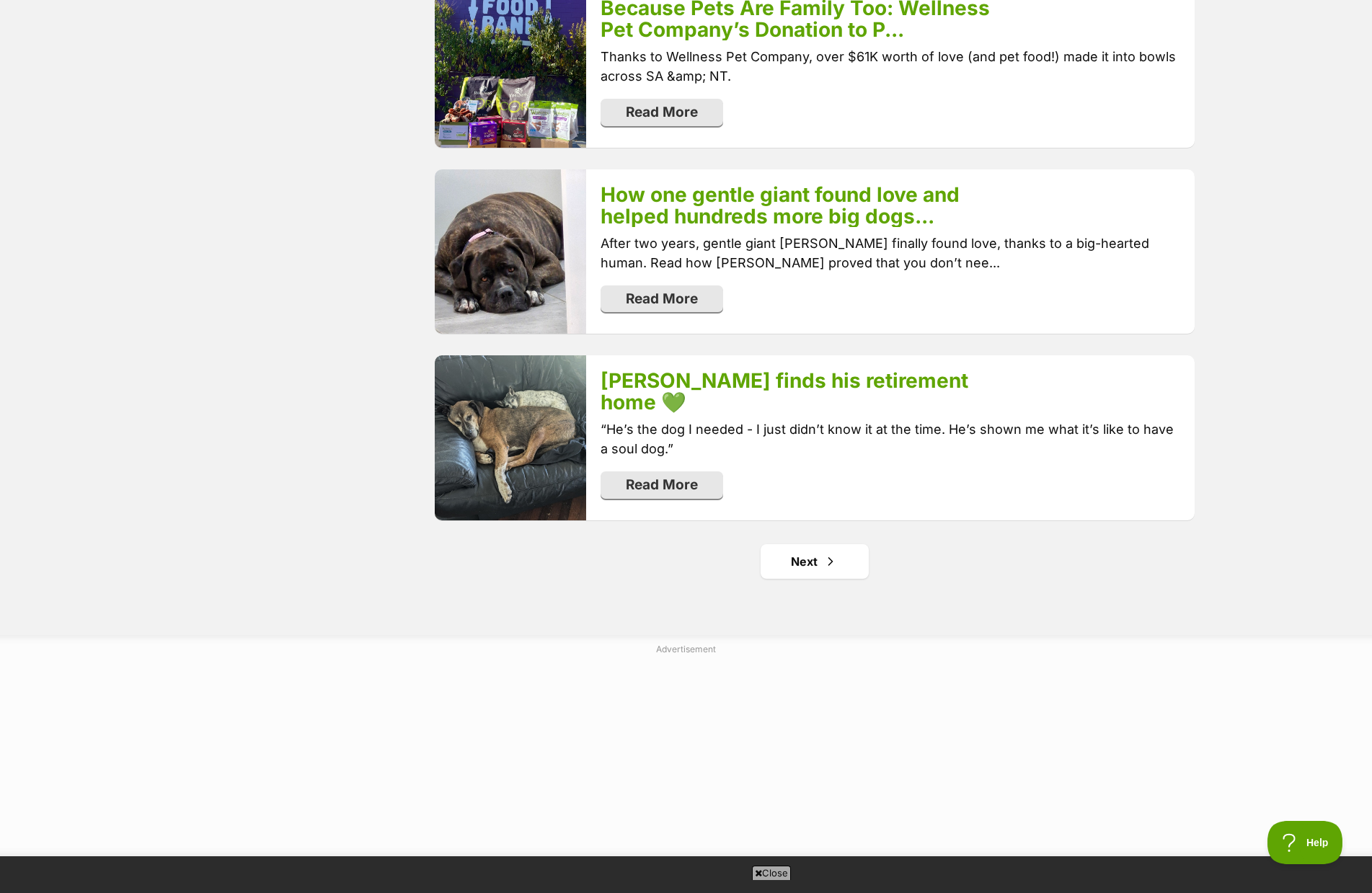
scroll to position [3098, 0]
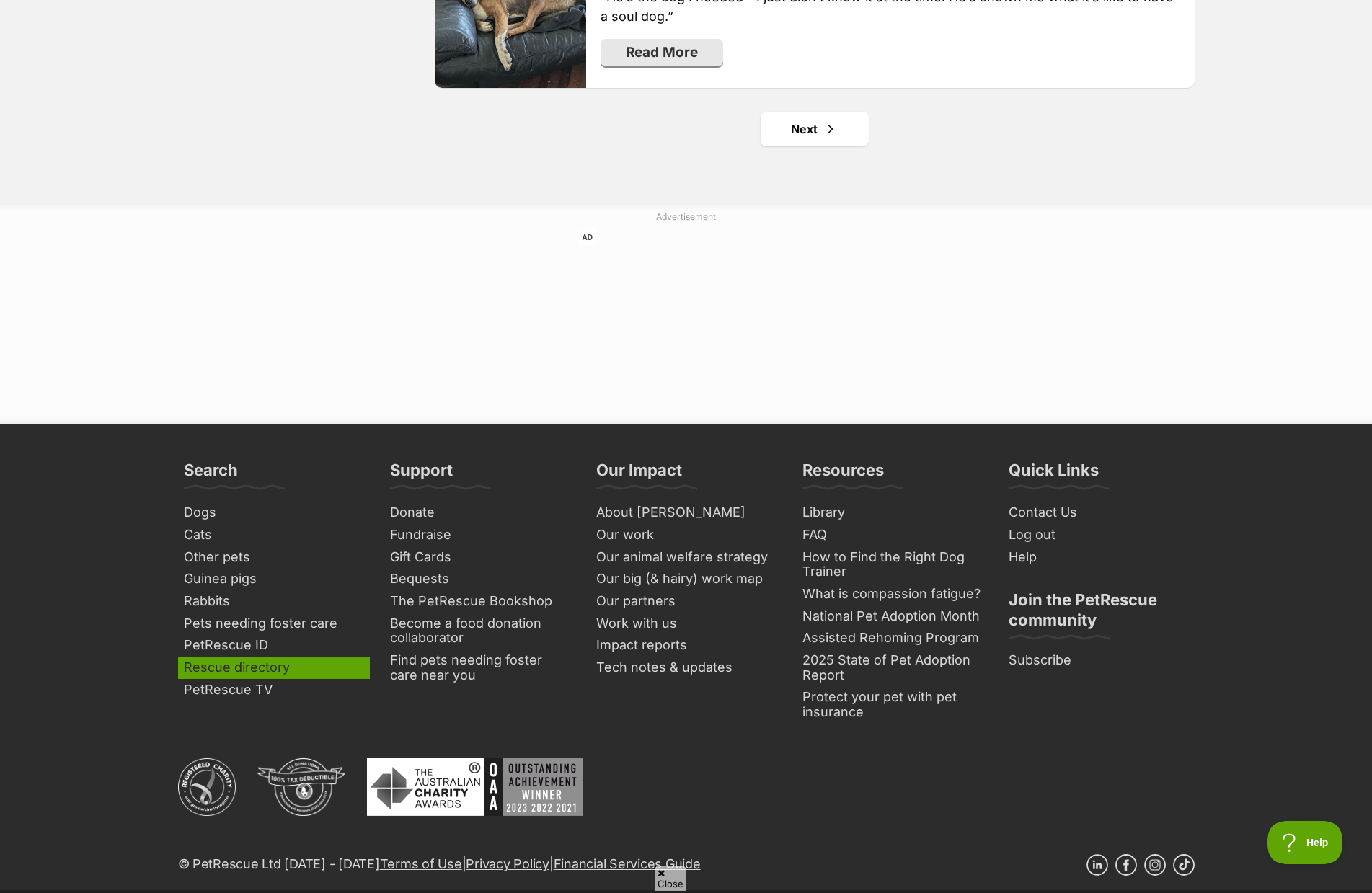
click at [229, 656] on link "Rescue directory" at bounding box center [273, 667] width 192 height 23
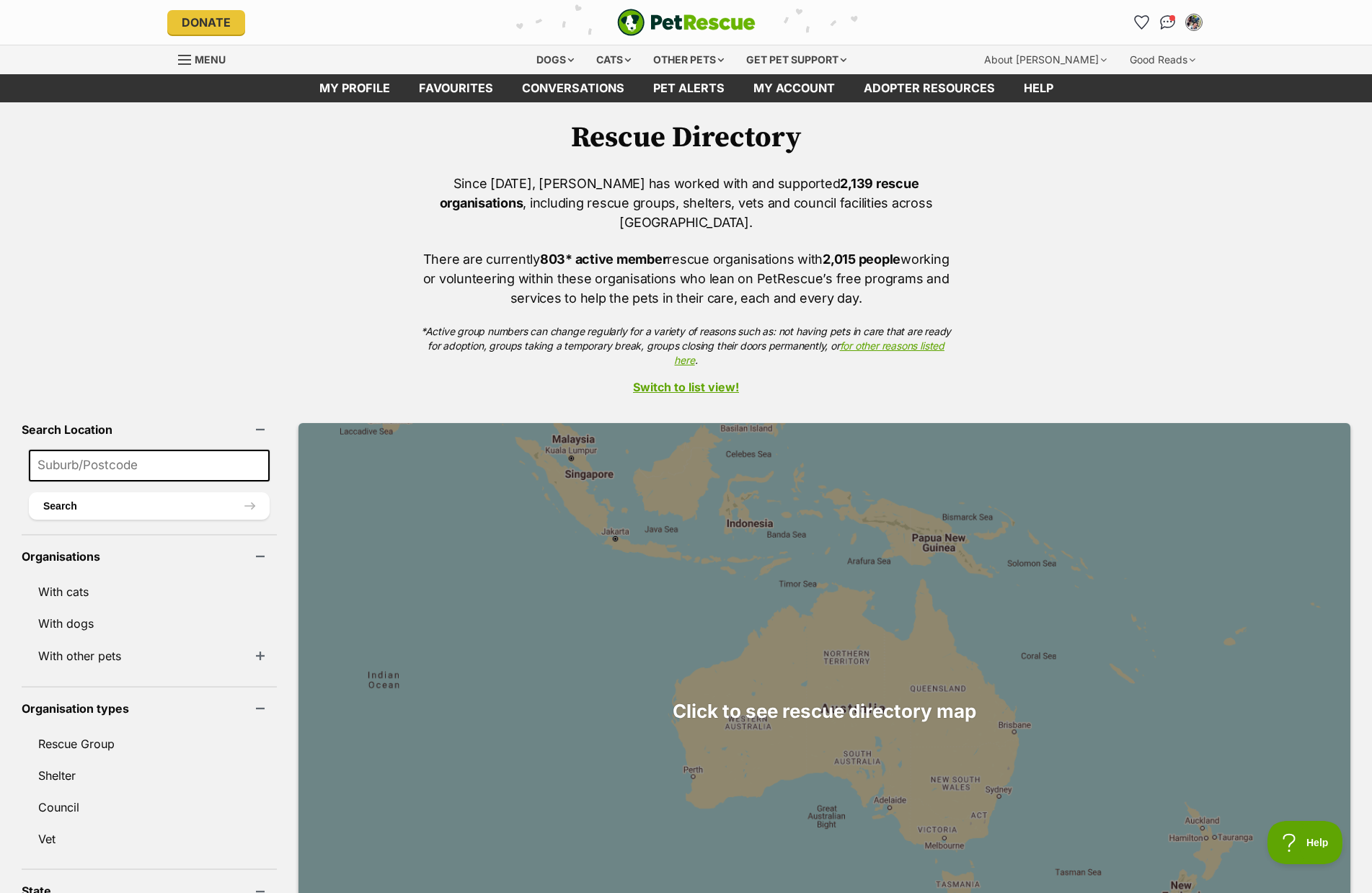
click at [665, 754] on div at bounding box center [824, 711] width 1051 height 576
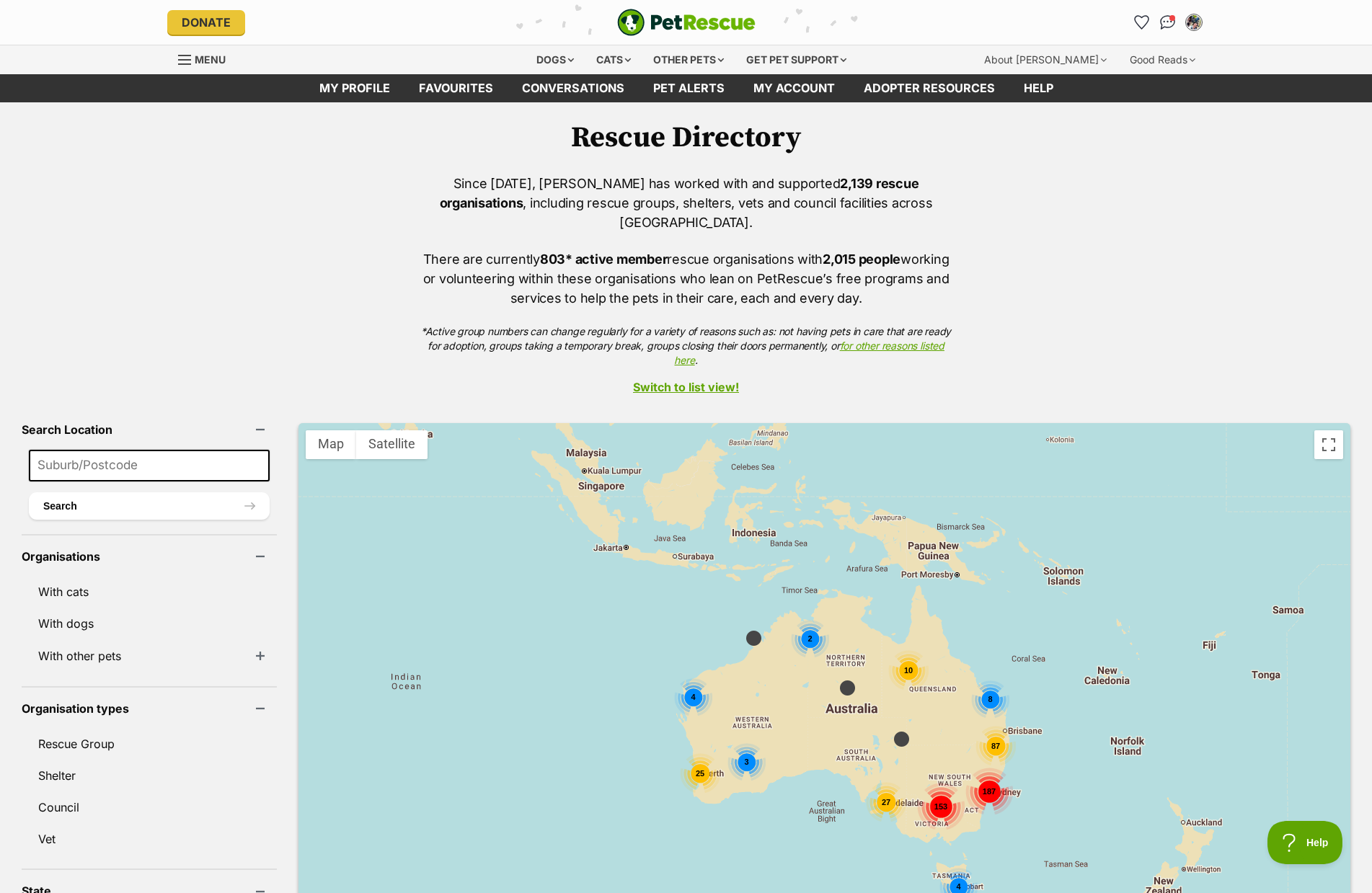
click at [695, 769] on span "25" at bounding box center [699, 773] width 9 height 9
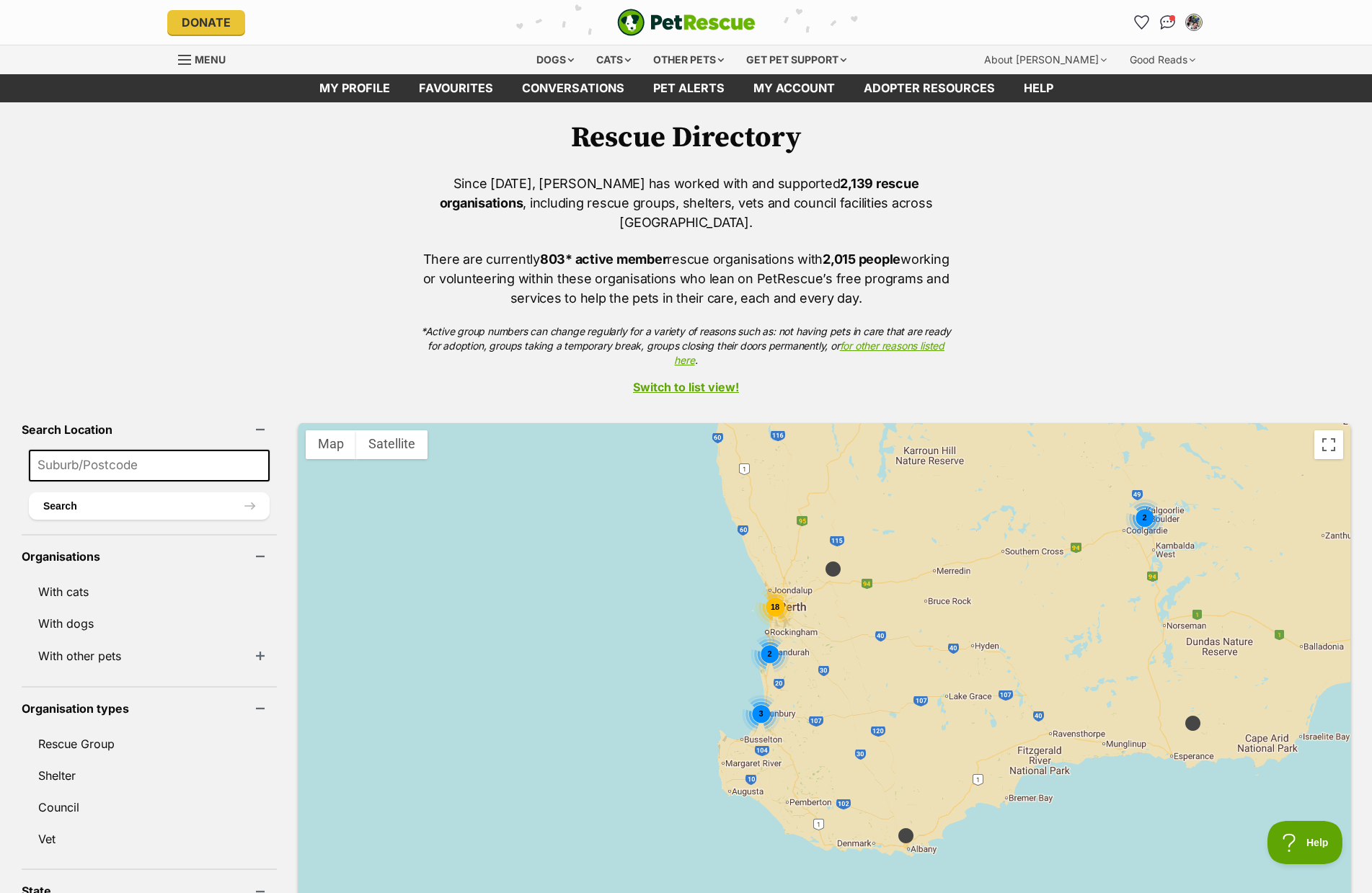
click at [755, 592] on div "18" at bounding box center [775, 606] width 40 height 40
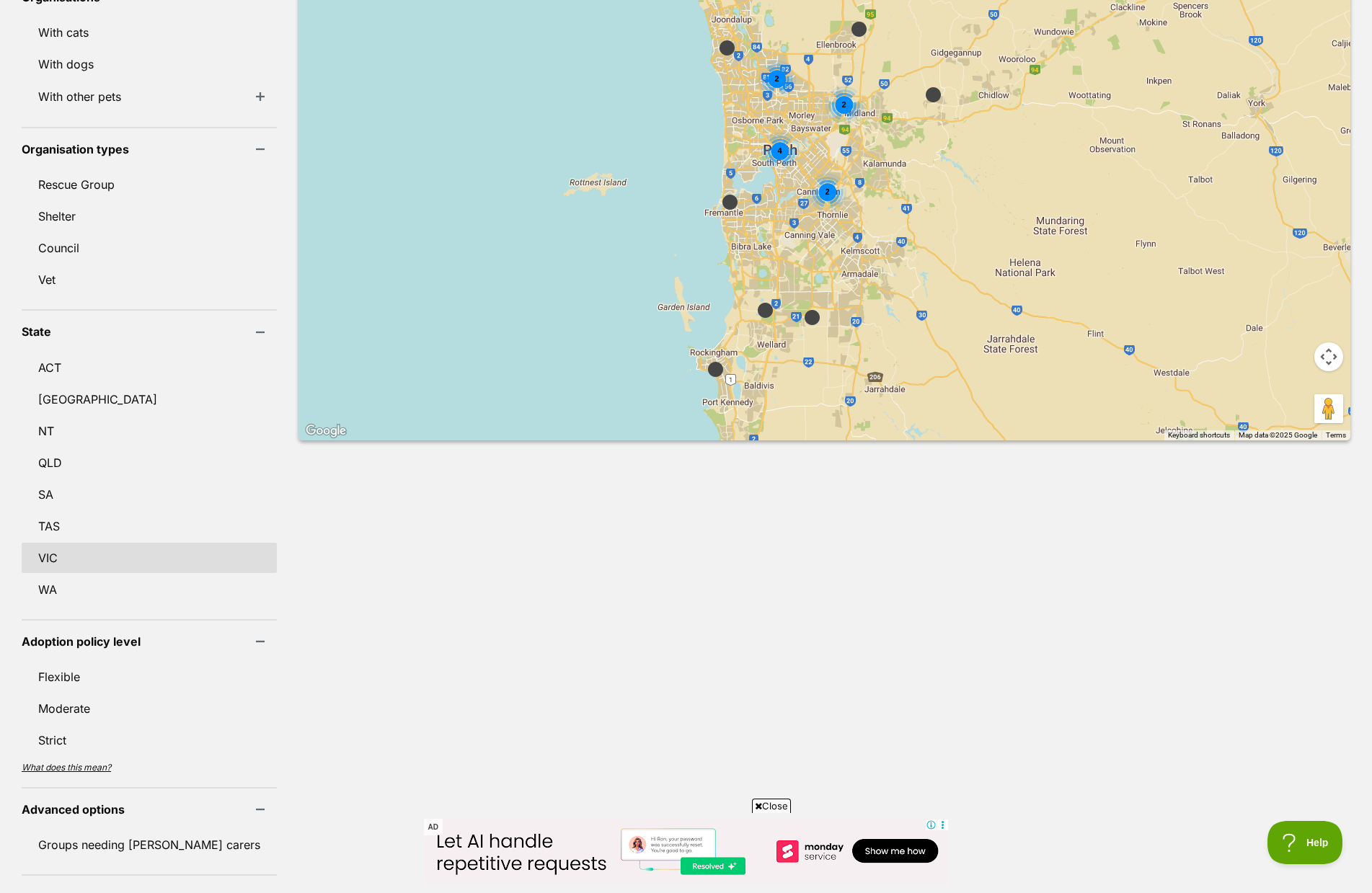
scroll to position [576, 0]
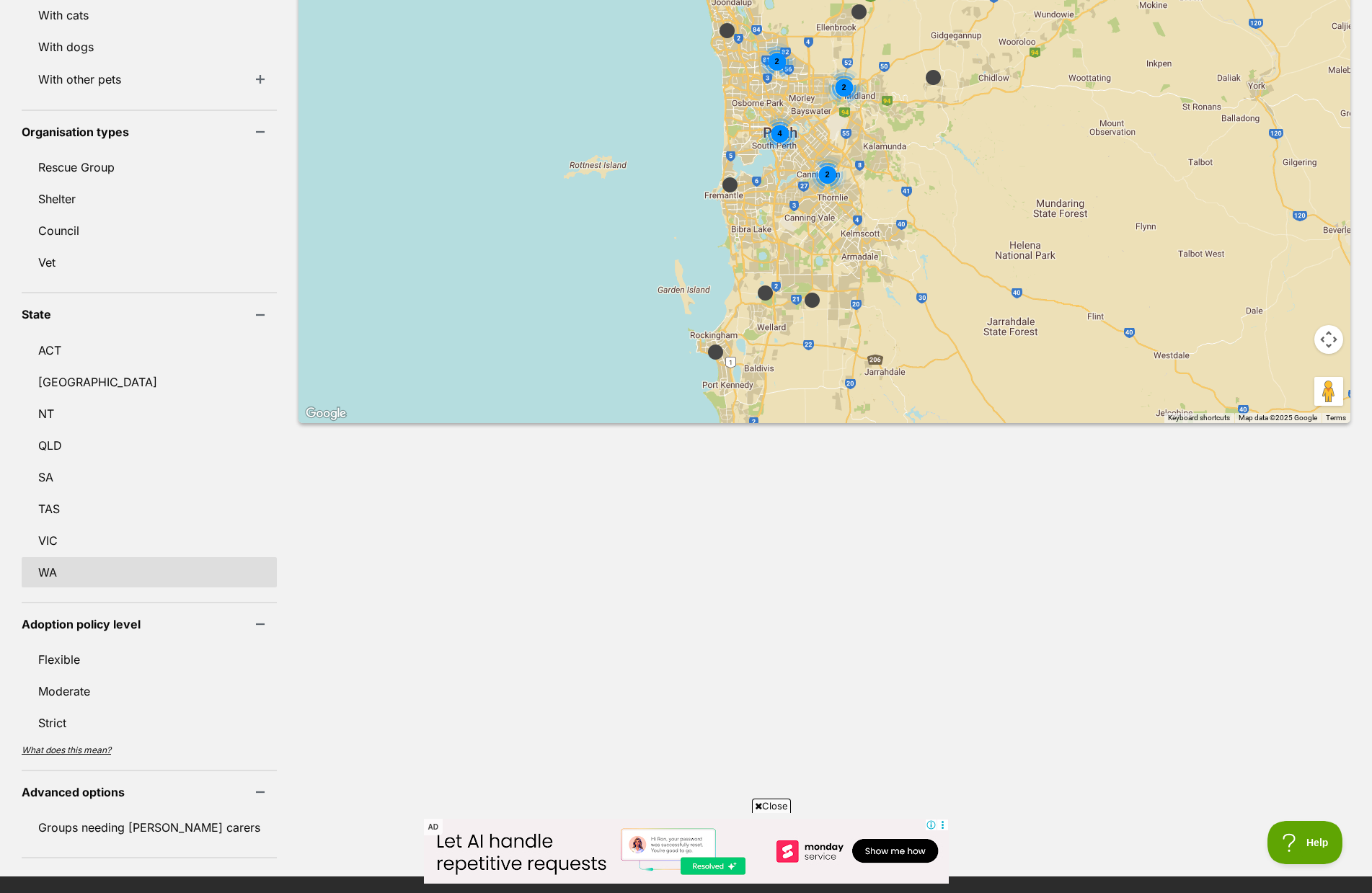
click at [78, 557] on link "WA" at bounding box center [149, 572] width 255 height 30
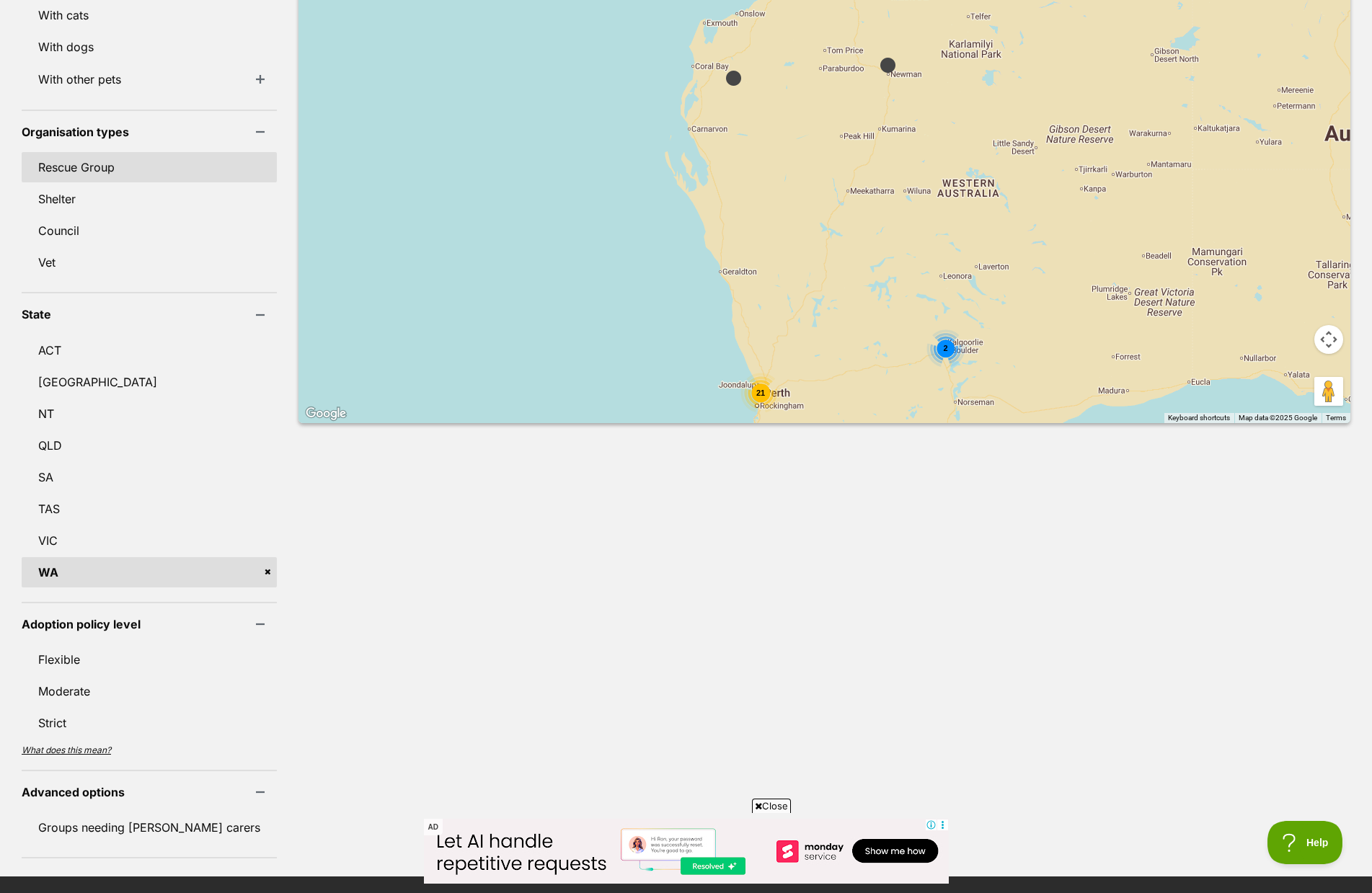
click at [51, 157] on link "Rescue Group" at bounding box center [149, 167] width 255 height 30
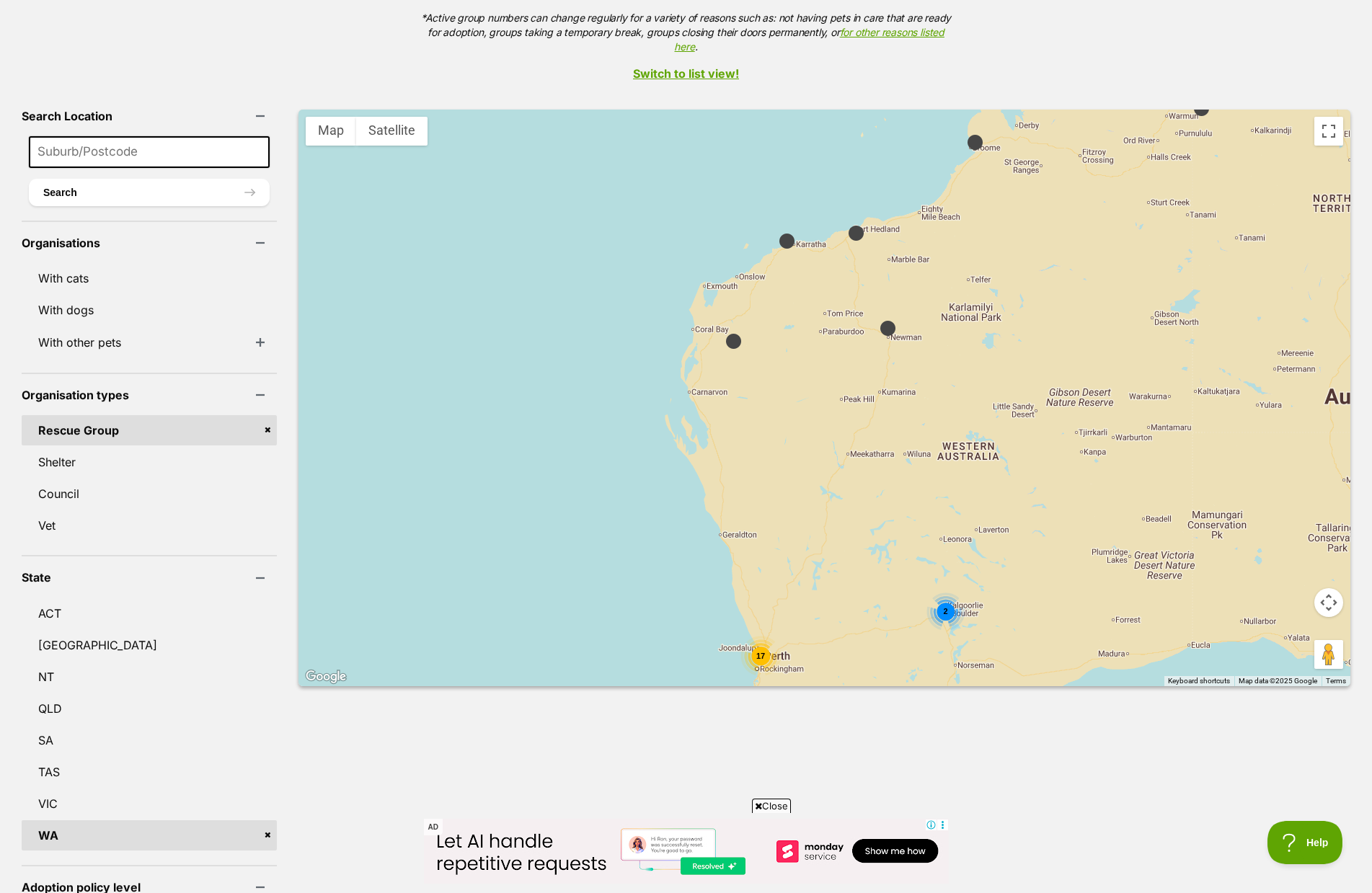
scroll to position [289, 0]
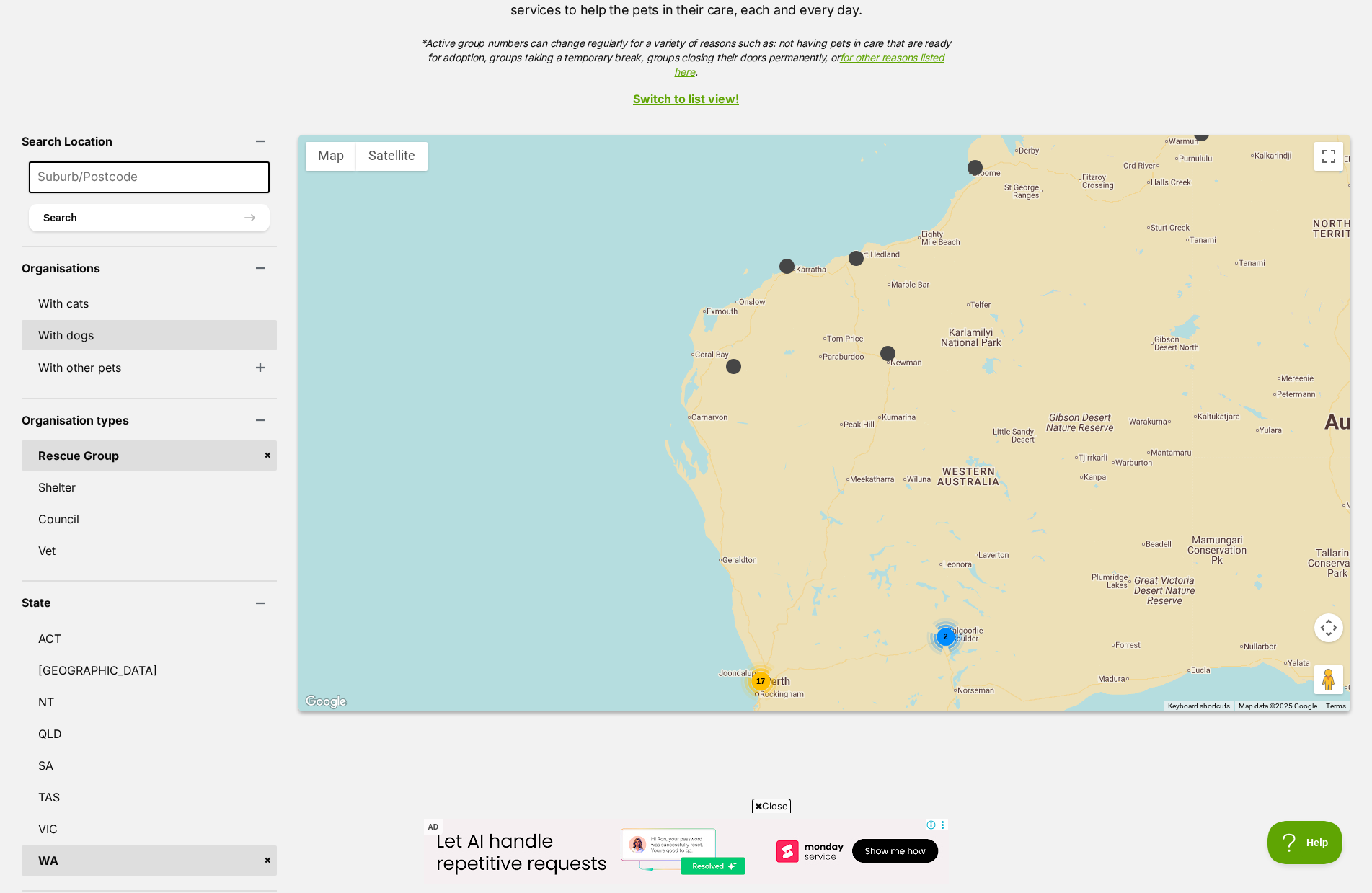
click at [104, 319] on link "With dogs" at bounding box center [149, 334] width 255 height 30
click at [741, 661] on div "5" at bounding box center [760, 680] width 38 height 38
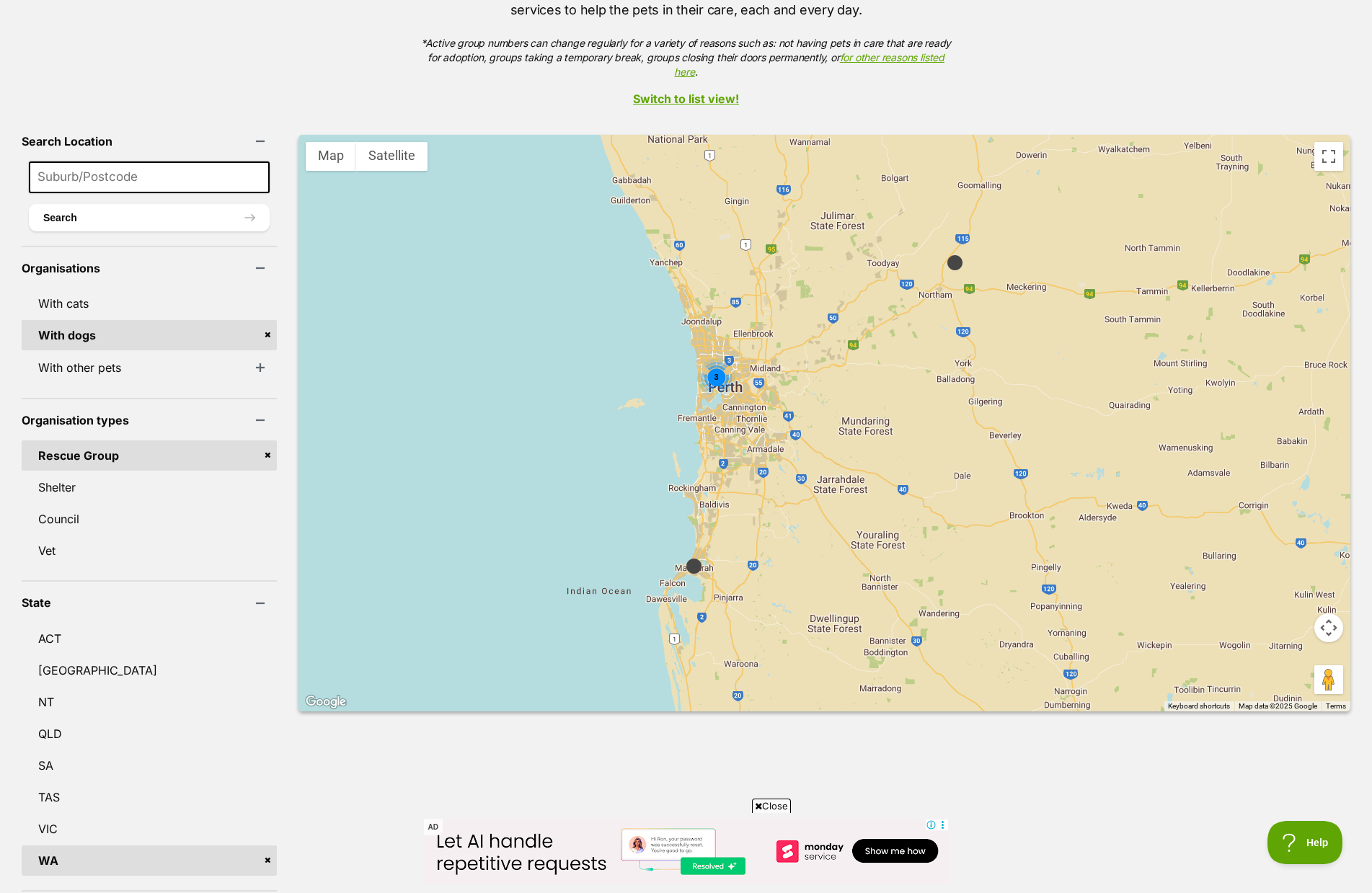
click at [697, 358] on div "3" at bounding box center [716, 378] width 38 height 38
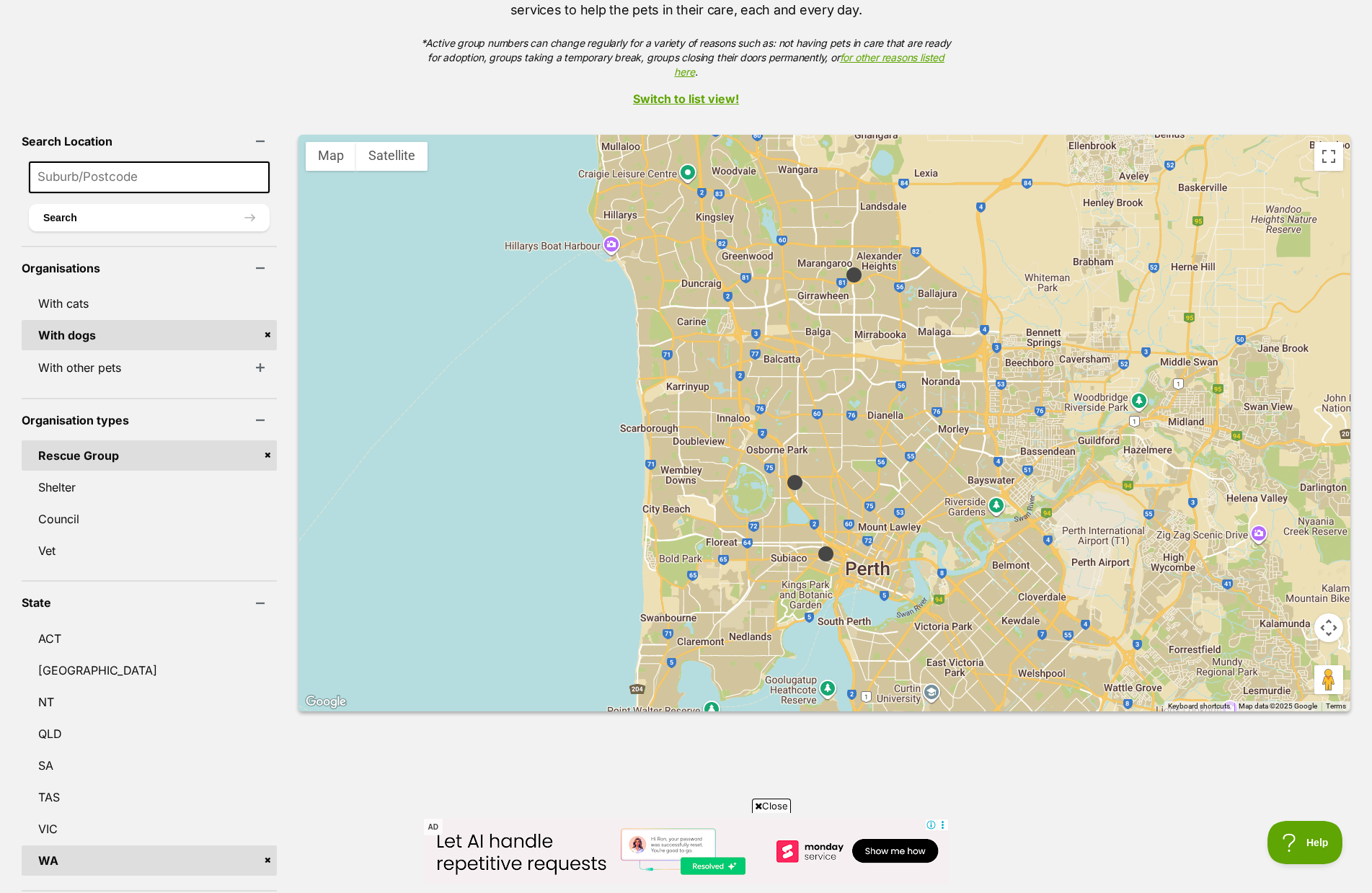
click at [844, 266] on img at bounding box center [854, 275] width 18 height 18
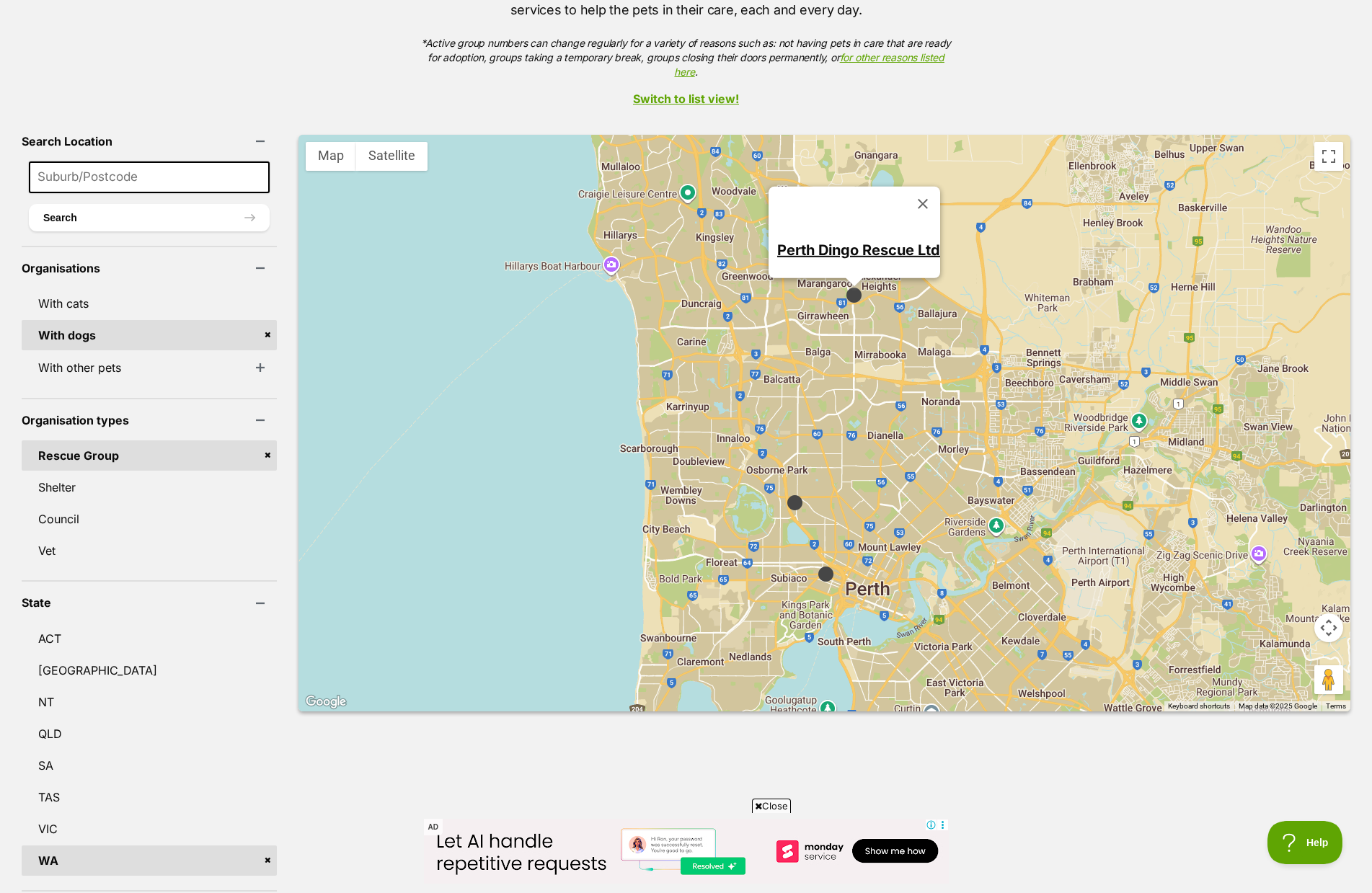
click at [785, 494] on img at bounding box center [795, 503] width 18 height 18
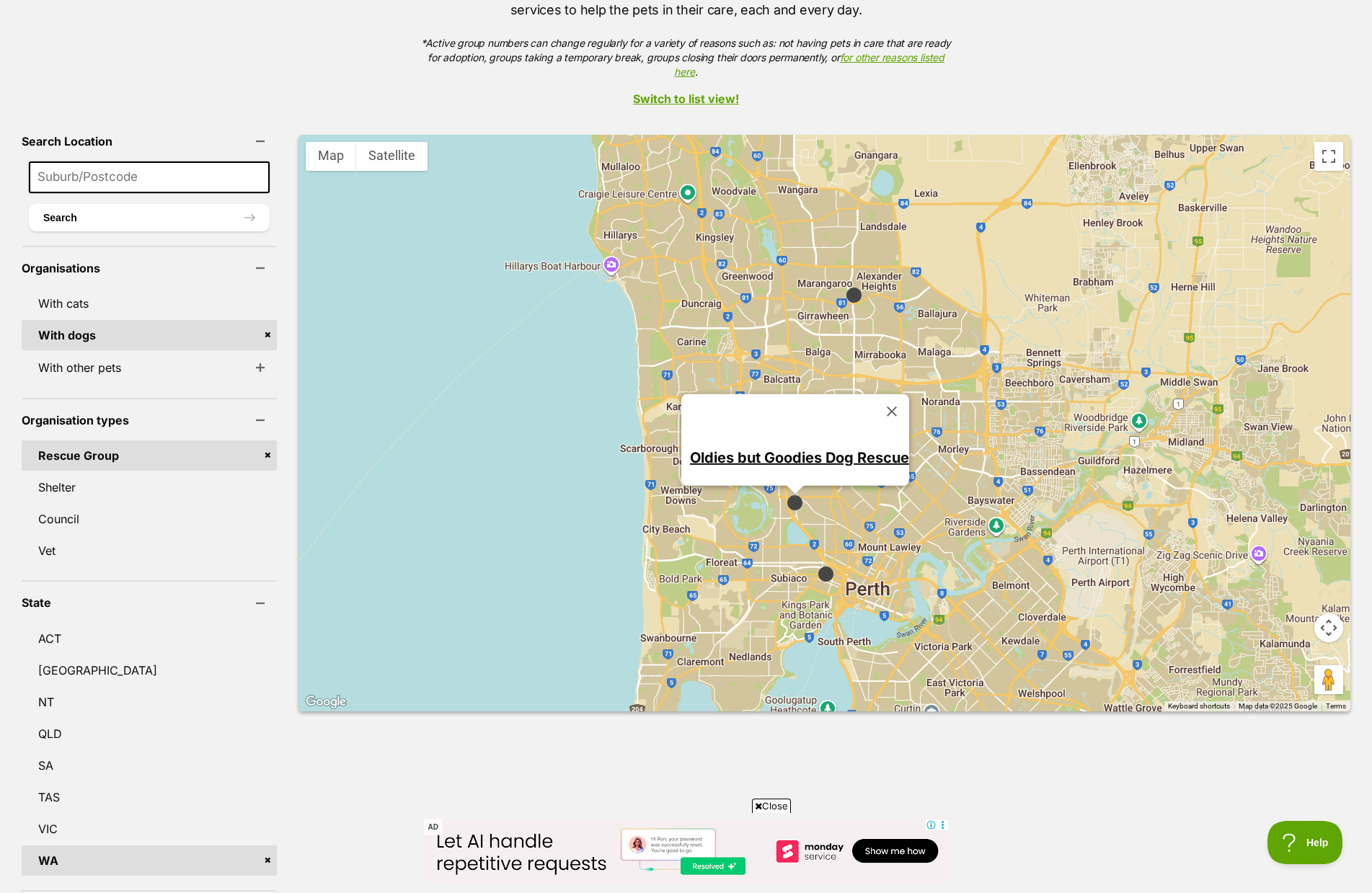
click at [817, 564] on img at bounding box center [826, 574] width 18 height 18
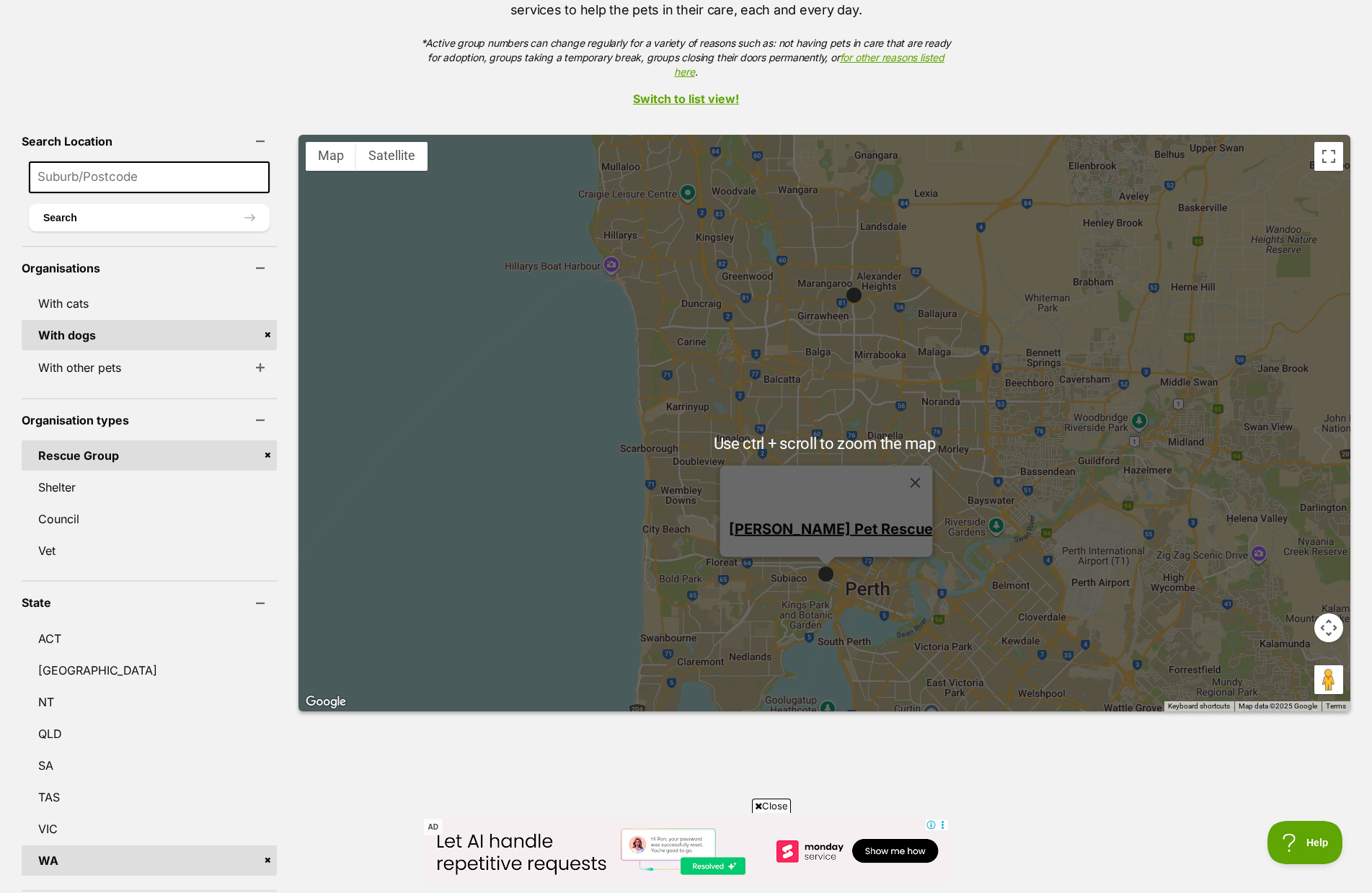
click at [988, 539] on div "Marco Small Pet Rescue" at bounding box center [824, 422] width 1051 height 576
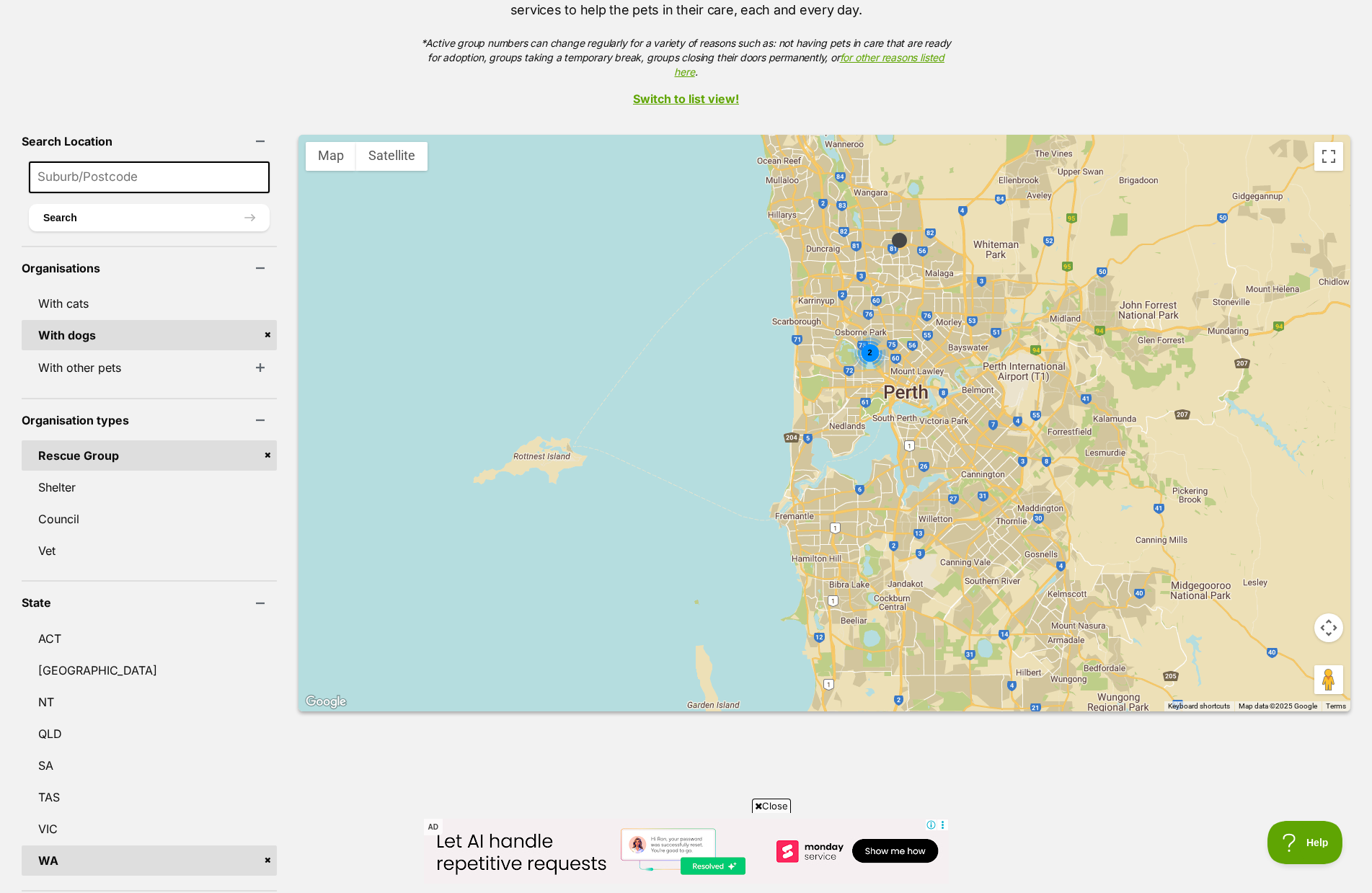
drag, startPoint x: 979, startPoint y: 569, endPoint x: 940, endPoint y: 398, distance: 175.4
click at [940, 398] on div "2" at bounding box center [824, 422] width 1051 height 576
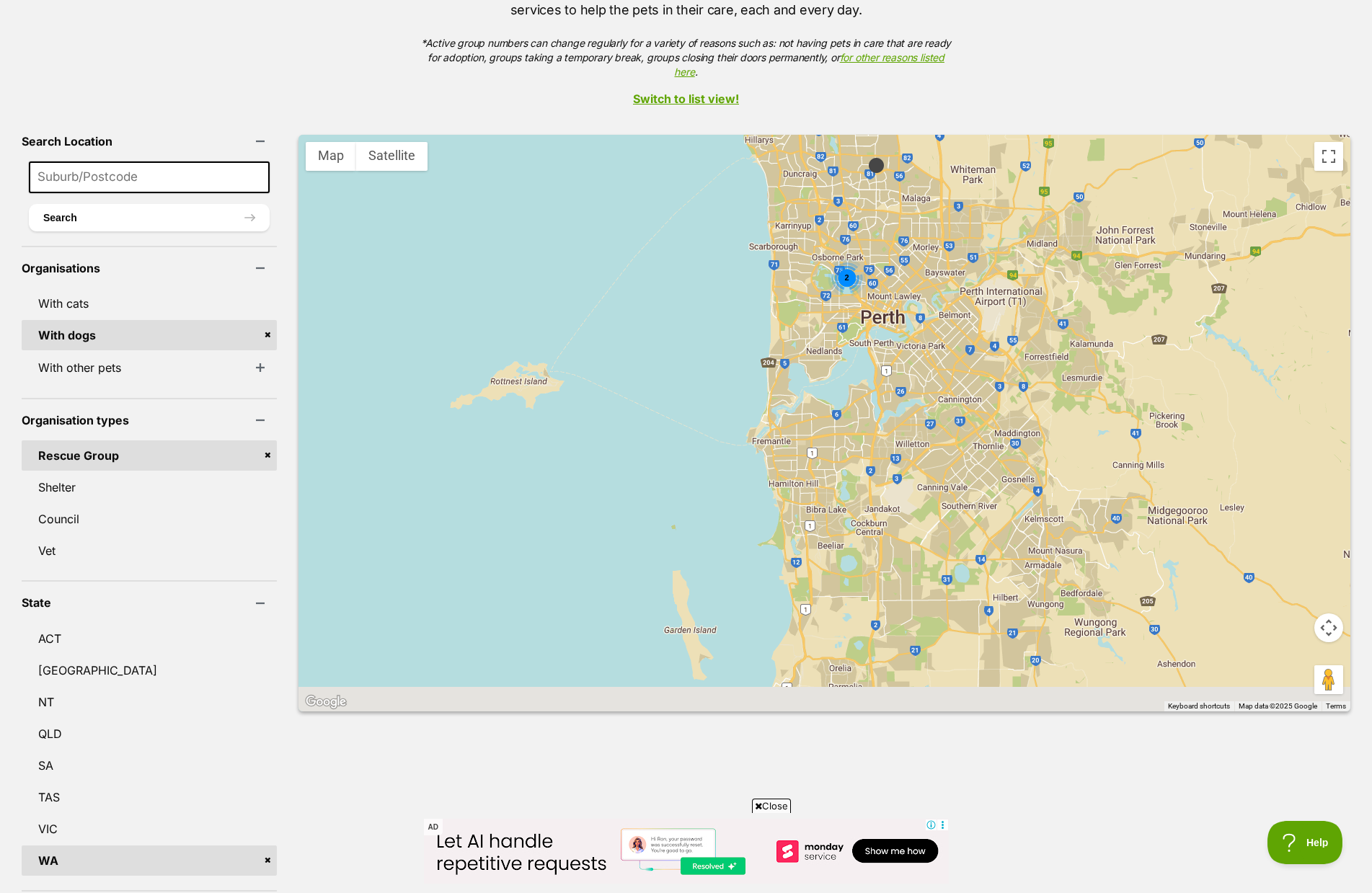
drag, startPoint x: 964, startPoint y: 438, endPoint x: 947, endPoint y: 362, distance: 77.9
click at [948, 369] on div "2" at bounding box center [824, 422] width 1051 height 576
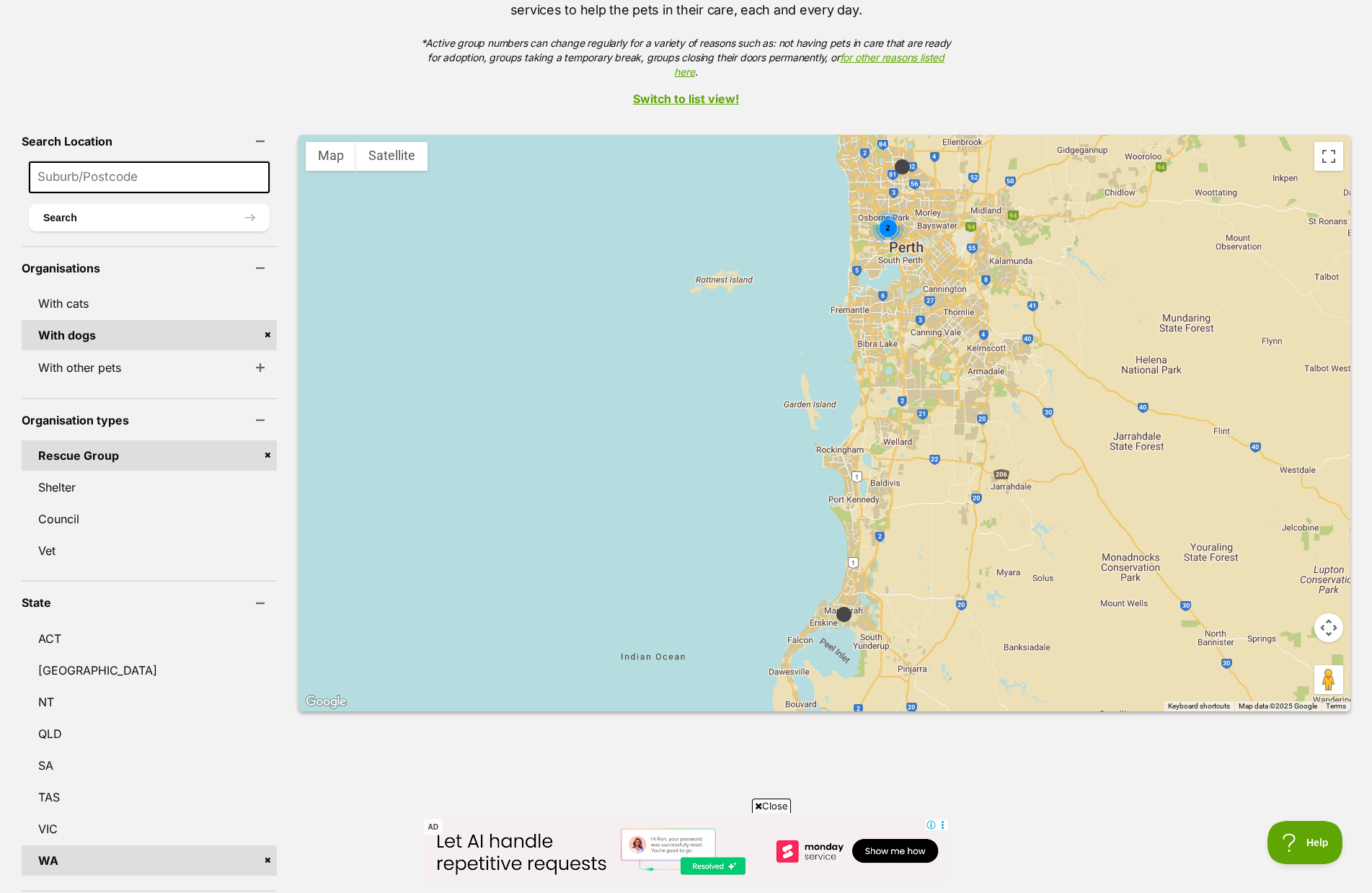
click at [834, 605] on img at bounding box center [844, 614] width 18 height 18
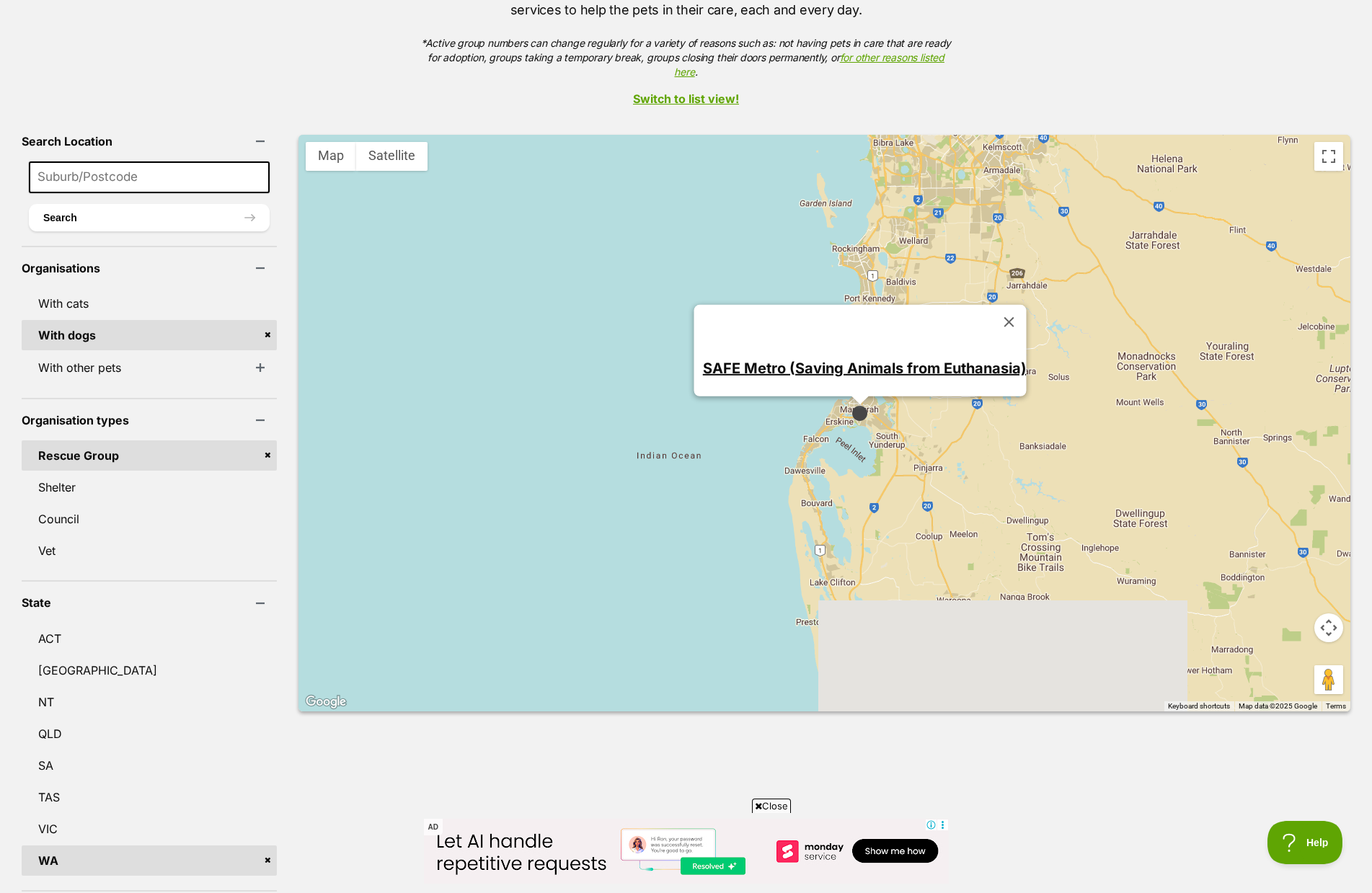
drag, startPoint x: 1023, startPoint y: 554, endPoint x: 1042, endPoint y: 359, distance: 195.9
click at [1042, 359] on div "2 SAFE Metro (Saving Animals from Euthanasia)" at bounding box center [824, 422] width 1051 height 576
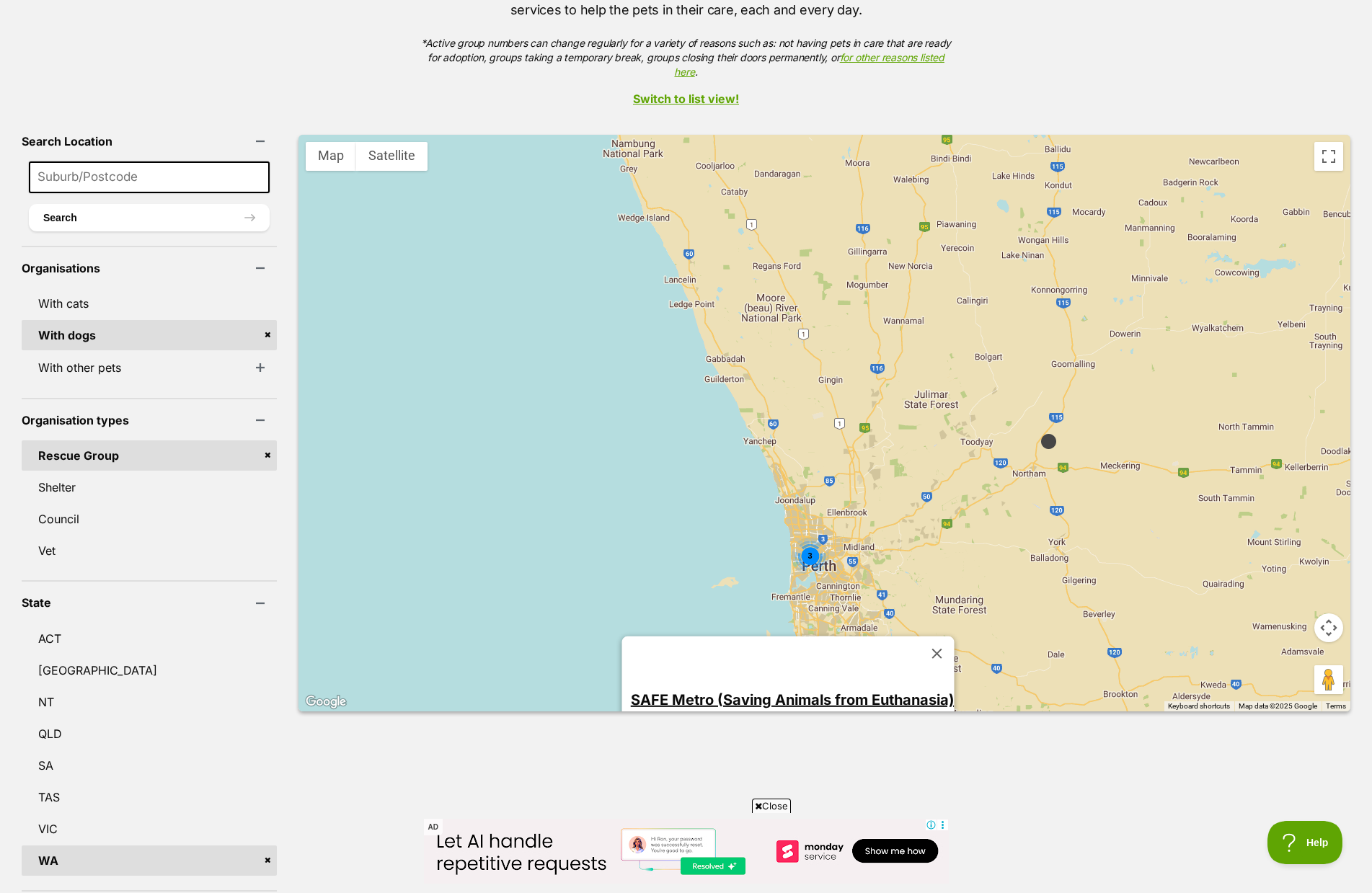
drag, startPoint x: 1097, startPoint y: 366, endPoint x: 926, endPoint y: 732, distance: 404.0
click at [926, 732] on div "← Move left → Move right ↑ Move up ↓ Move down + Zoom in - Zoom out Home Jump l…" at bounding box center [824, 642] width 1051 height 1016
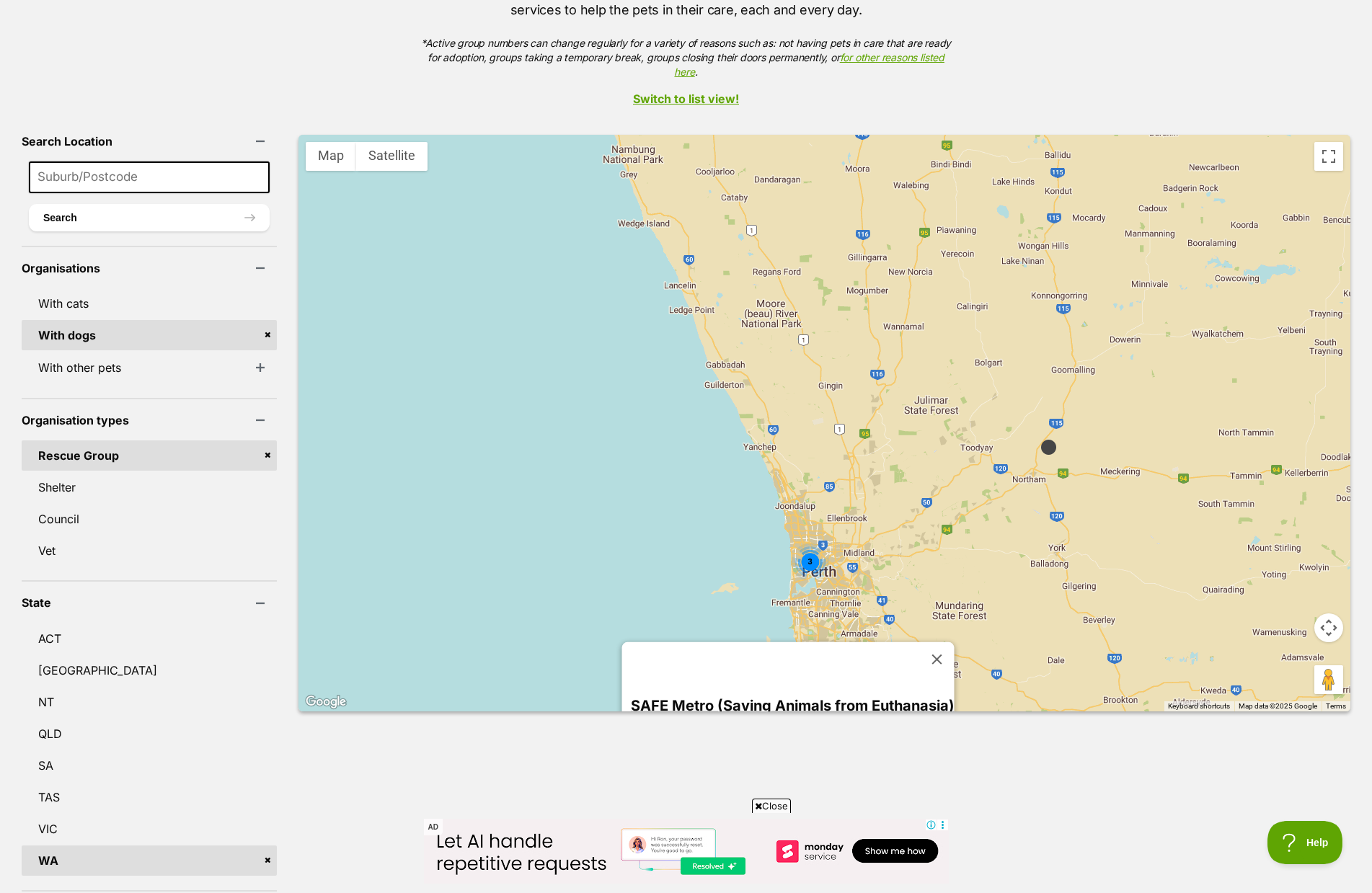
click at [1040, 438] on img at bounding box center [1049, 447] width 18 height 18
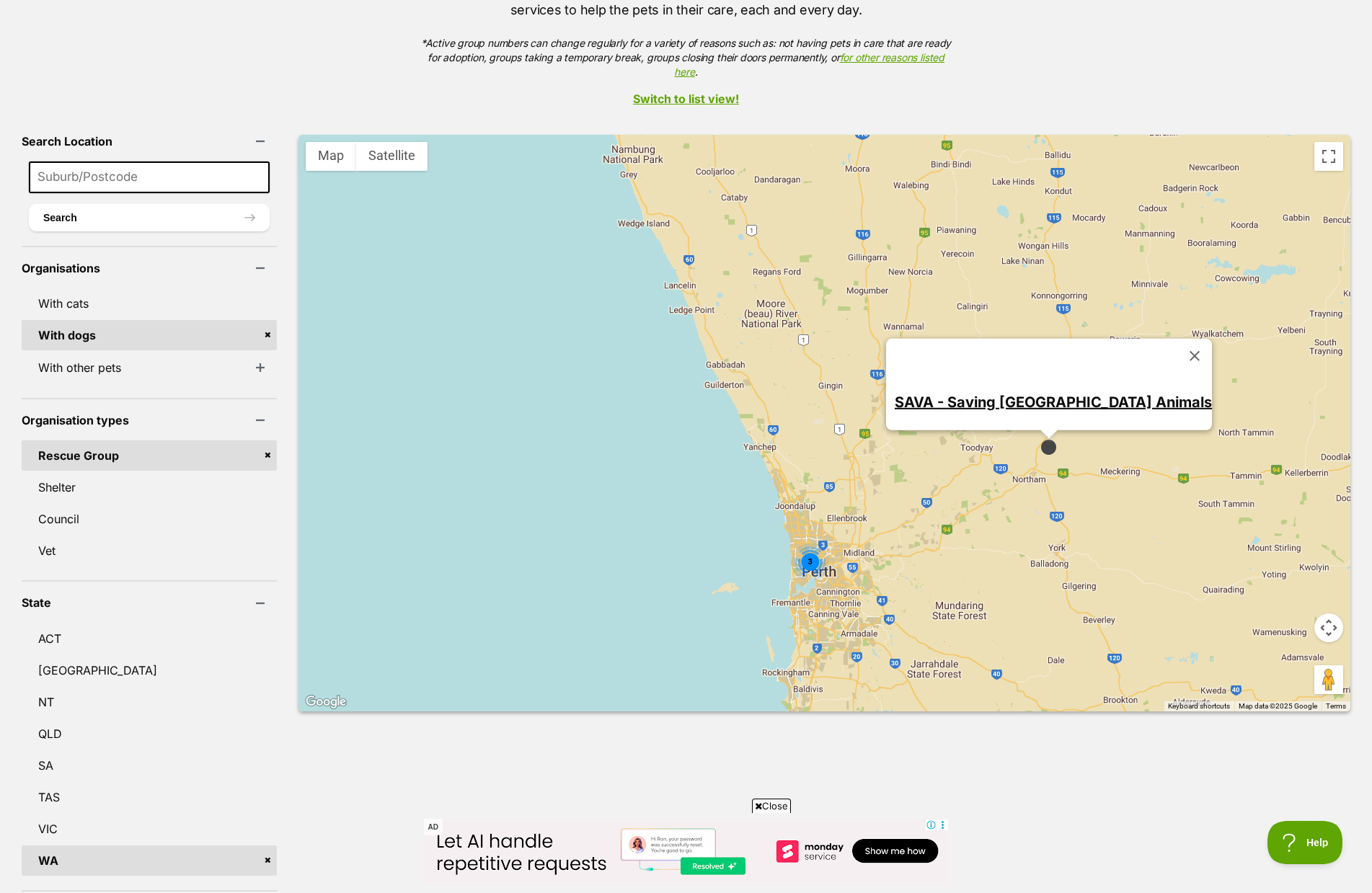
click at [888, 497] on div "3 2 SAVA - Saving Avon Valley Animals" at bounding box center [824, 422] width 1051 height 576
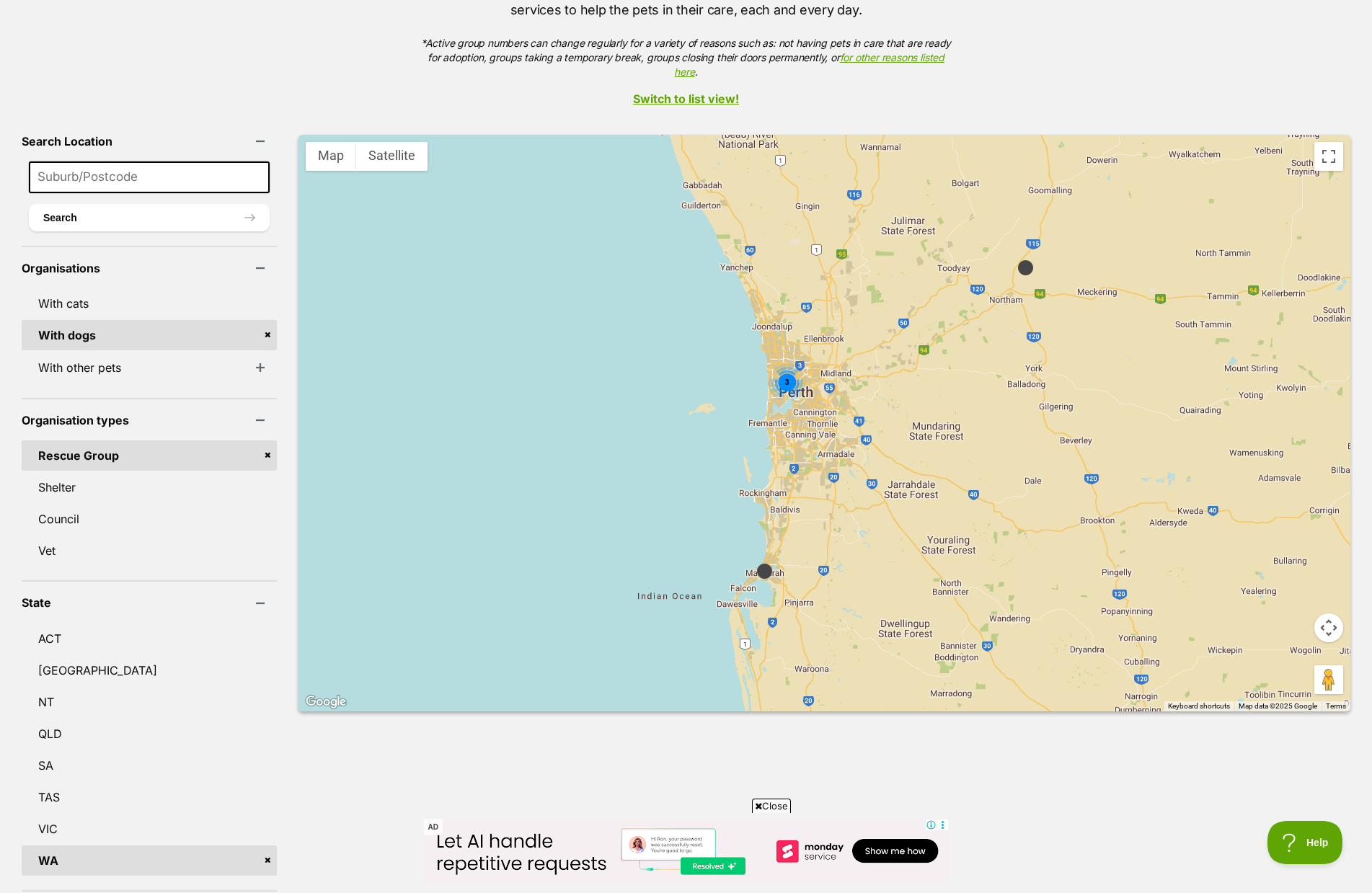
drag, startPoint x: 960, startPoint y: 564, endPoint x: 814, endPoint y: 455, distance: 182.2
click at [939, 397] on div "3 2" at bounding box center [824, 422] width 1051 height 576
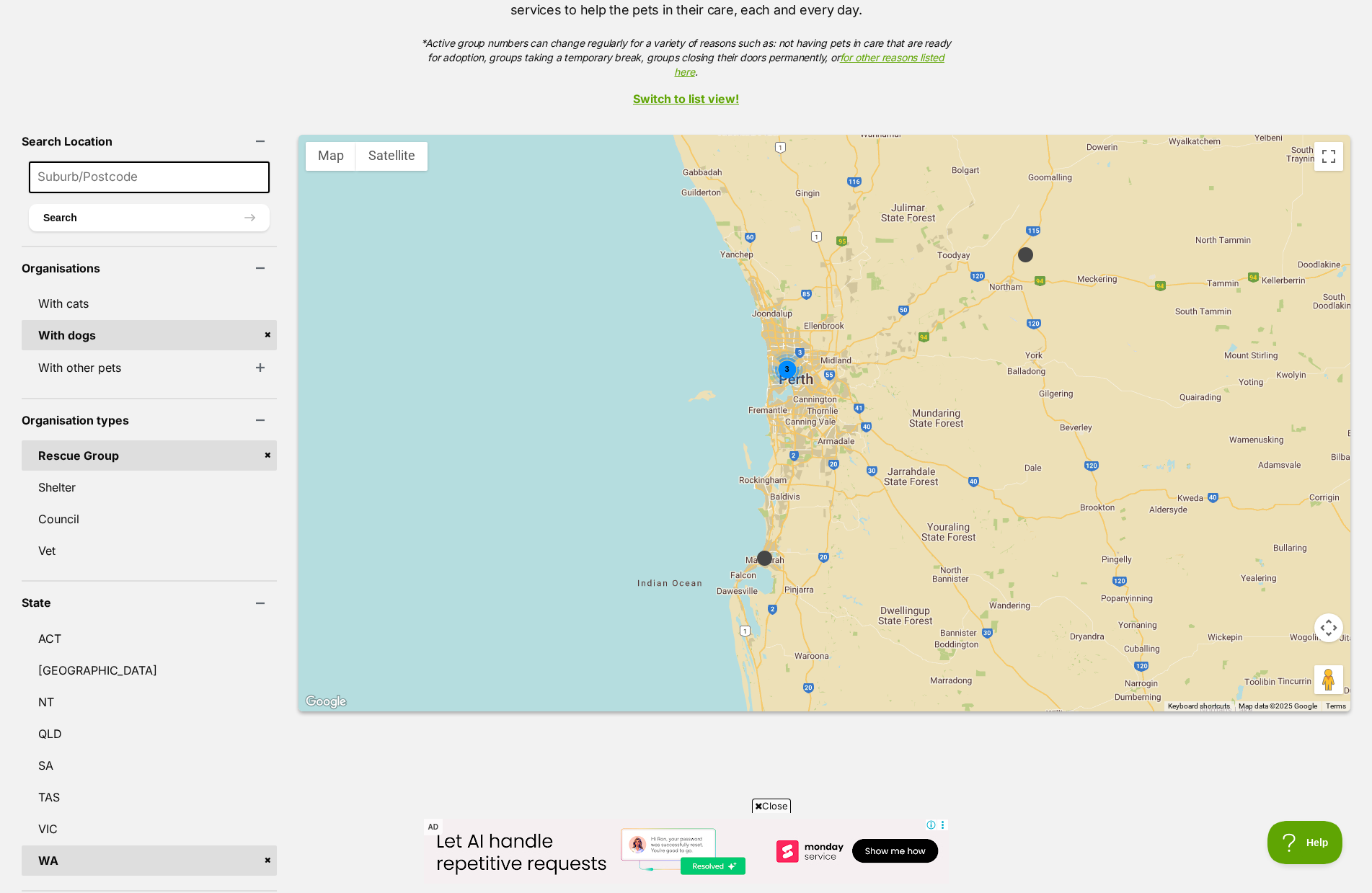
click at [755, 549] on img at bounding box center [765, 558] width 18 height 18
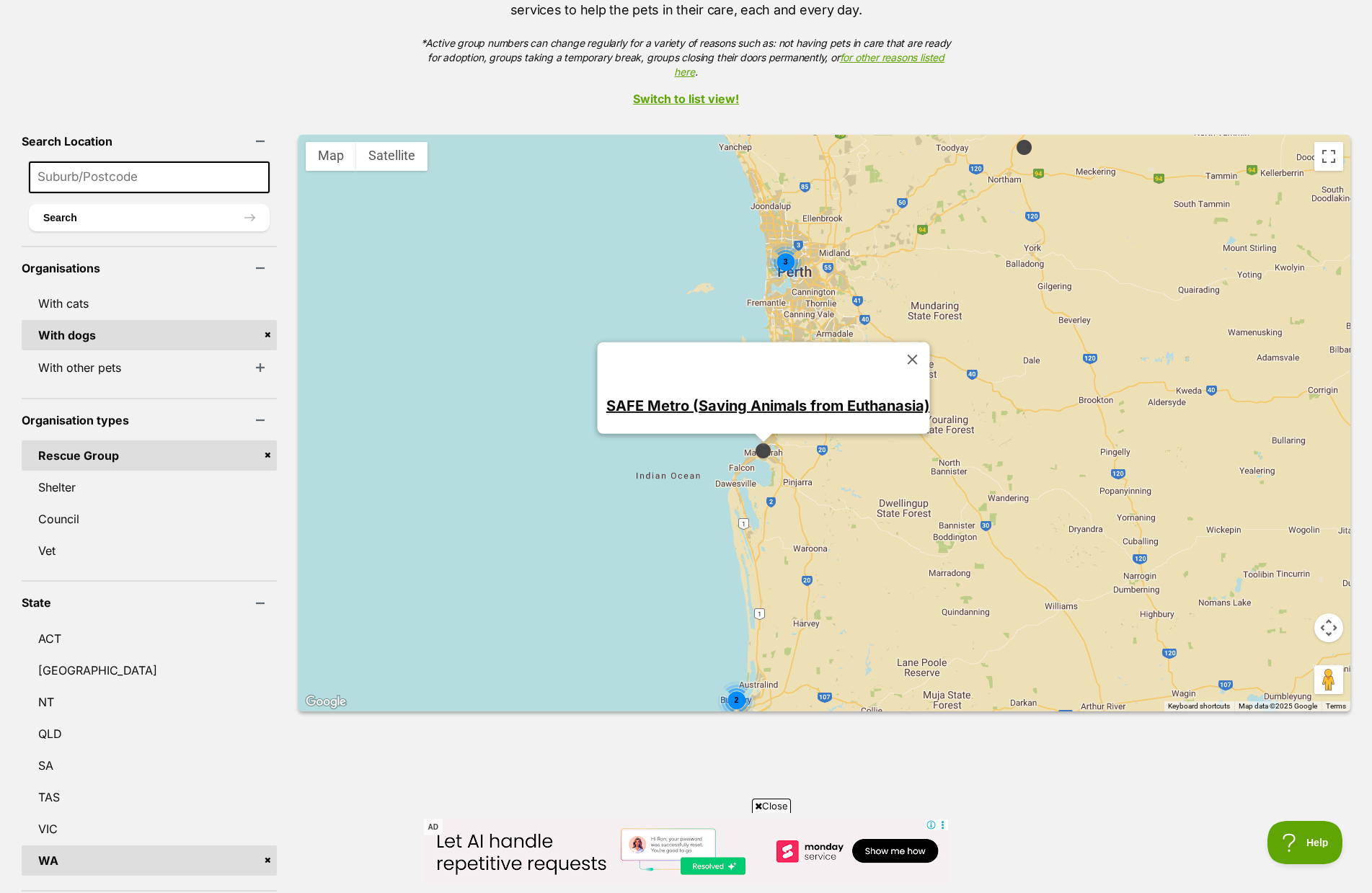
drag, startPoint x: 878, startPoint y: 535, endPoint x: 876, endPoint y: 415, distance: 120.0
click at [875, 402] on div "3 2 SAFE Metro (Saving Animals from Euthanasia)" at bounding box center [824, 422] width 1051 height 576
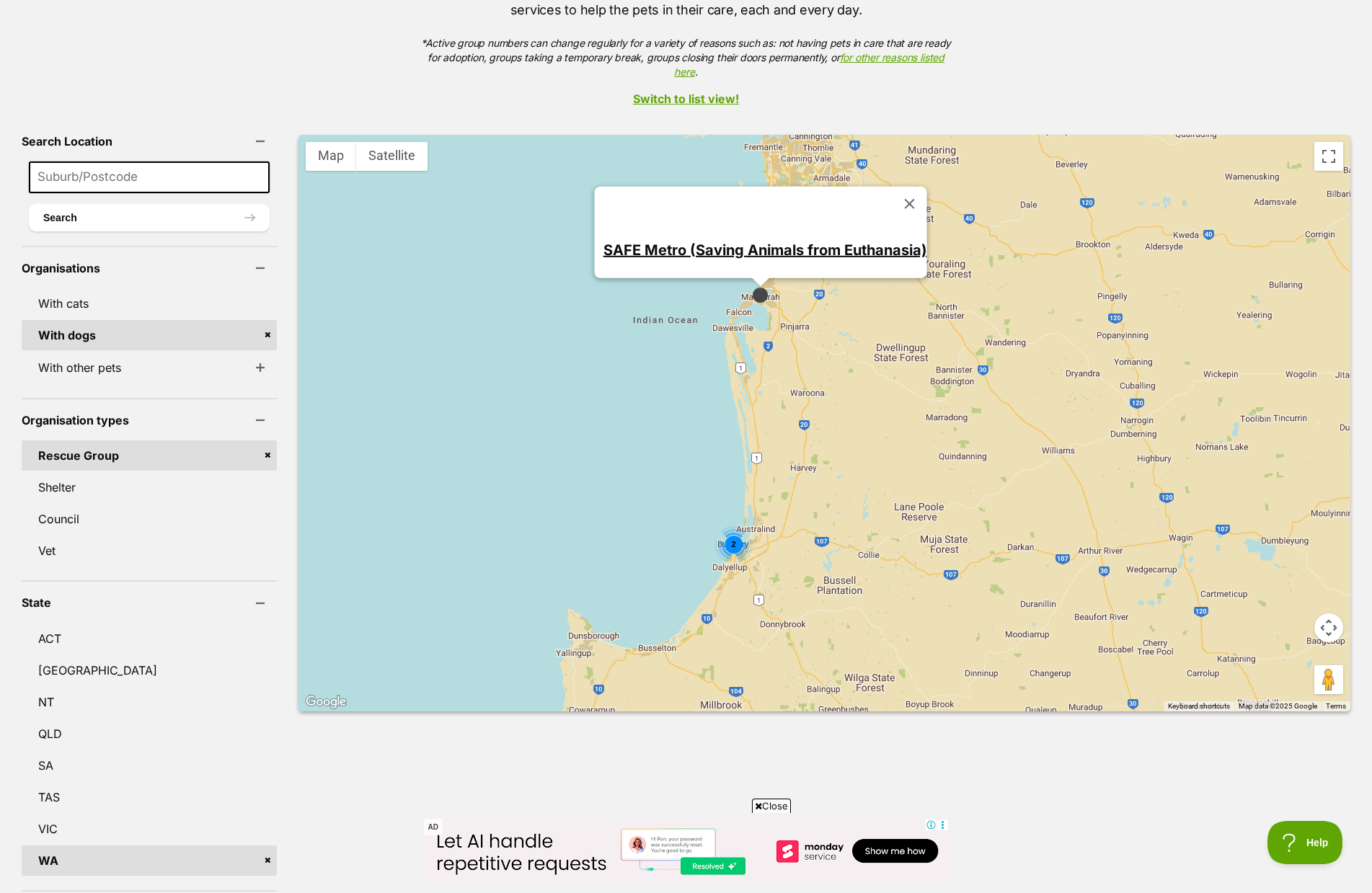
click at [715, 530] on div "2" at bounding box center [734, 545] width 38 height 38
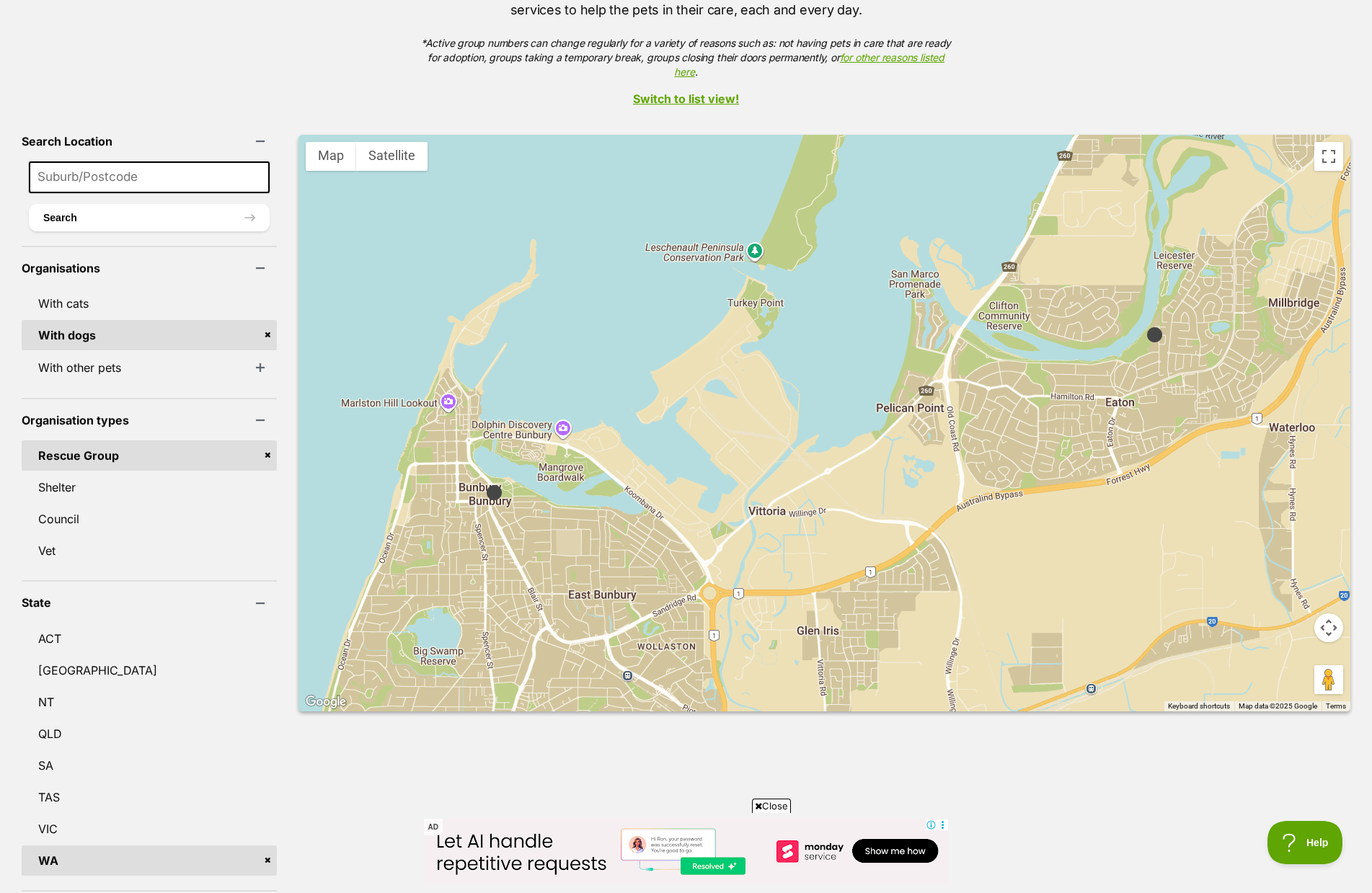
click at [485, 484] on img at bounding box center [494, 493] width 18 height 18
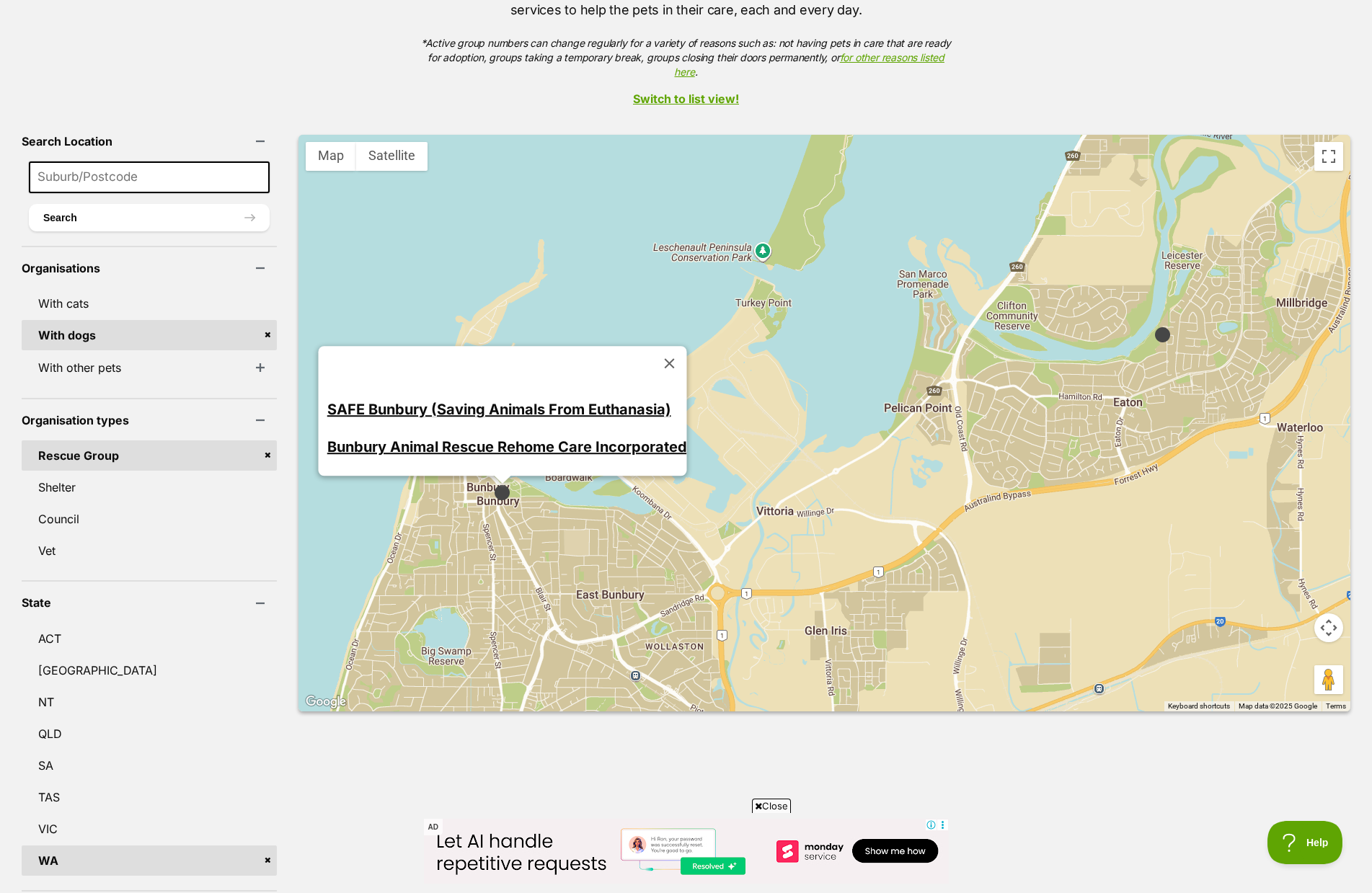
click at [1153, 326] on img at bounding box center [1162, 335] width 18 height 18
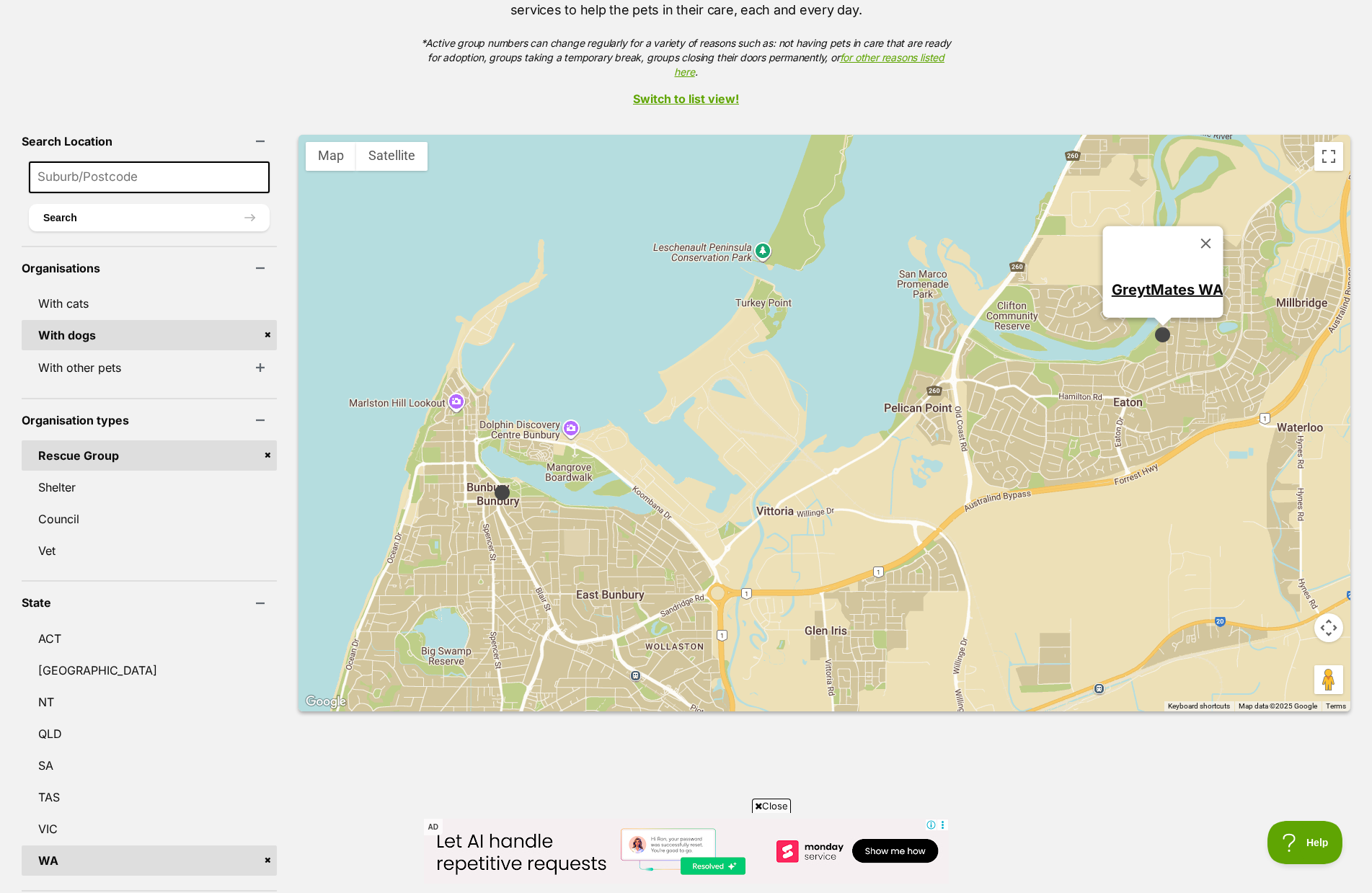
click at [210, 440] on link "Rescue Group" at bounding box center [149, 455] width 255 height 30
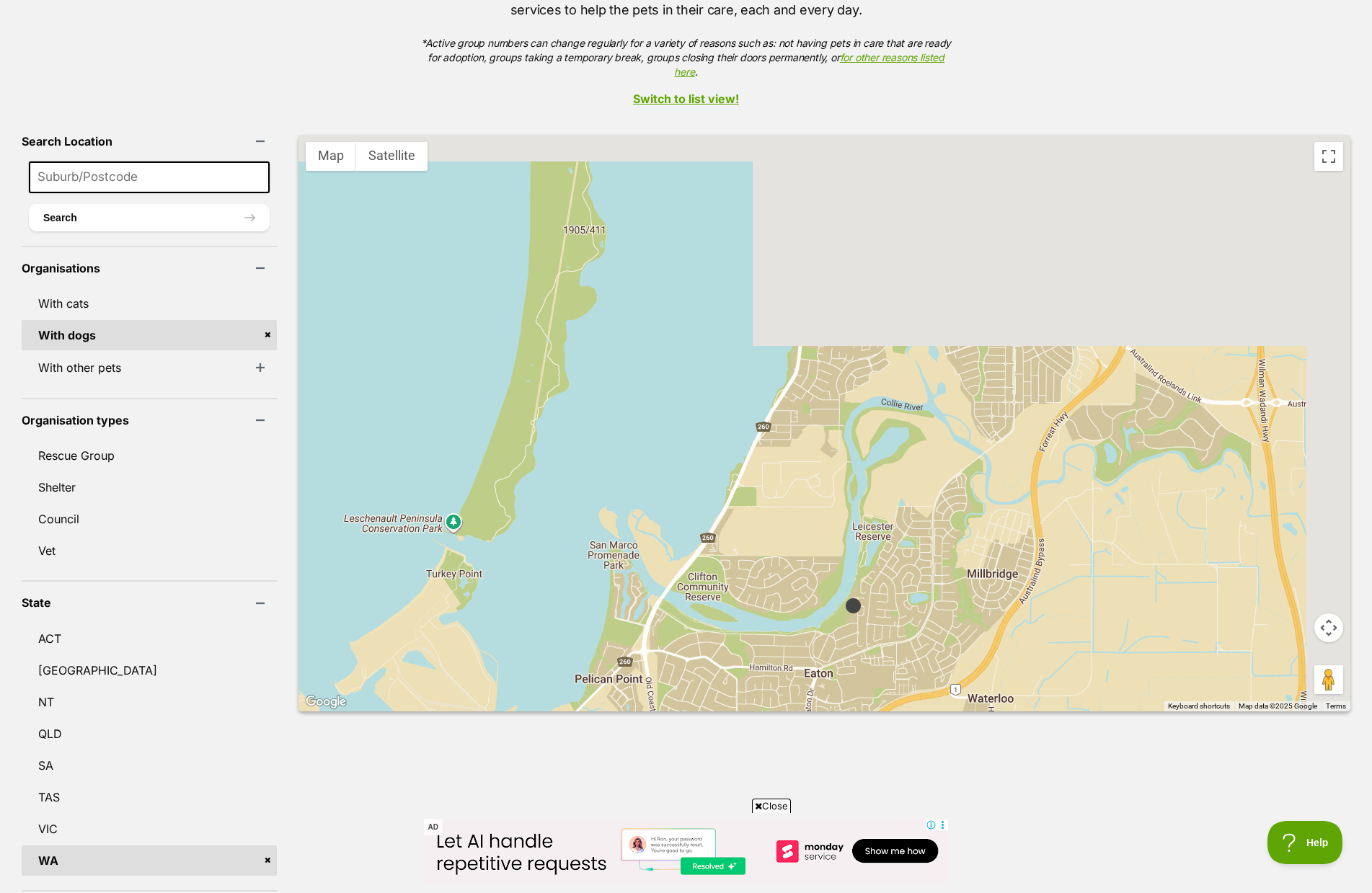
drag, startPoint x: 1095, startPoint y: 284, endPoint x: 779, endPoint y: 526, distance: 398.0
click at [757, 600] on div at bounding box center [824, 422] width 1051 height 576
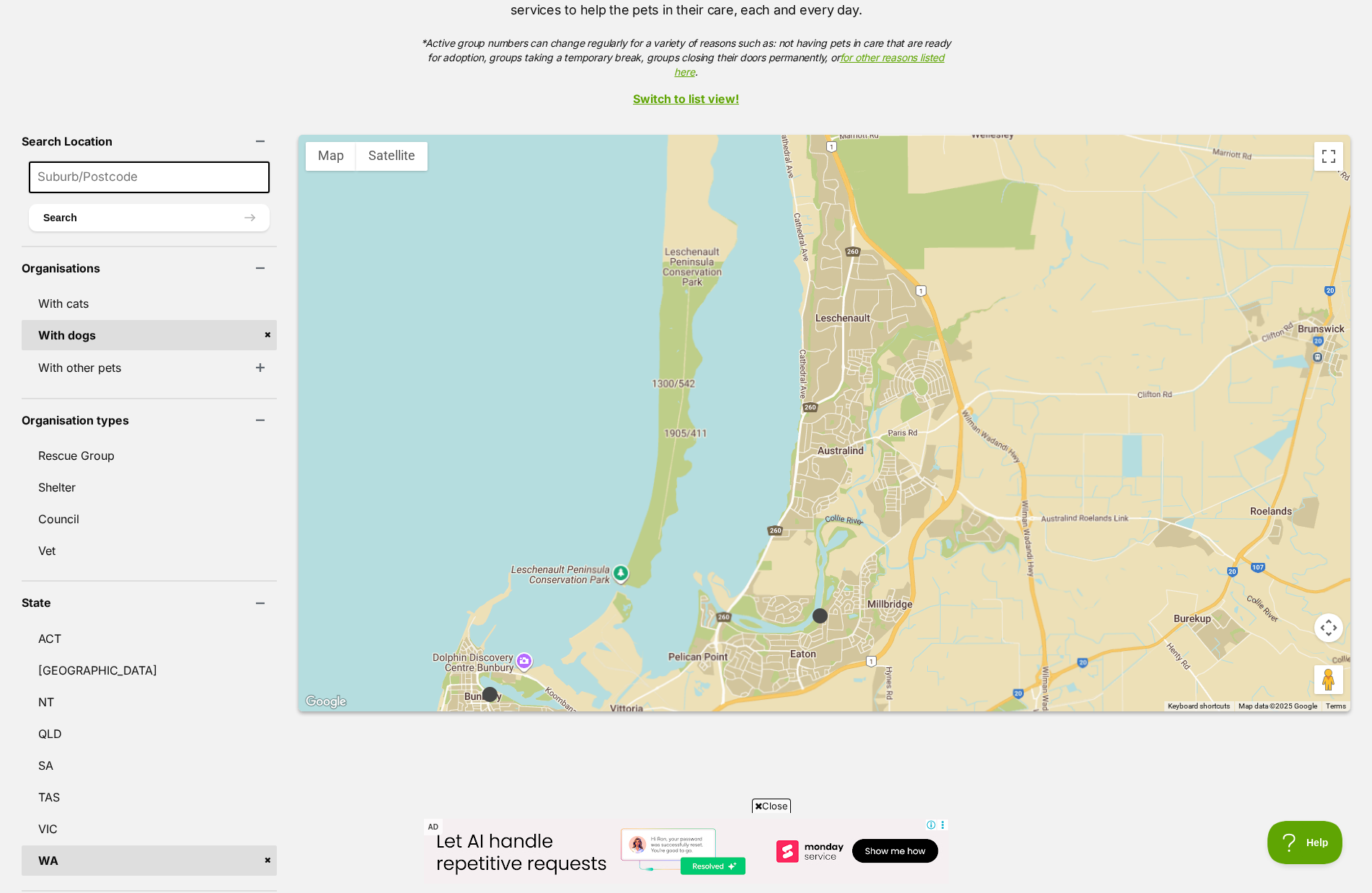
drag, startPoint x: 891, startPoint y: 295, endPoint x: 827, endPoint y: 547, distance: 260.0
click at [830, 536] on div at bounding box center [824, 422] width 1051 height 576
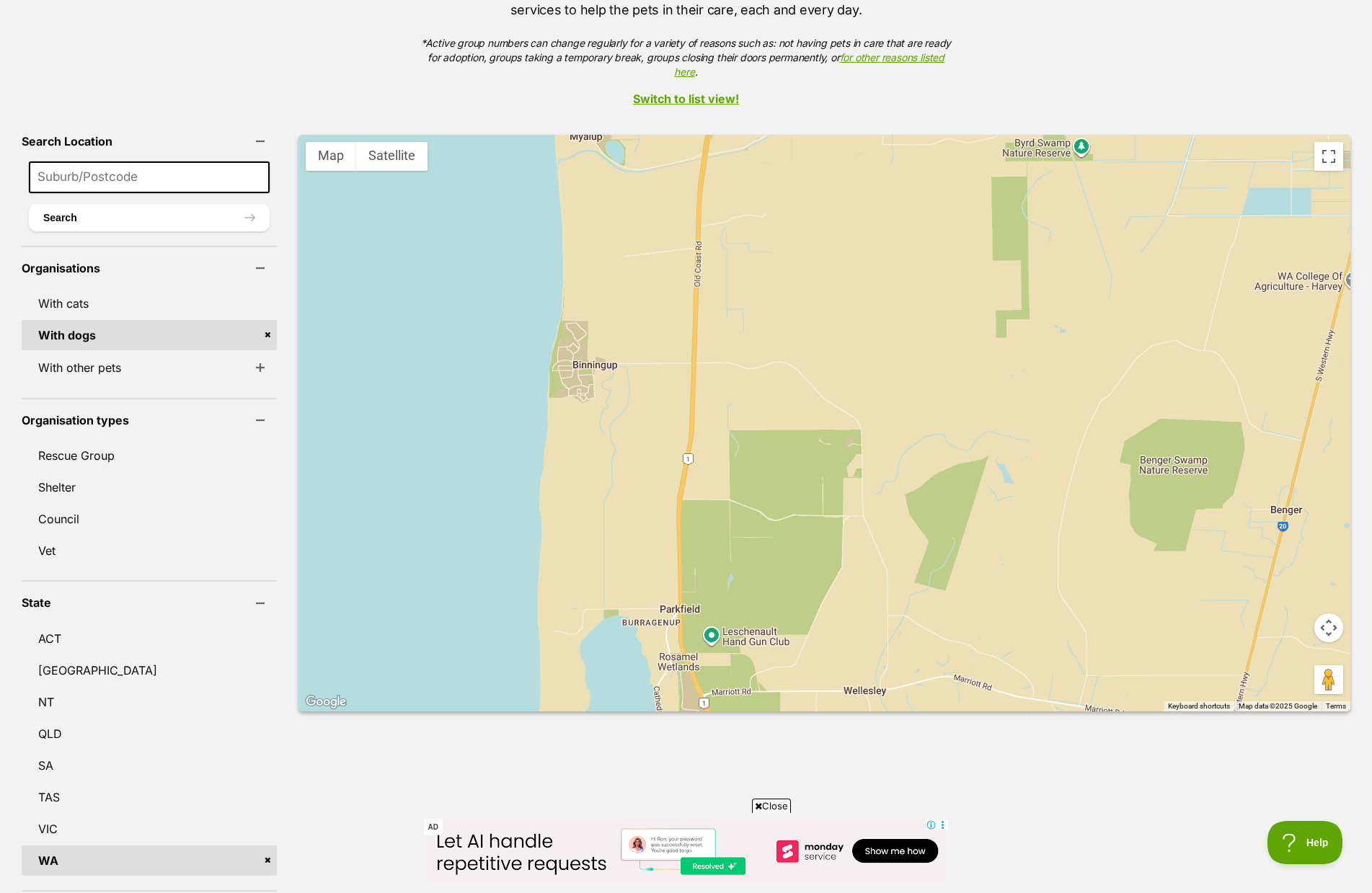
drag, startPoint x: 809, startPoint y: 331, endPoint x: 815, endPoint y: 516, distance: 185.1
click at [813, 534] on div at bounding box center [824, 422] width 1051 height 576
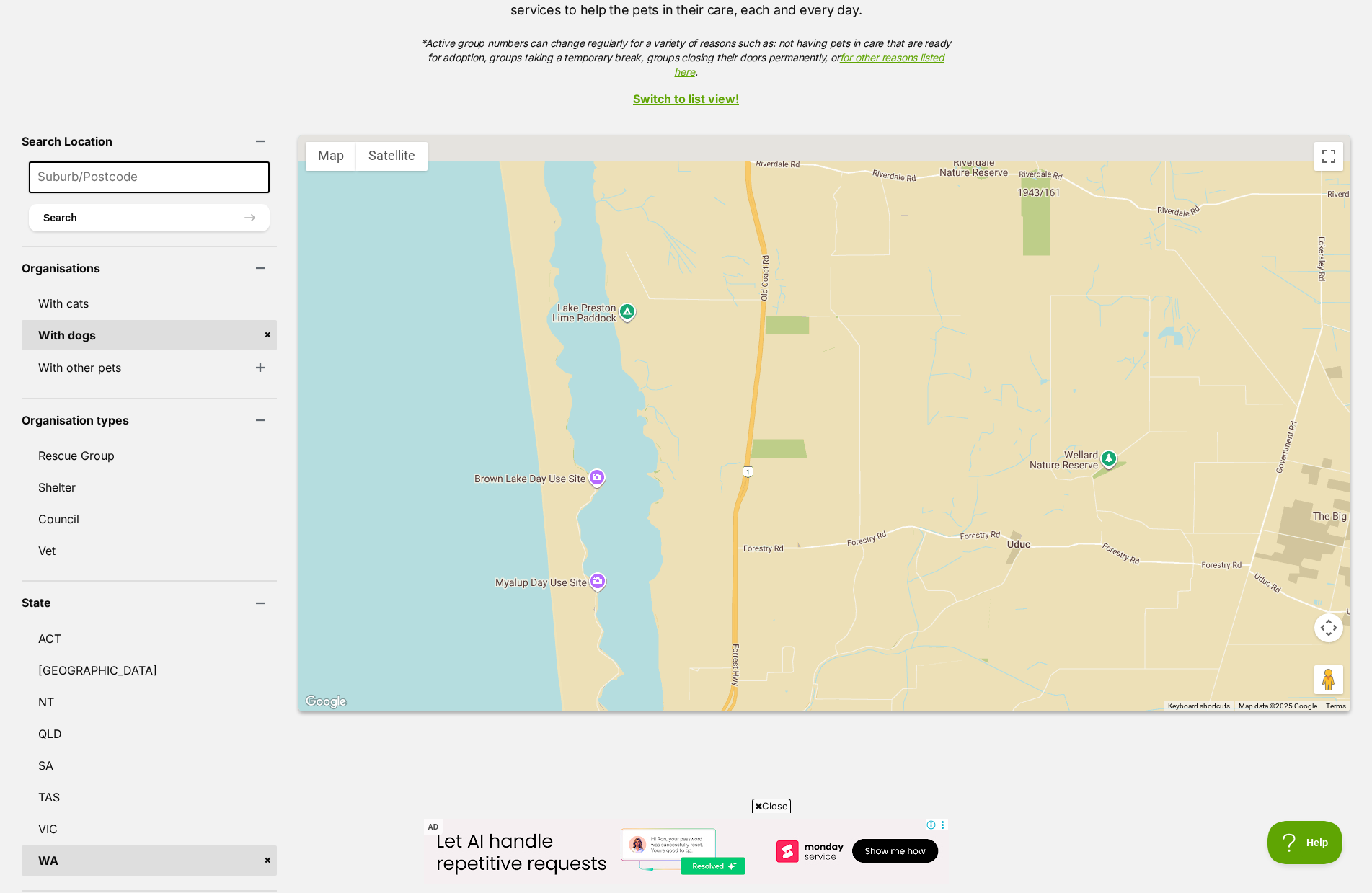
drag, startPoint x: 792, startPoint y: 380, endPoint x: 794, endPoint y: 543, distance: 163.0
click at [795, 539] on div at bounding box center [824, 422] width 1051 height 576
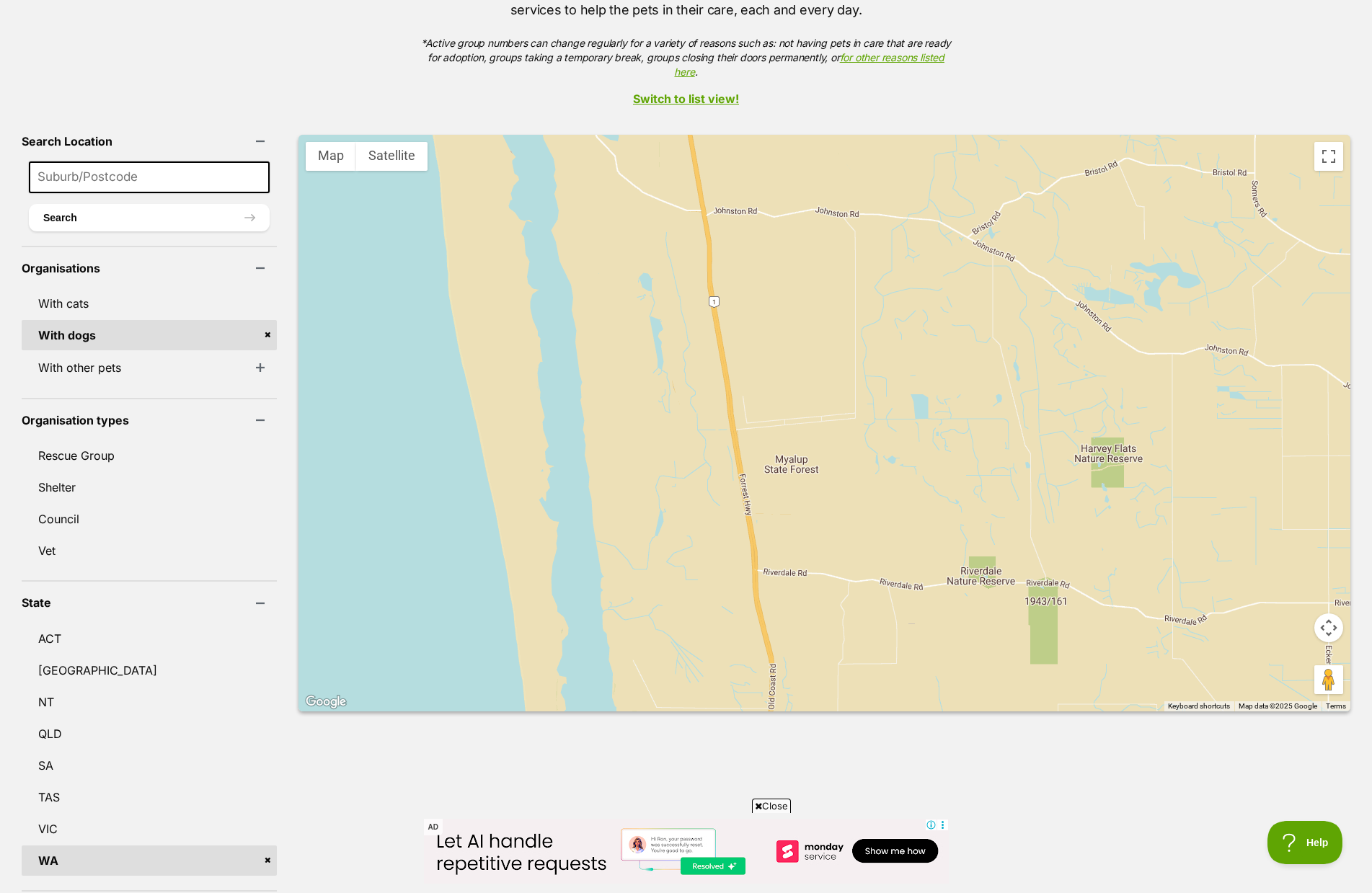
click at [775, 553] on div at bounding box center [824, 422] width 1051 height 576
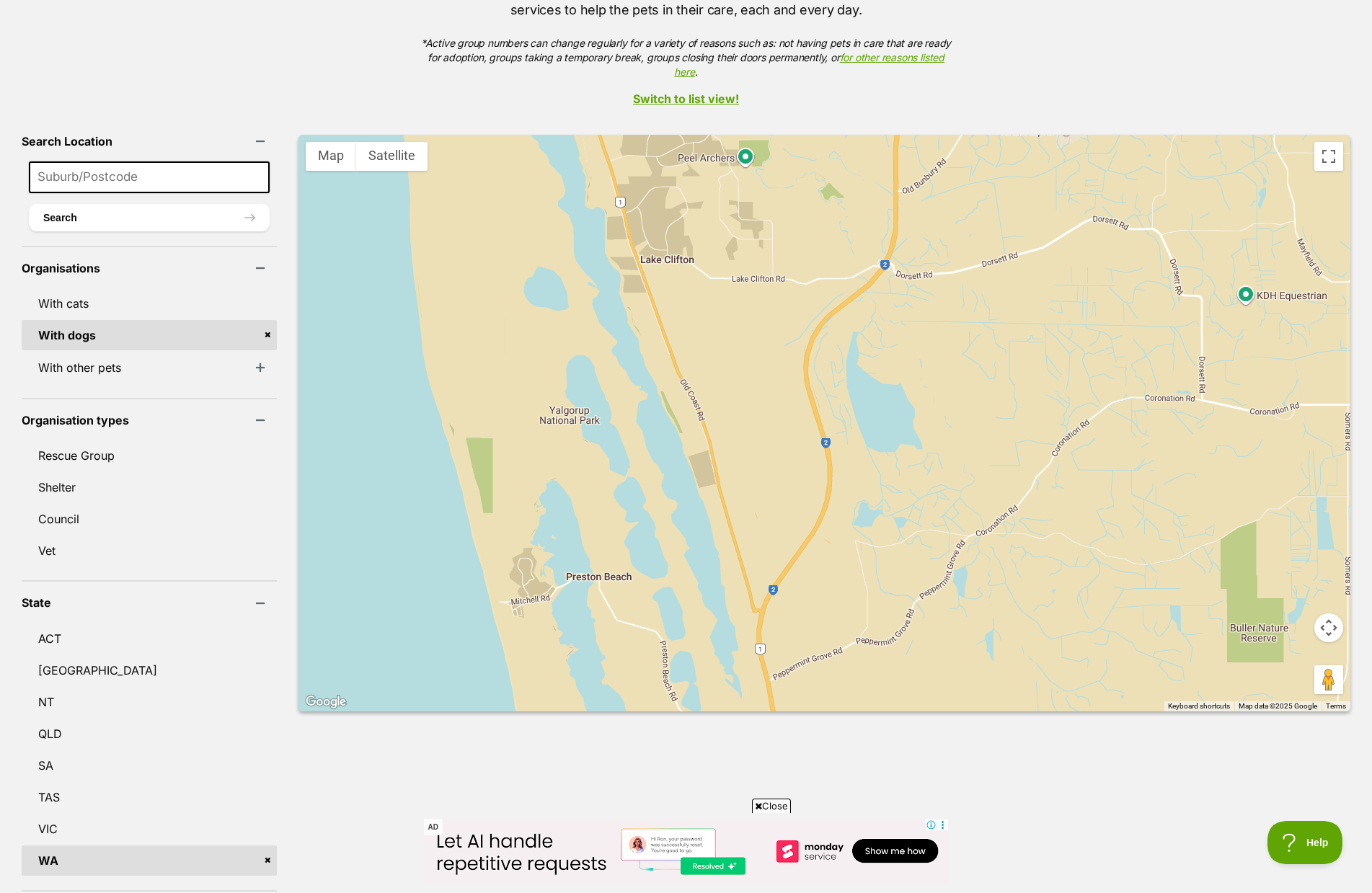
drag, startPoint x: 730, startPoint y: 395, endPoint x: 750, endPoint y: 640, distance: 245.8
click at [750, 634] on div at bounding box center [824, 422] width 1051 height 576
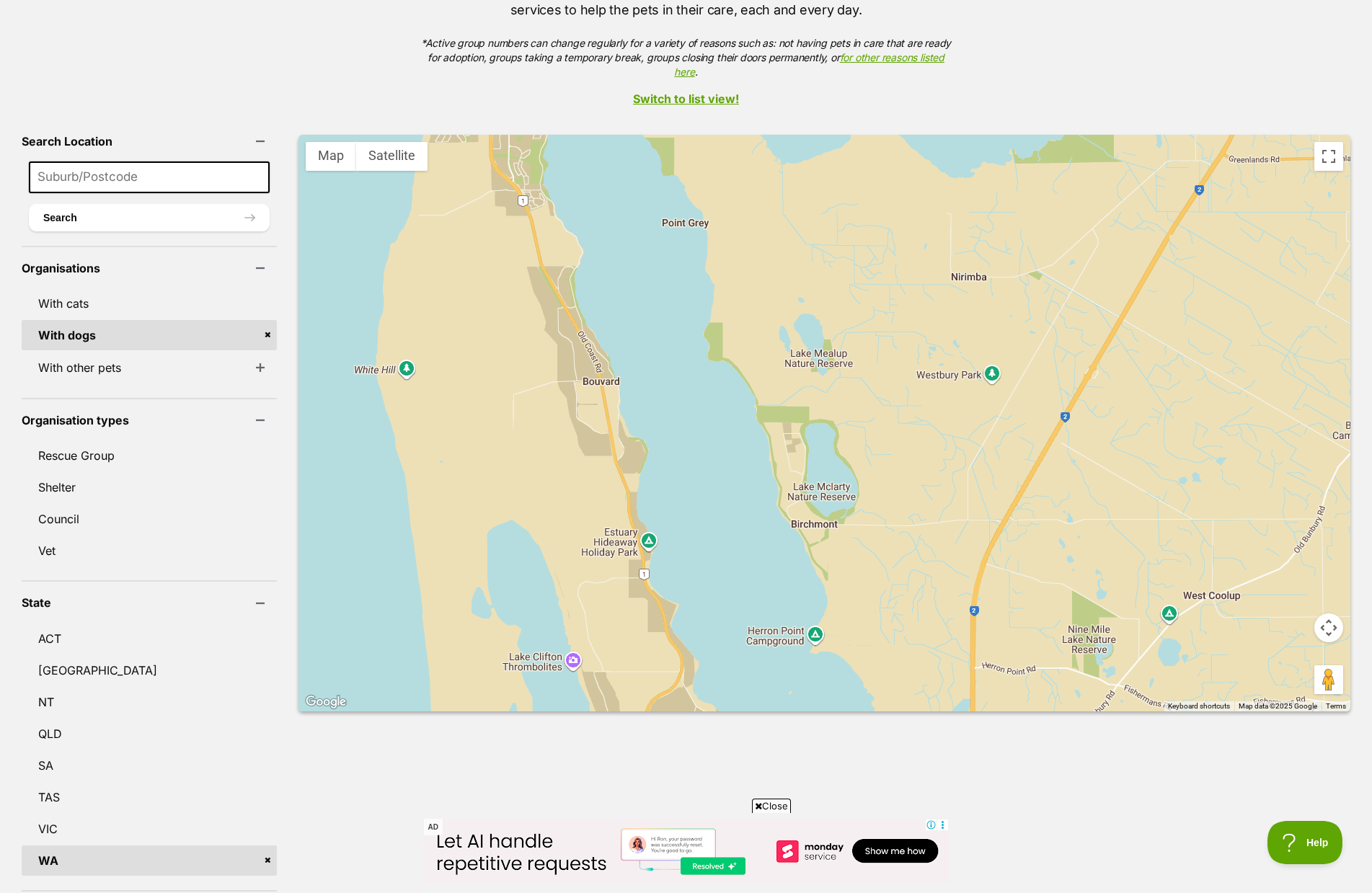
drag, startPoint x: 740, startPoint y: 475, endPoint x: 771, endPoint y: 650, distance: 177.7
click at [774, 637] on div at bounding box center [824, 422] width 1051 height 576
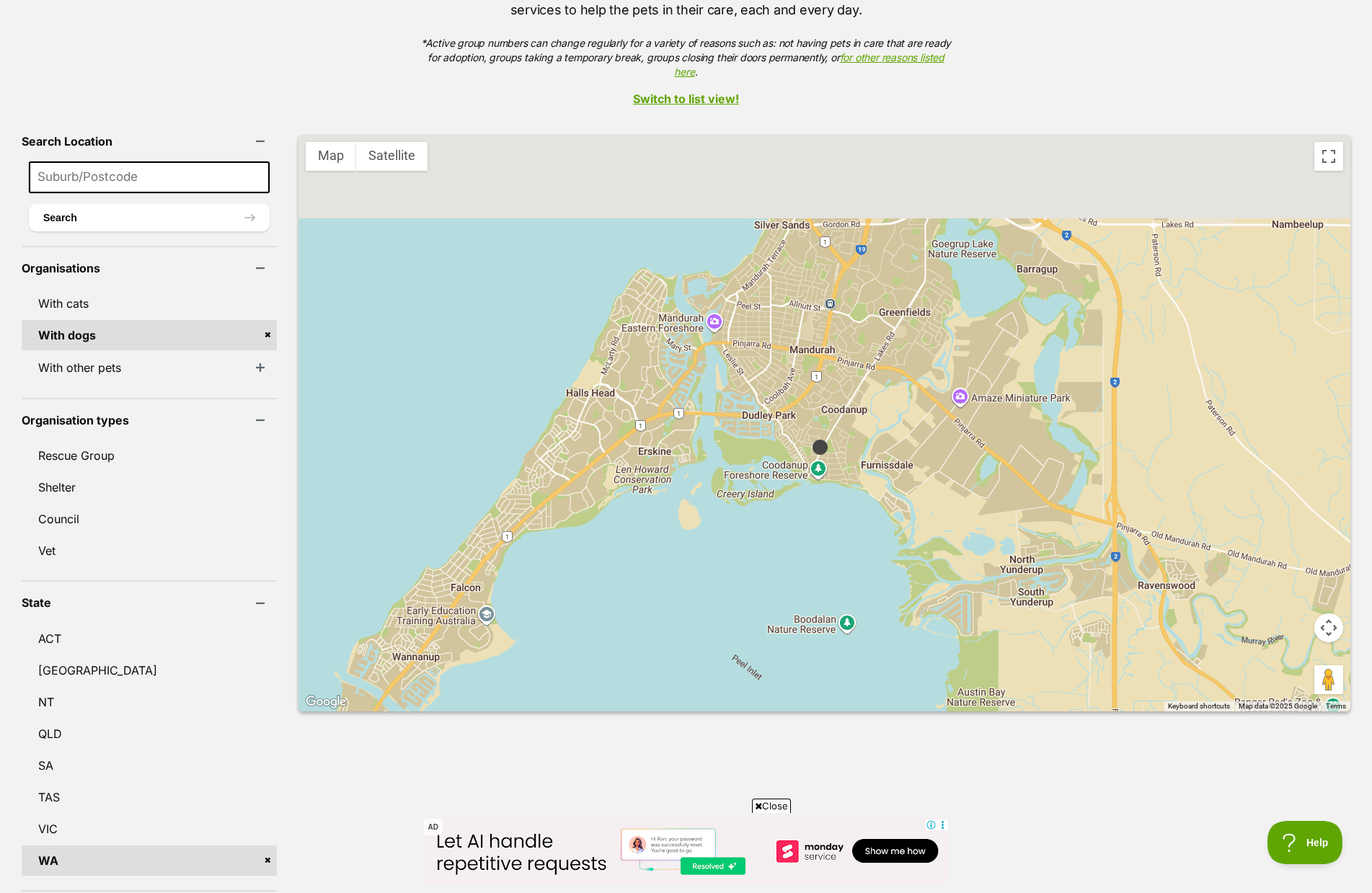
drag, startPoint x: 779, startPoint y: 416, endPoint x: 598, endPoint y: 616, distance: 269.7
click at [586, 619] on div at bounding box center [824, 422] width 1051 height 576
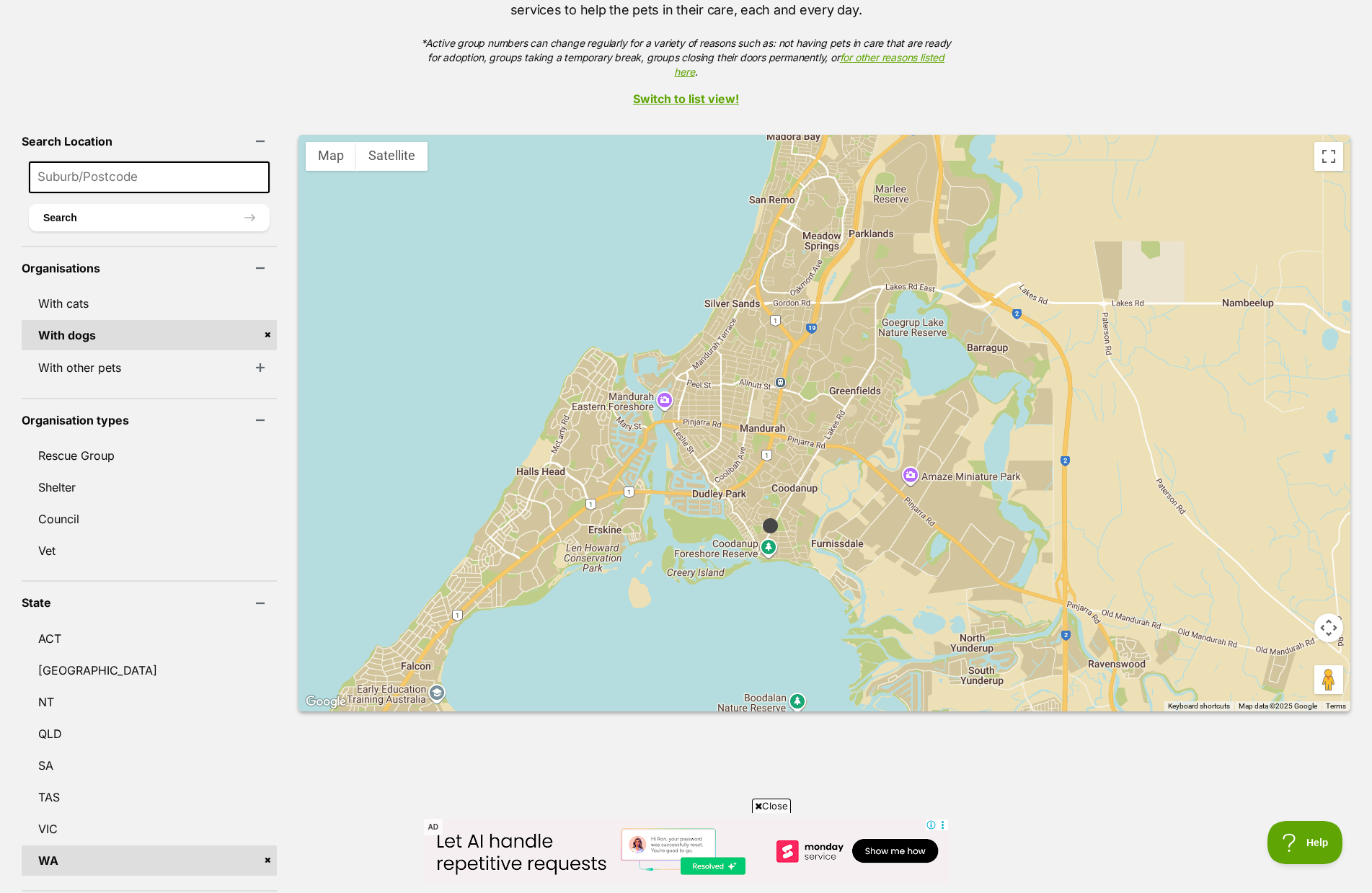
click at [761, 516] on img at bounding box center [770, 525] width 18 height 18
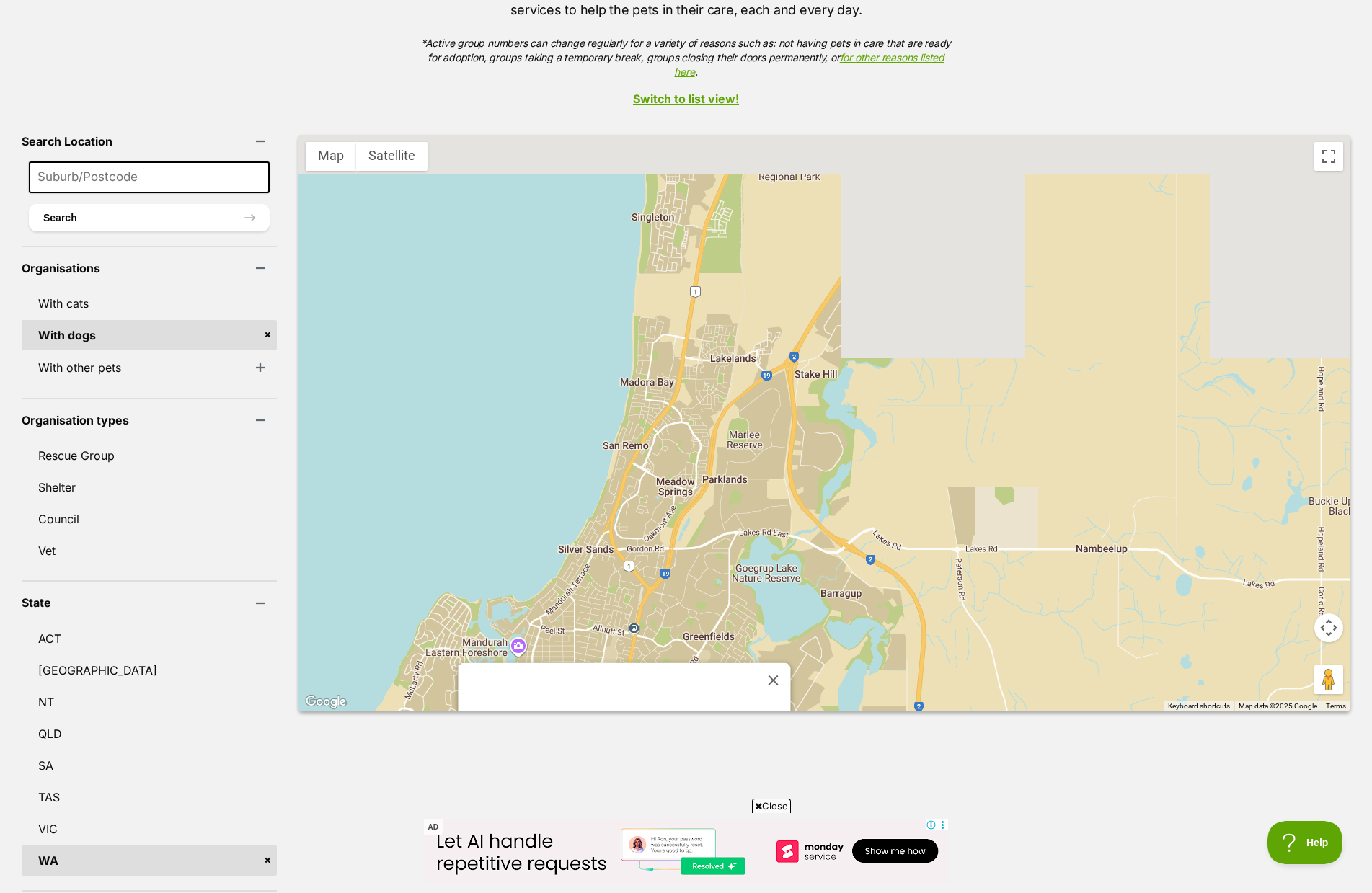
drag, startPoint x: 824, startPoint y: 319, endPoint x: 673, endPoint y: 587, distance: 307.6
click at [666, 614] on div "SAFE Metro (Saving Animals from Euthanasia)" at bounding box center [824, 422] width 1051 height 576
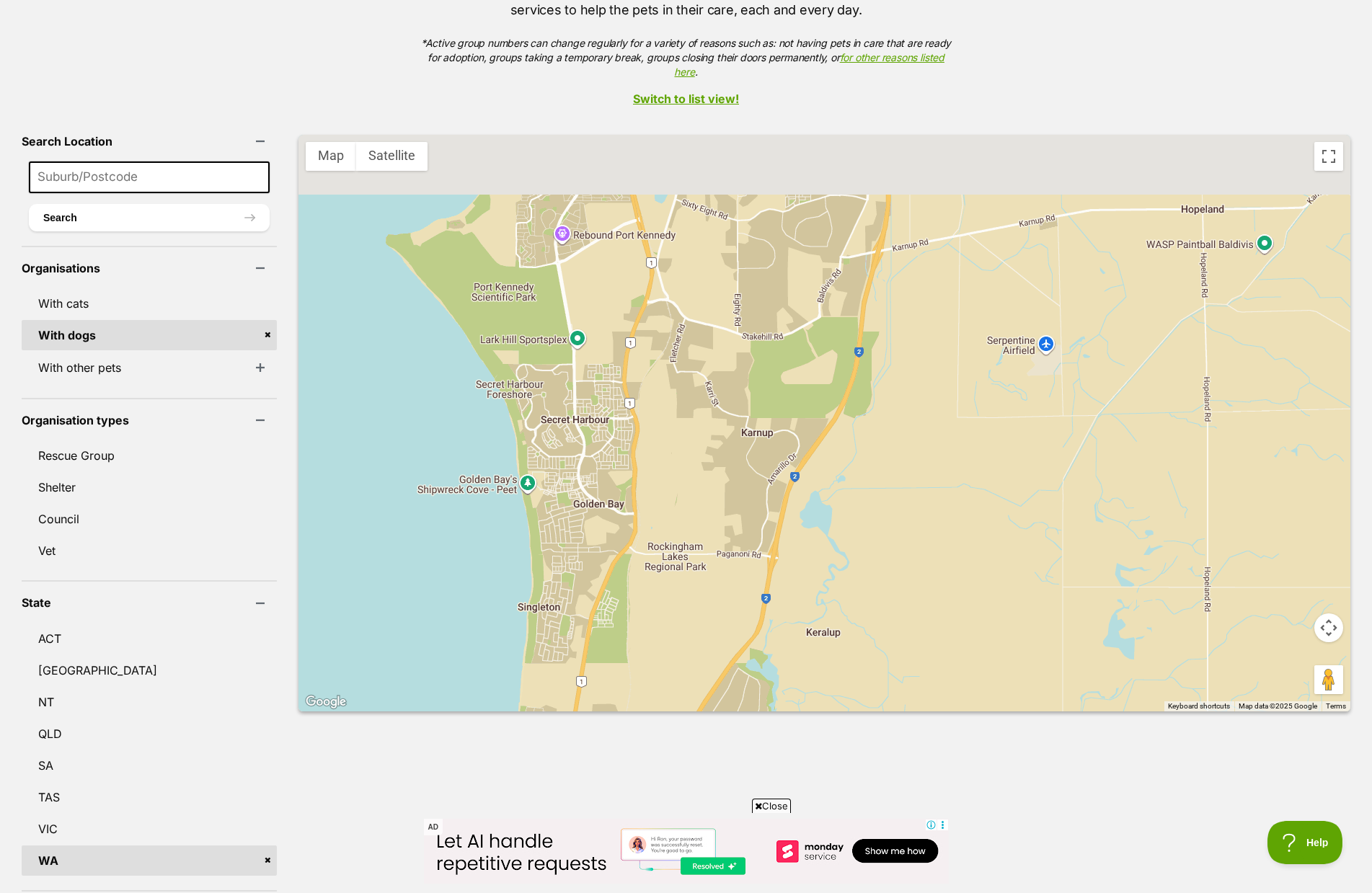
drag, startPoint x: 716, startPoint y: 425, endPoint x: 675, endPoint y: 624, distance: 203.2
click at [675, 624] on div "SAFE Metro (Saving Animals from Euthanasia)" at bounding box center [824, 422] width 1051 height 576
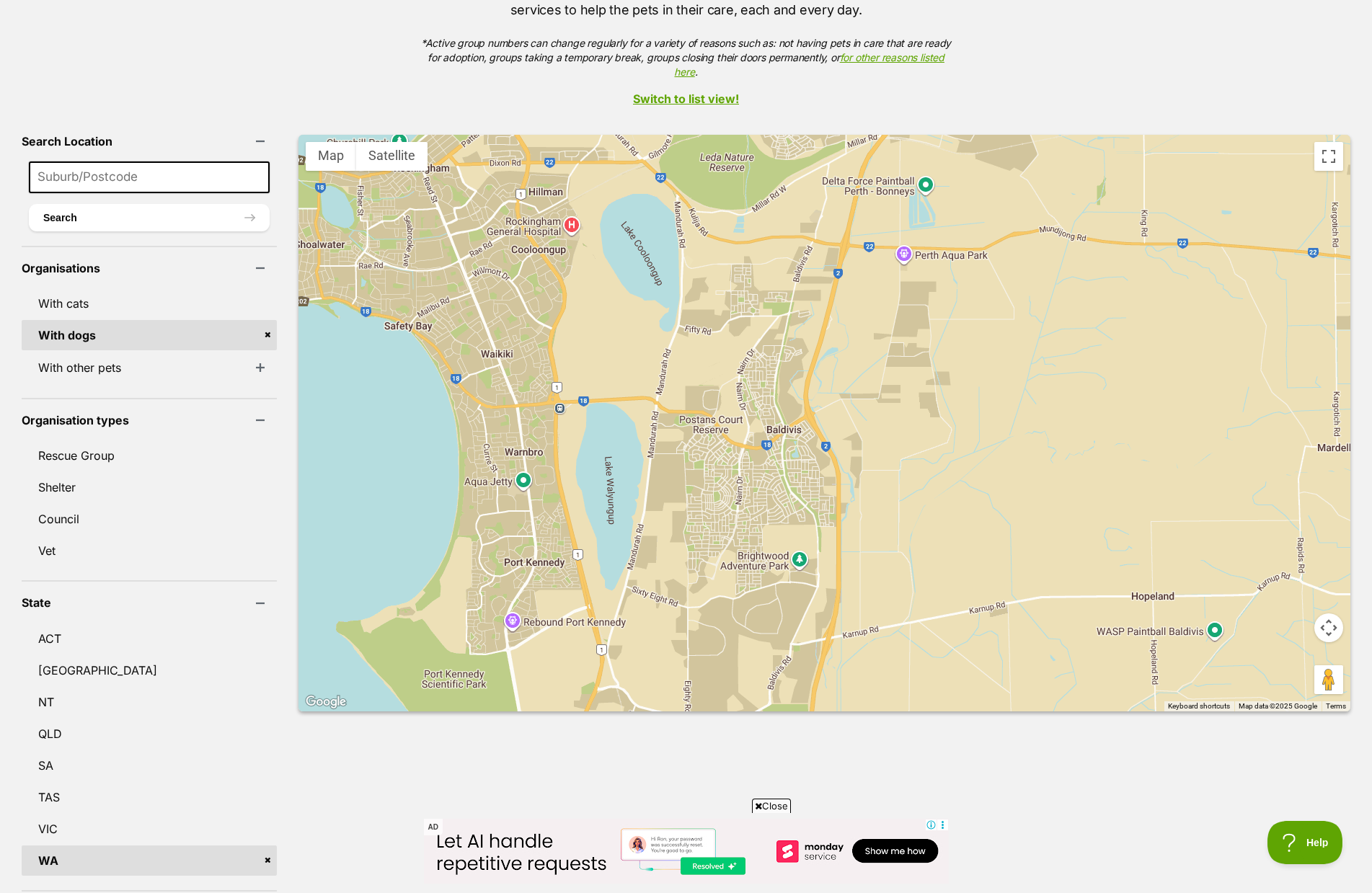
drag, startPoint x: 638, startPoint y: 464, endPoint x: 647, endPoint y: 627, distance: 163.2
click at [646, 628] on div "SAFE Metro (Saving Animals from Euthanasia)" at bounding box center [824, 422] width 1051 height 576
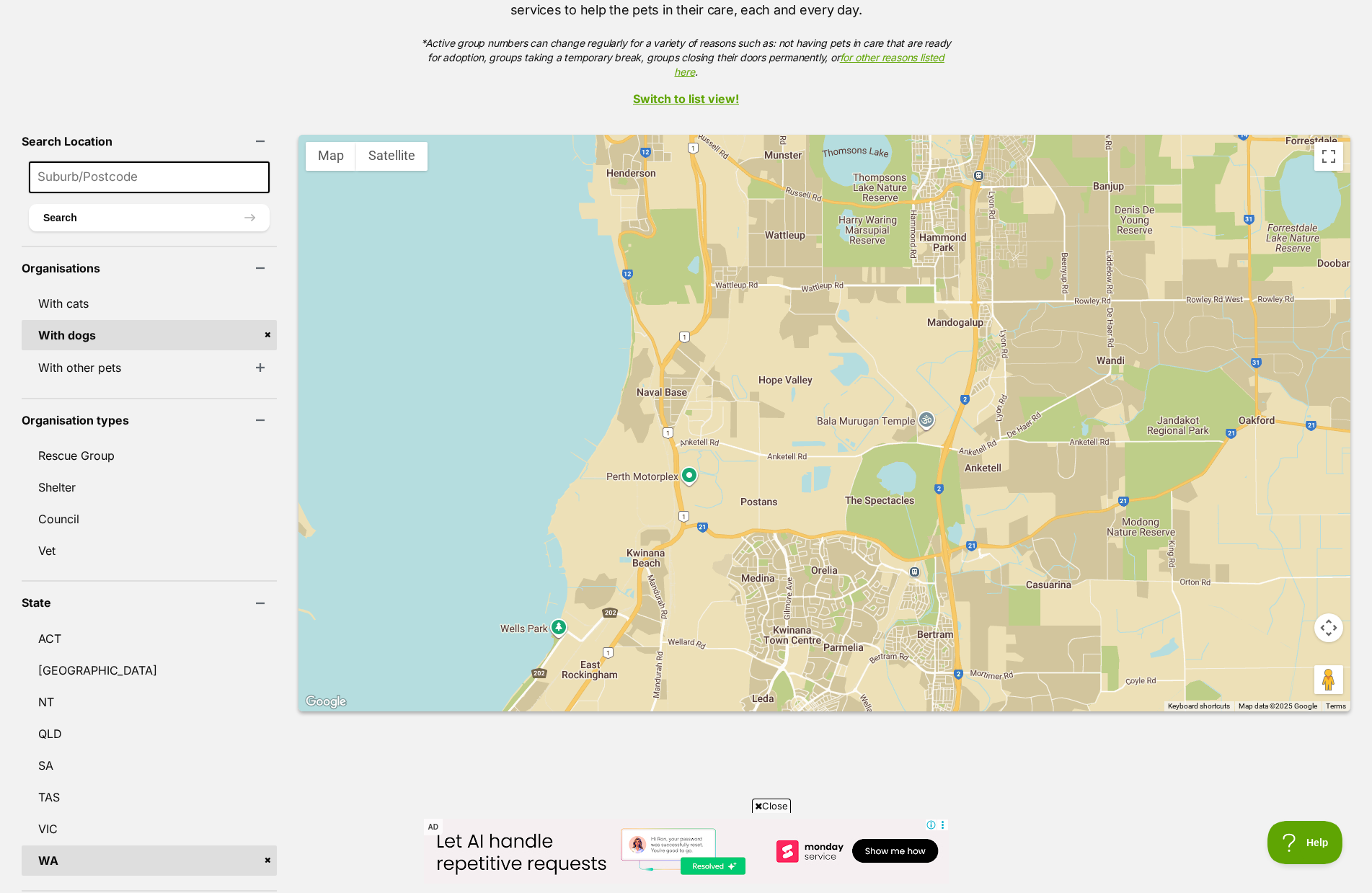
drag, startPoint x: 625, startPoint y: 495, endPoint x: 646, endPoint y: 546, distance: 55.2
click at [646, 662] on div "SAFE Metro (Saving Animals from Euthanasia)" at bounding box center [824, 422] width 1051 height 576
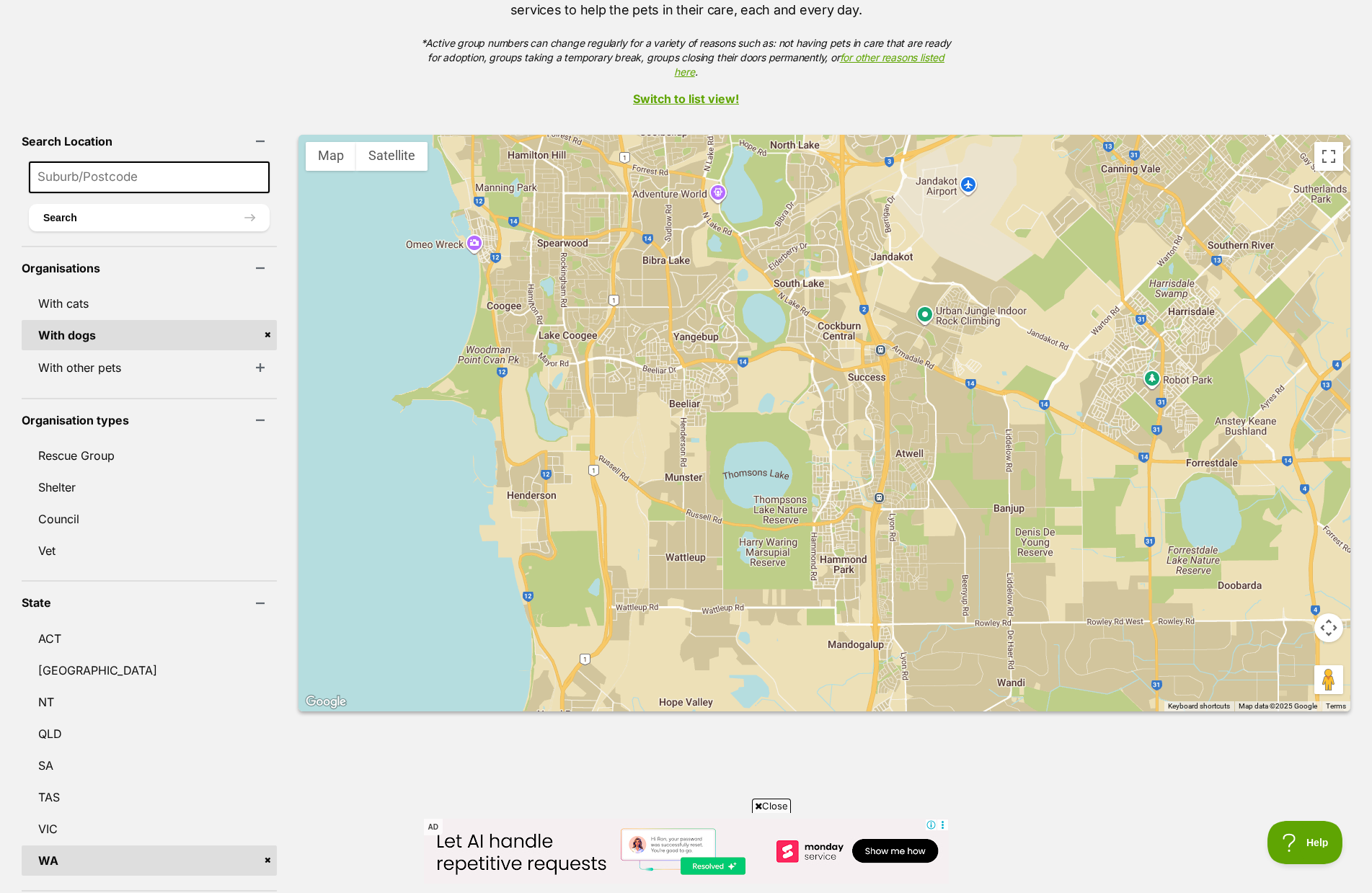
drag, startPoint x: 655, startPoint y: 593, endPoint x: 651, endPoint y: 653, distance: 60.1
click at [652, 653] on div "SAFE Metro (Saving Animals from Euthanasia)" at bounding box center [824, 422] width 1051 height 576
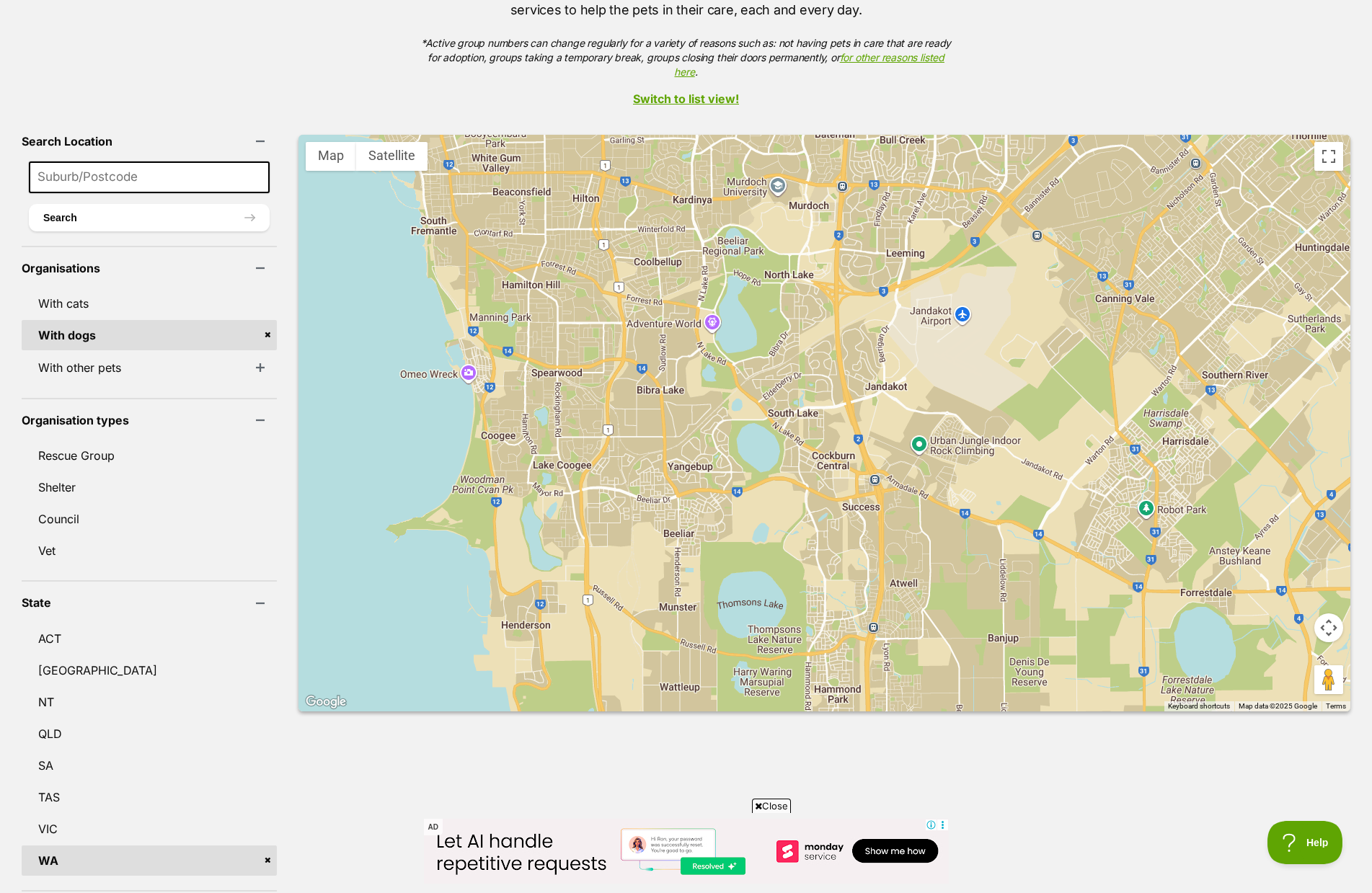
drag, startPoint x: 603, startPoint y: 408, endPoint x: 617, endPoint y: 566, distance: 158.6
click at [617, 566] on div "SAFE Metro (Saving Animals from Euthanasia)" at bounding box center [824, 422] width 1051 height 576
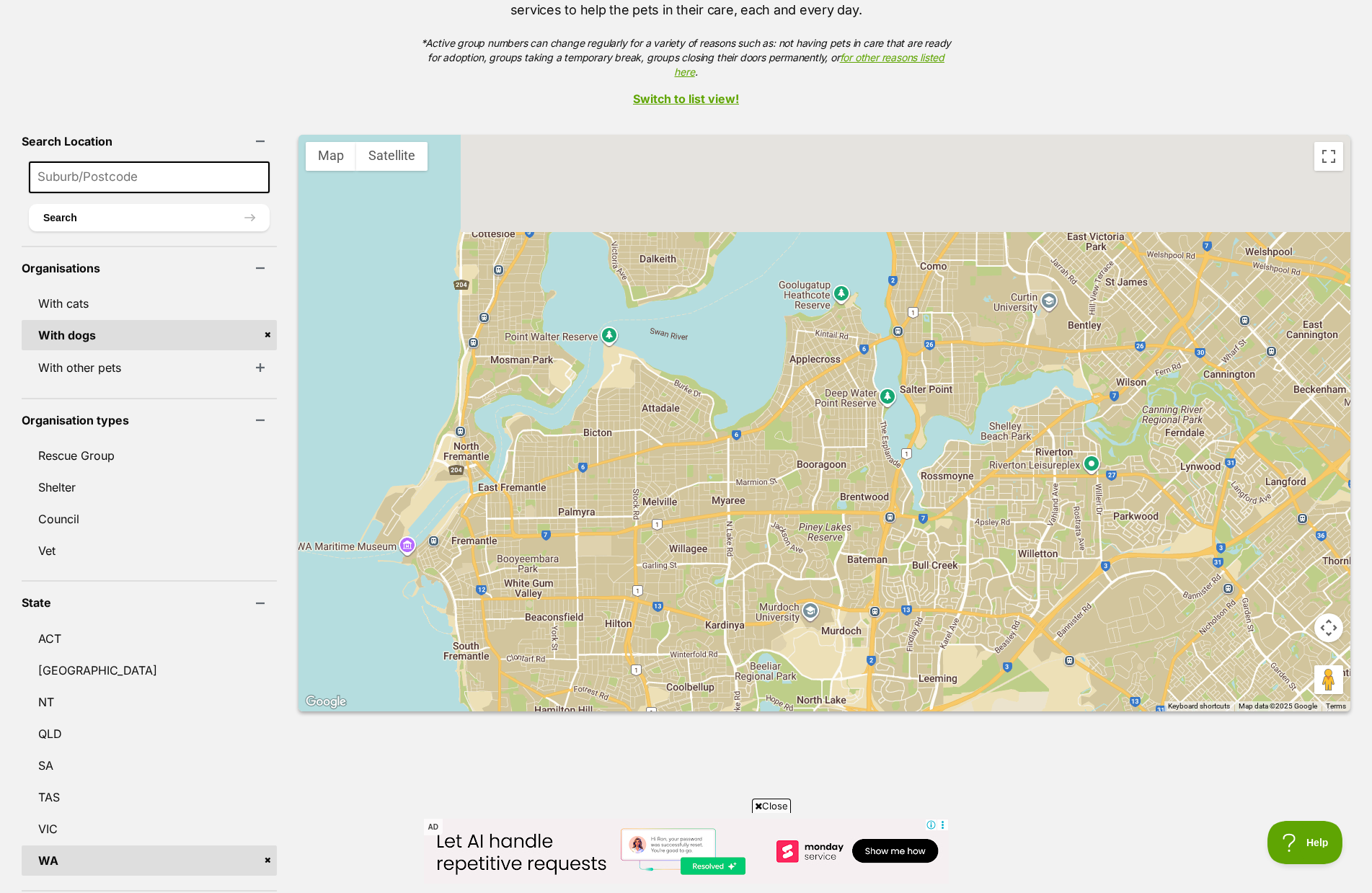
drag, startPoint x: 625, startPoint y: 456, endPoint x: 607, endPoint y: 430, distance: 31.6
click at [626, 604] on div "SAFE Metro (Saving Animals from Euthanasia)" at bounding box center [824, 422] width 1051 height 576
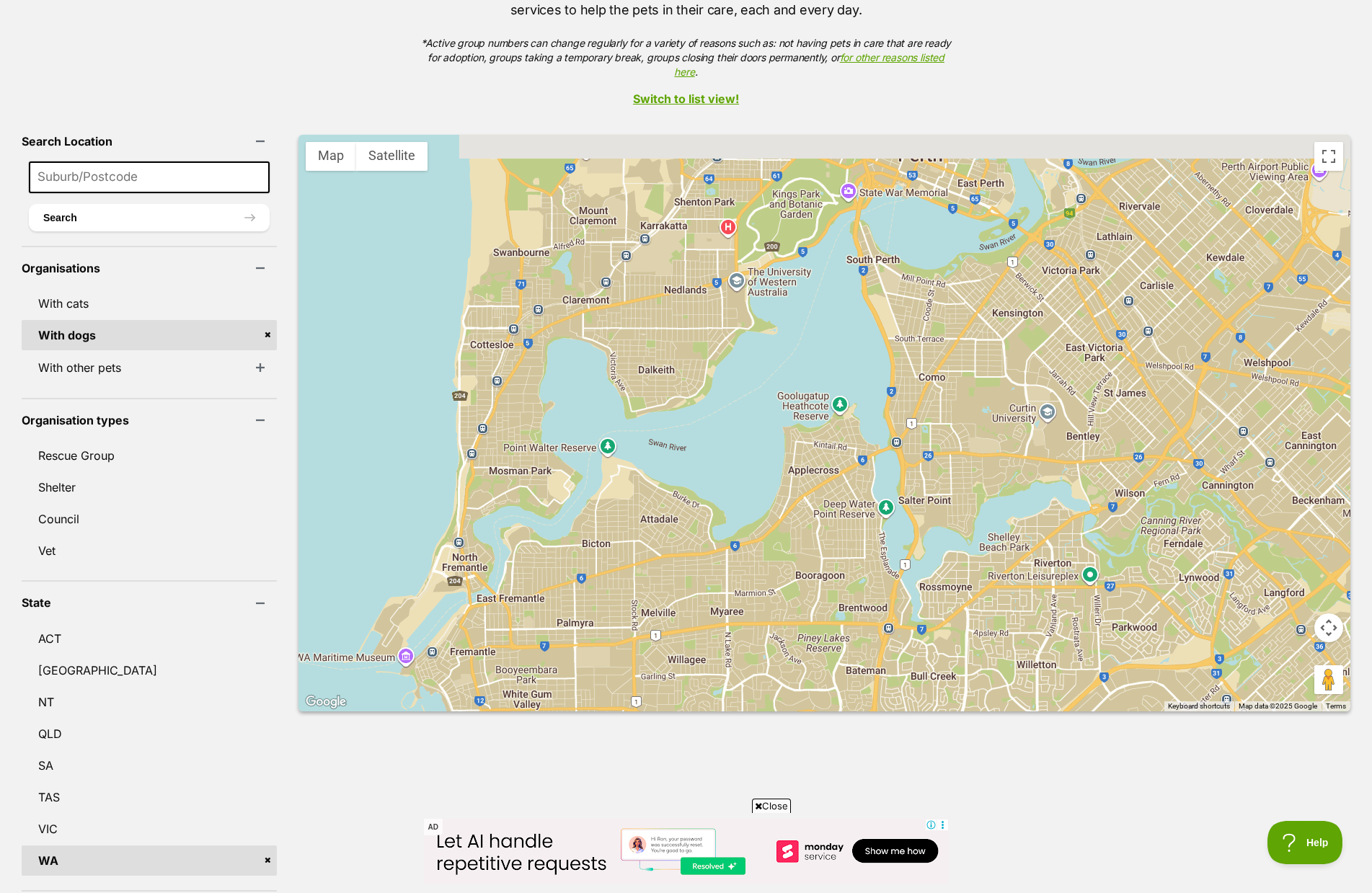
drag, startPoint x: 614, startPoint y: 436, endPoint x: 614, endPoint y: 532, distance: 96.0
click at [614, 532] on div "SAFE Metro (Saving Animals from Euthanasia)" at bounding box center [824, 422] width 1051 height 576
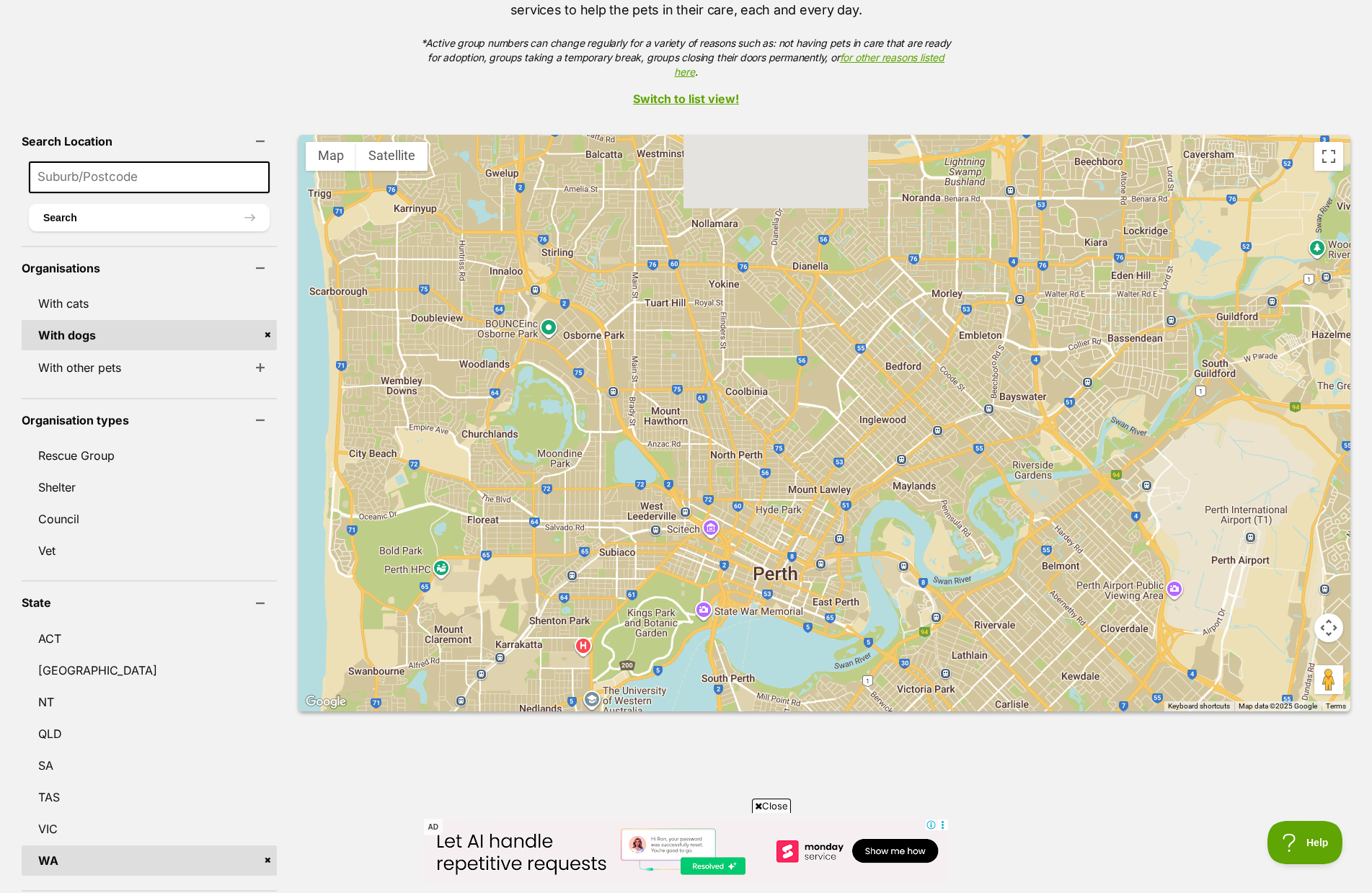
drag, startPoint x: 634, startPoint y: 422, endPoint x: 509, endPoint y: 558, distance: 184.7
click at [488, 575] on div "SAFE Metro (Saving Animals from Euthanasia)" at bounding box center [824, 422] width 1051 height 576
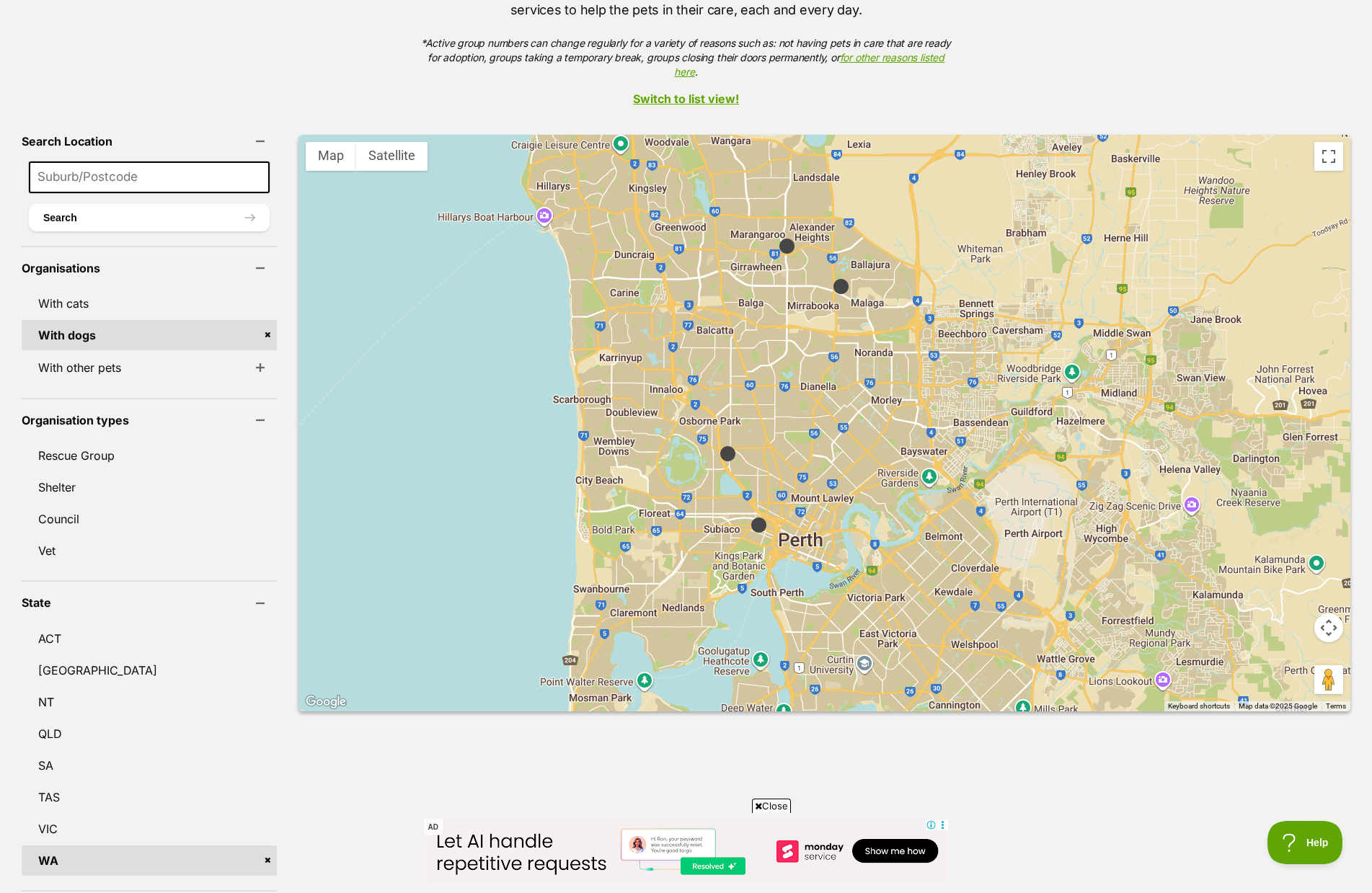
click at [719, 445] on img at bounding box center [728, 454] width 18 height 18
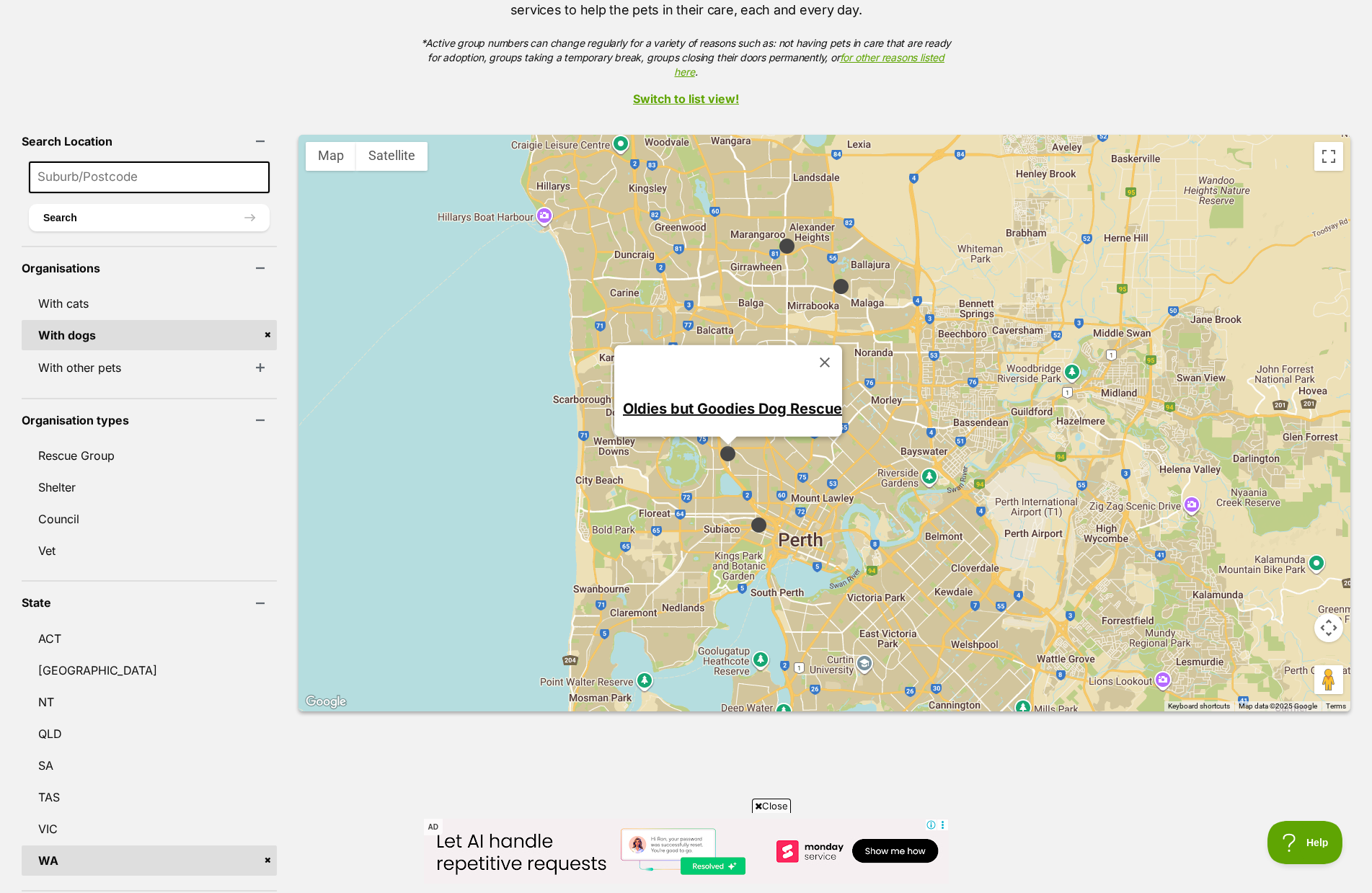
click at [750, 515] on img at bounding box center [759, 525] width 18 height 18
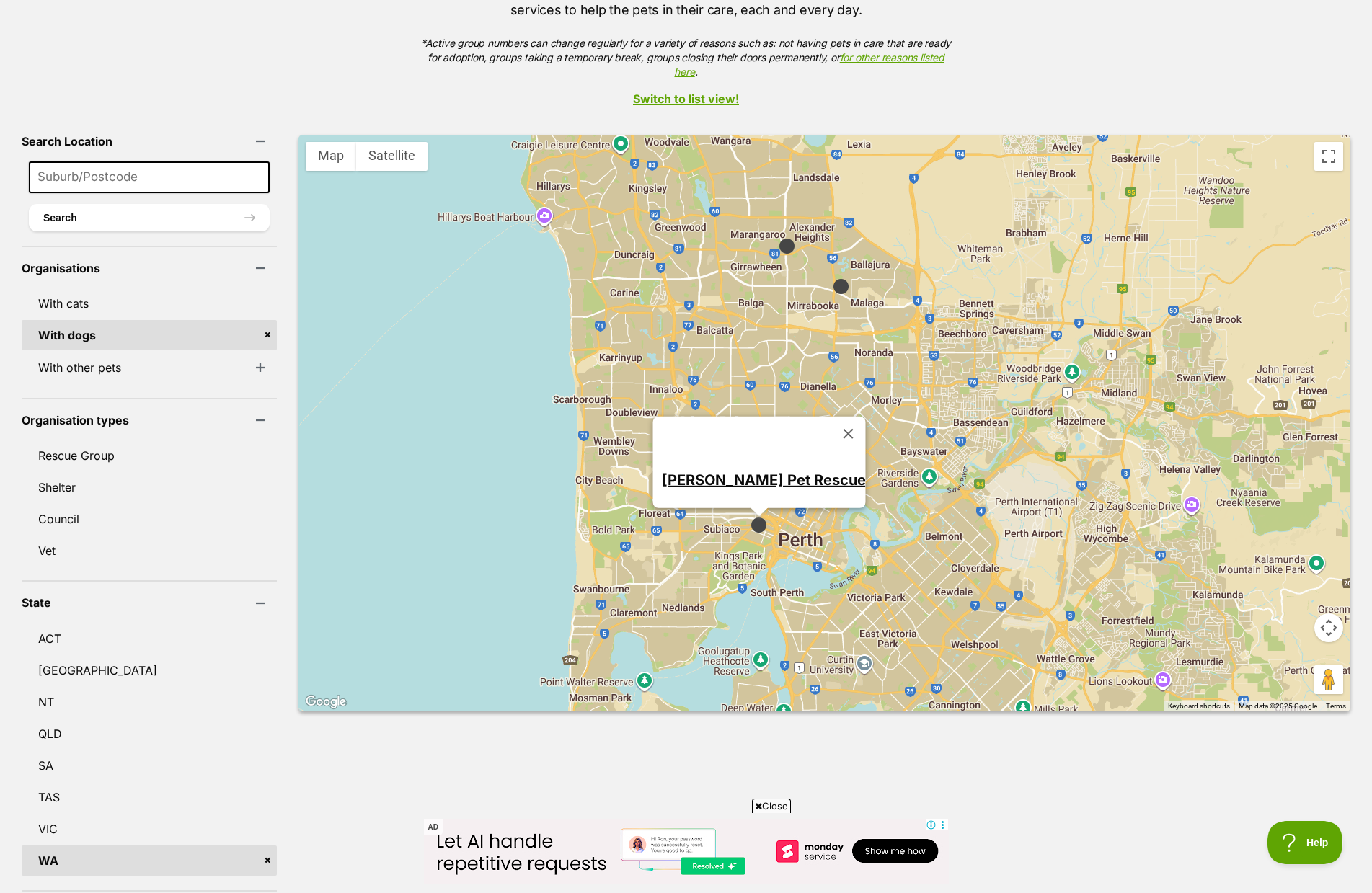
click at [778, 237] on img at bounding box center [787, 246] width 18 height 18
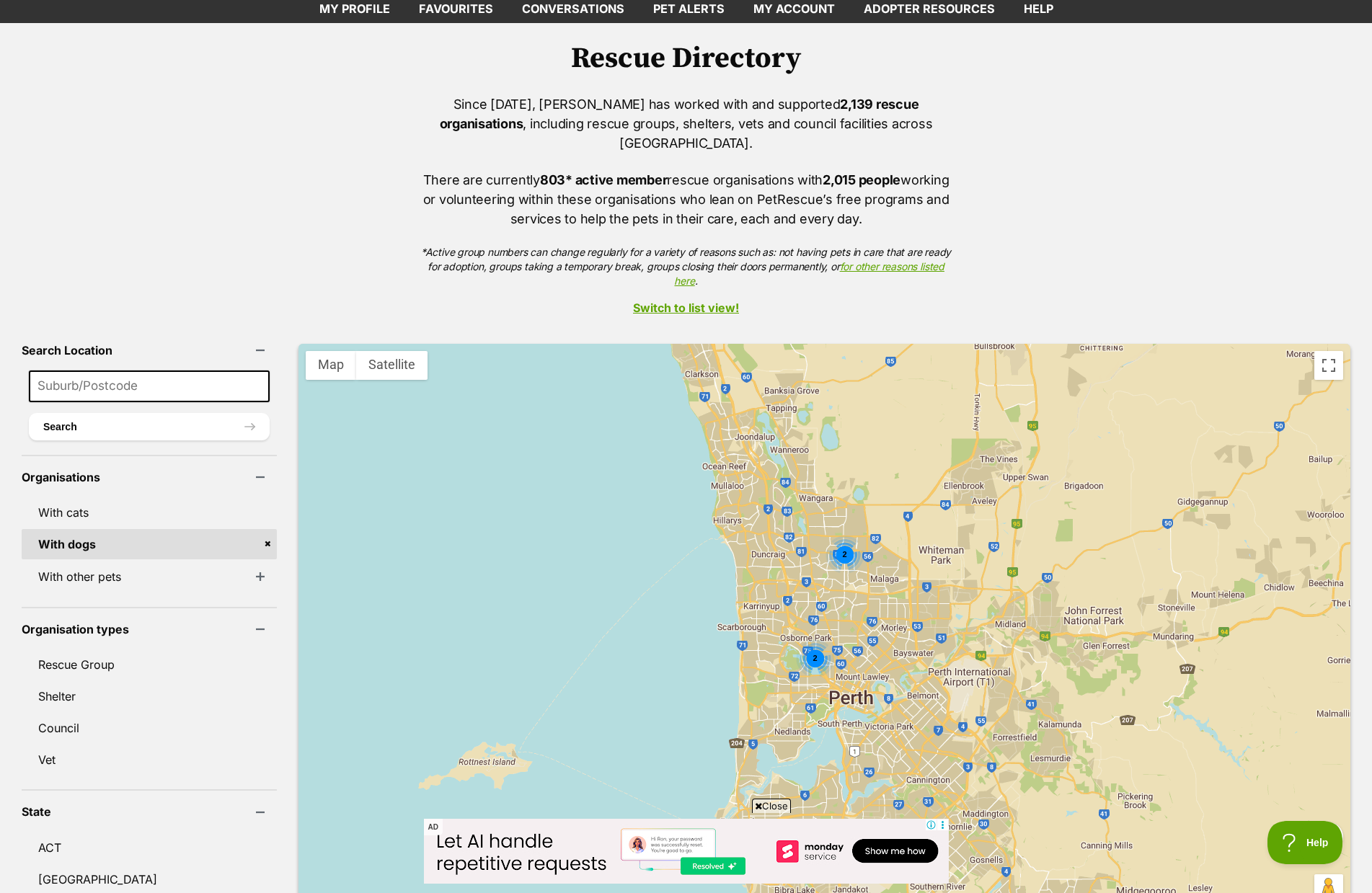
scroll to position [72, 0]
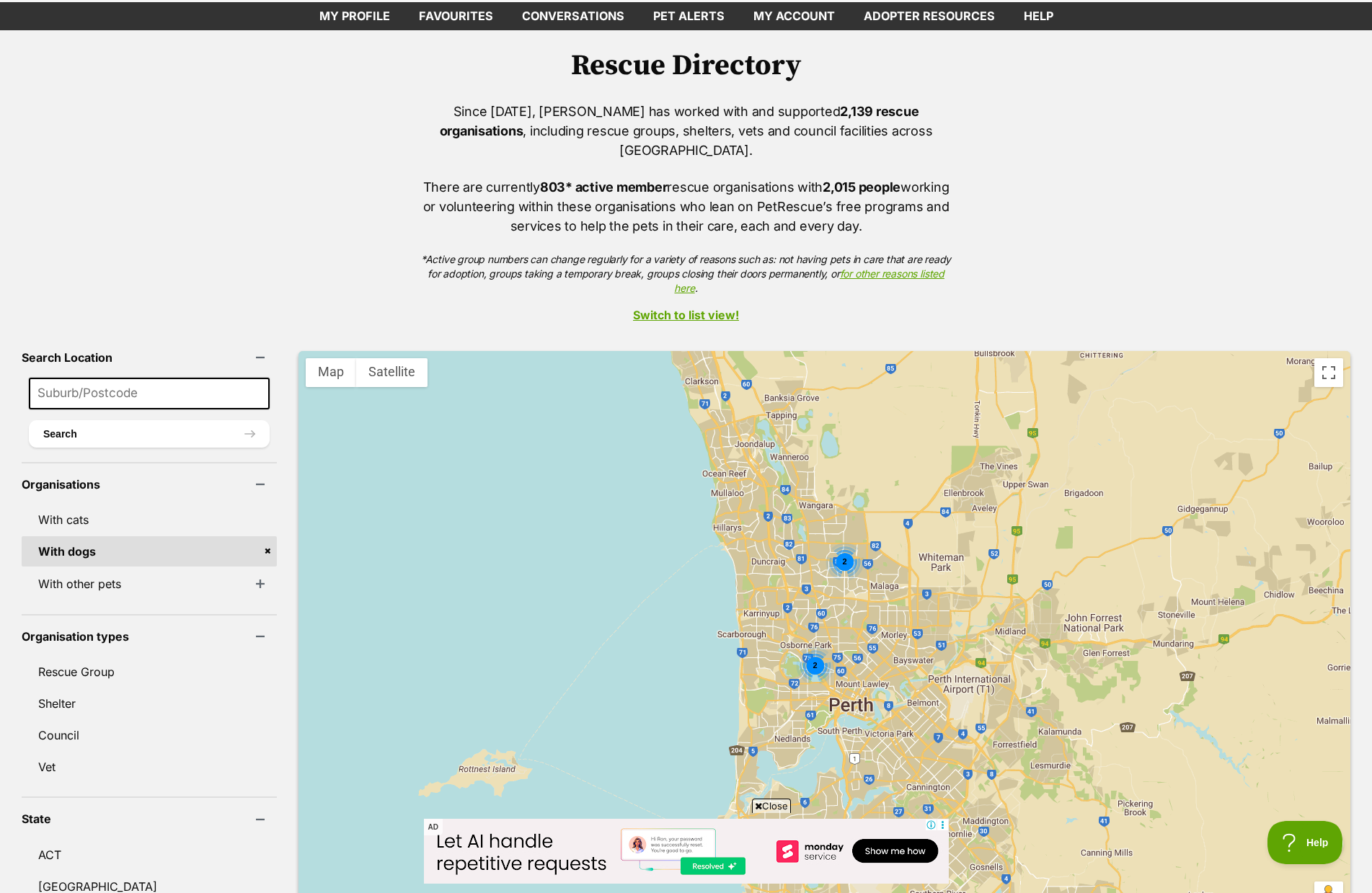
click at [719, 309] on link "Switch to list view!" at bounding box center [686, 315] width 1372 height 13
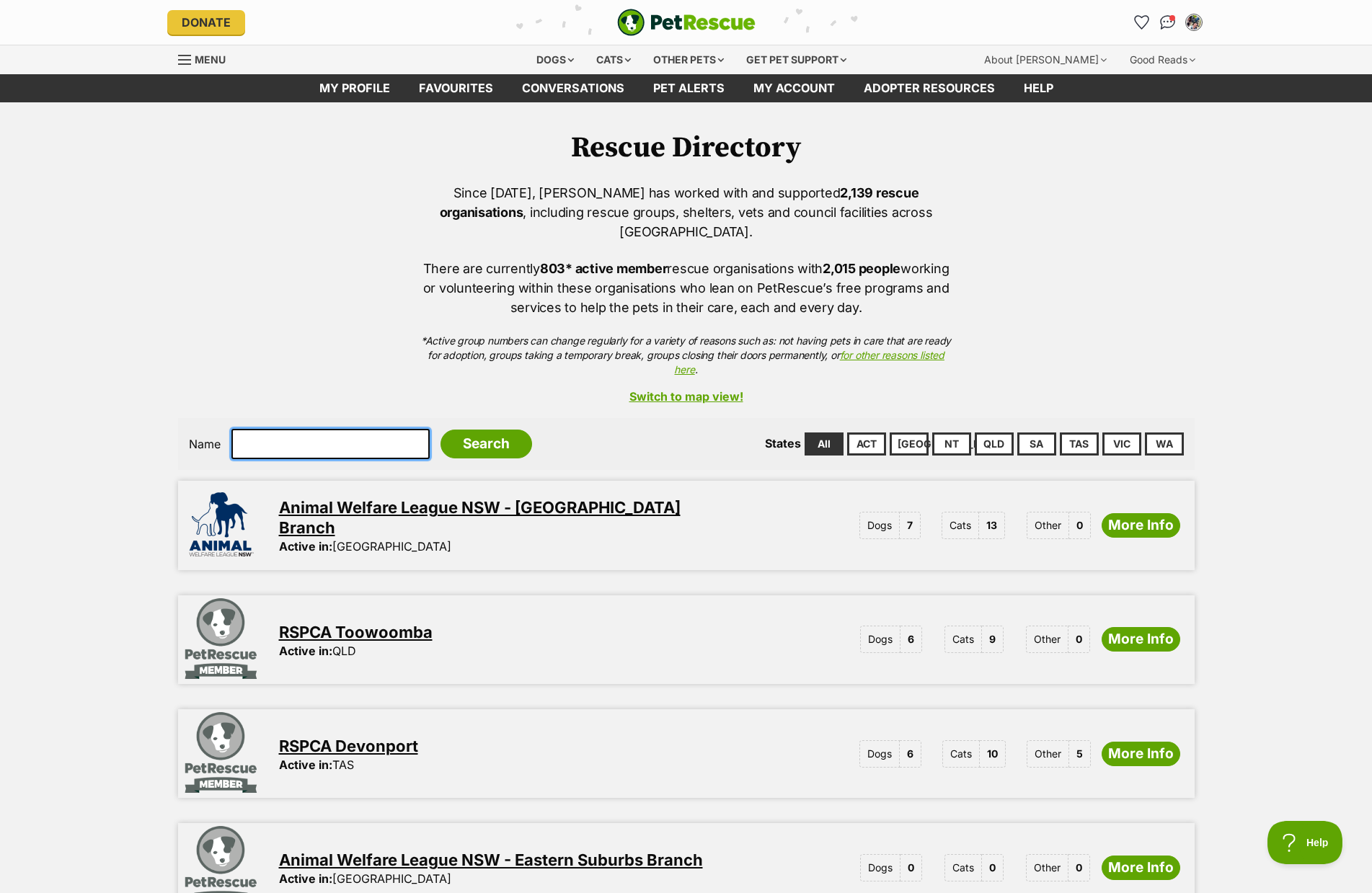
click at [344, 428] on input "text" at bounding box center [331, 443] width 198 height 30
click at [1155, 432] on link "WA" at bounding box center [1164, 443] width 39 height 23
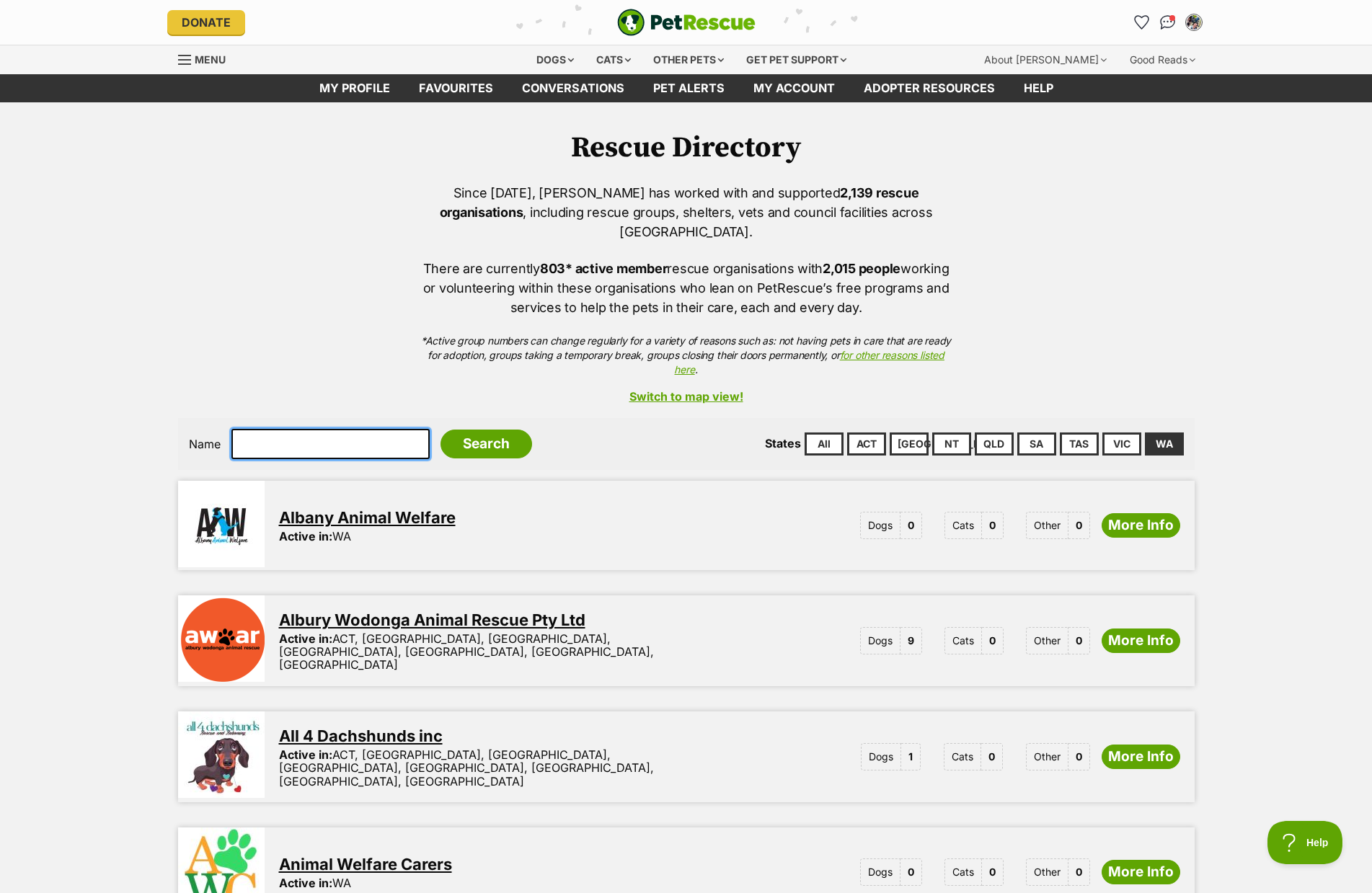
click at [302, 430] on input "text" at bounding box center [331, 443] width 198 height 30
type input "staffy"
click at [440, 429] on input "Search" at bounding box center [486, 444] width 92 height 29
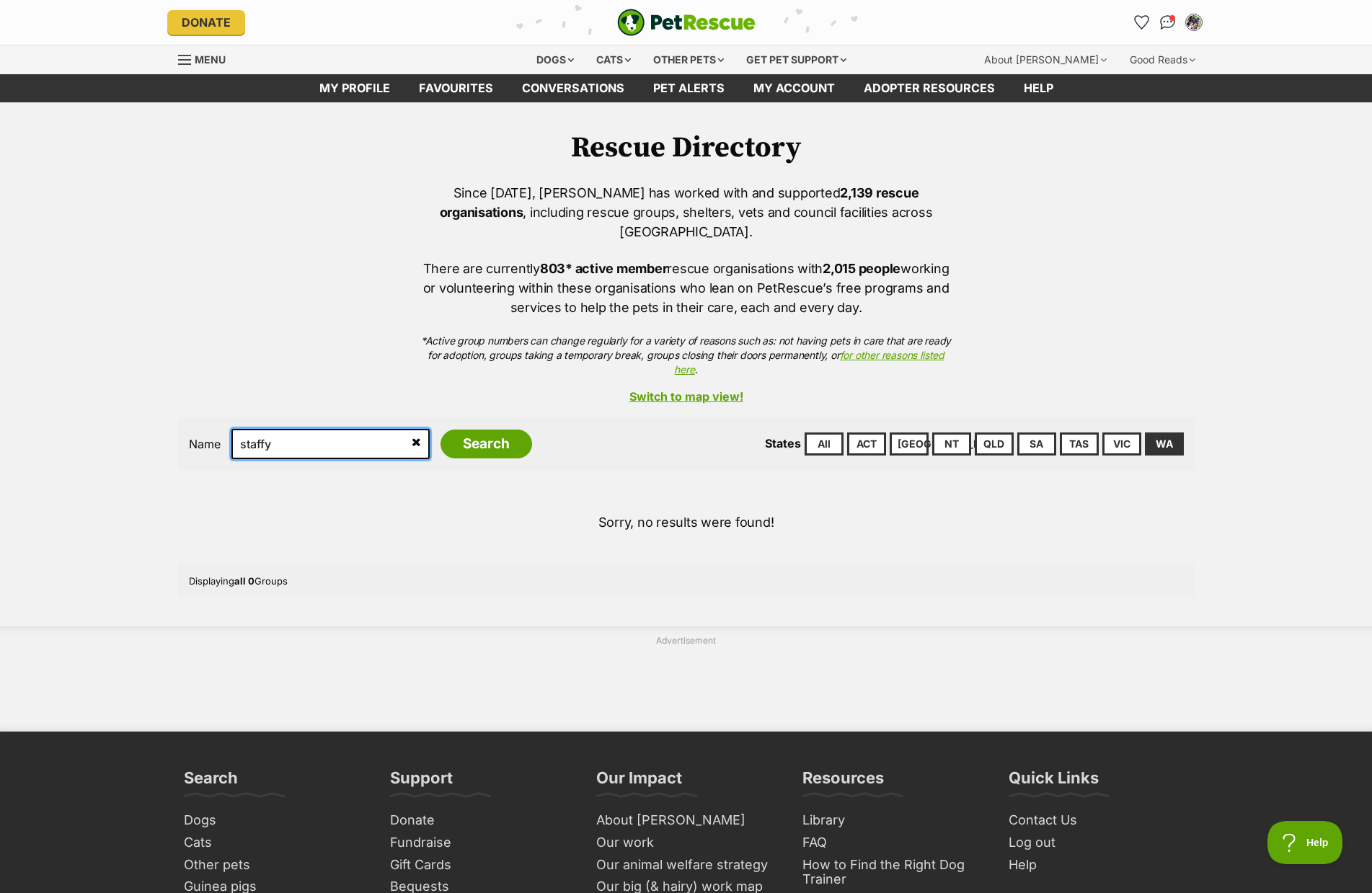
drag, startPoint x: 296, startPoint y: 423, endPoint x: 61, endPoint y: 428, distance: 235.1
click at [64, 428] on div "Rescue Directory Since [DATE], [PERSON_NAME] has worked with and supported 2,13…" at bounding box center [686, 417] width 1372 height 630
type input "sabbr"
click at [463, 429] on input "Search" at bounding box center [486, 444] width 92 height 29
click at [676, 351] on link "for other reasons listed here" at bounding box center [808, 361] width 270 height 26
